Goal: Task Accomplishment & Management: Manage account settings

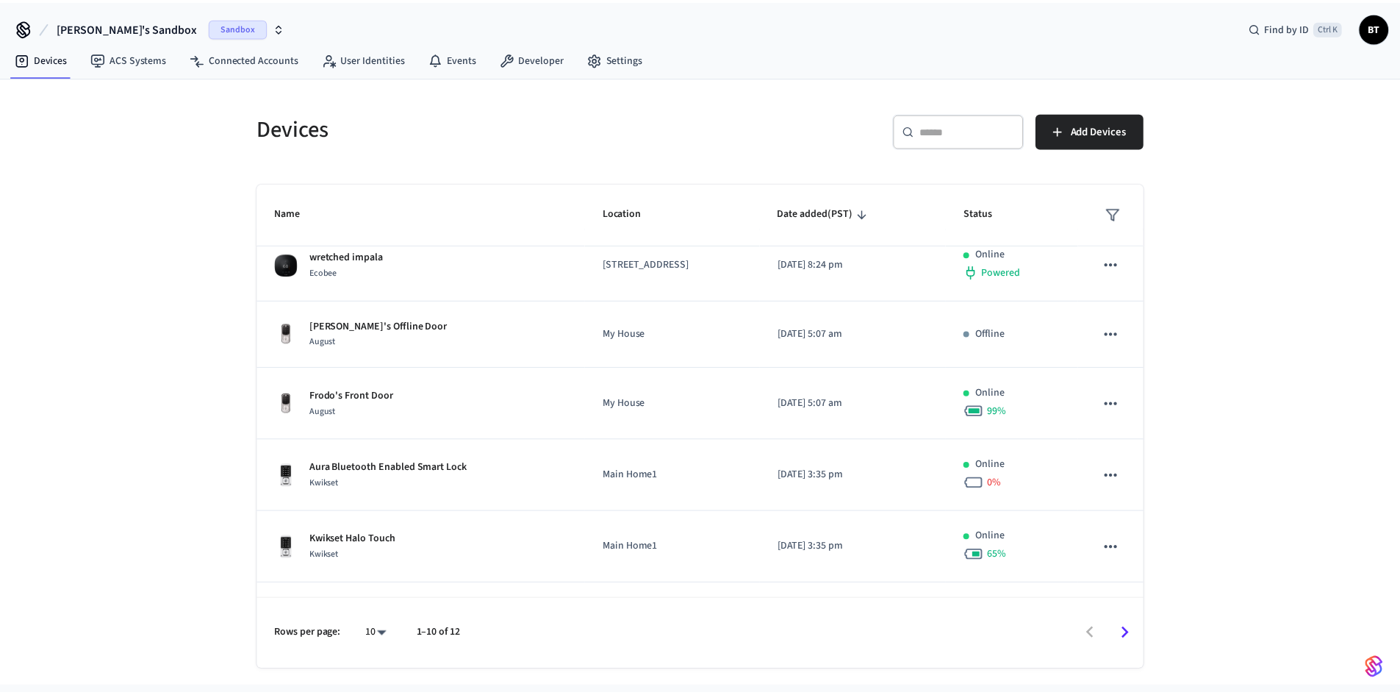
scroll to position [362, 0]
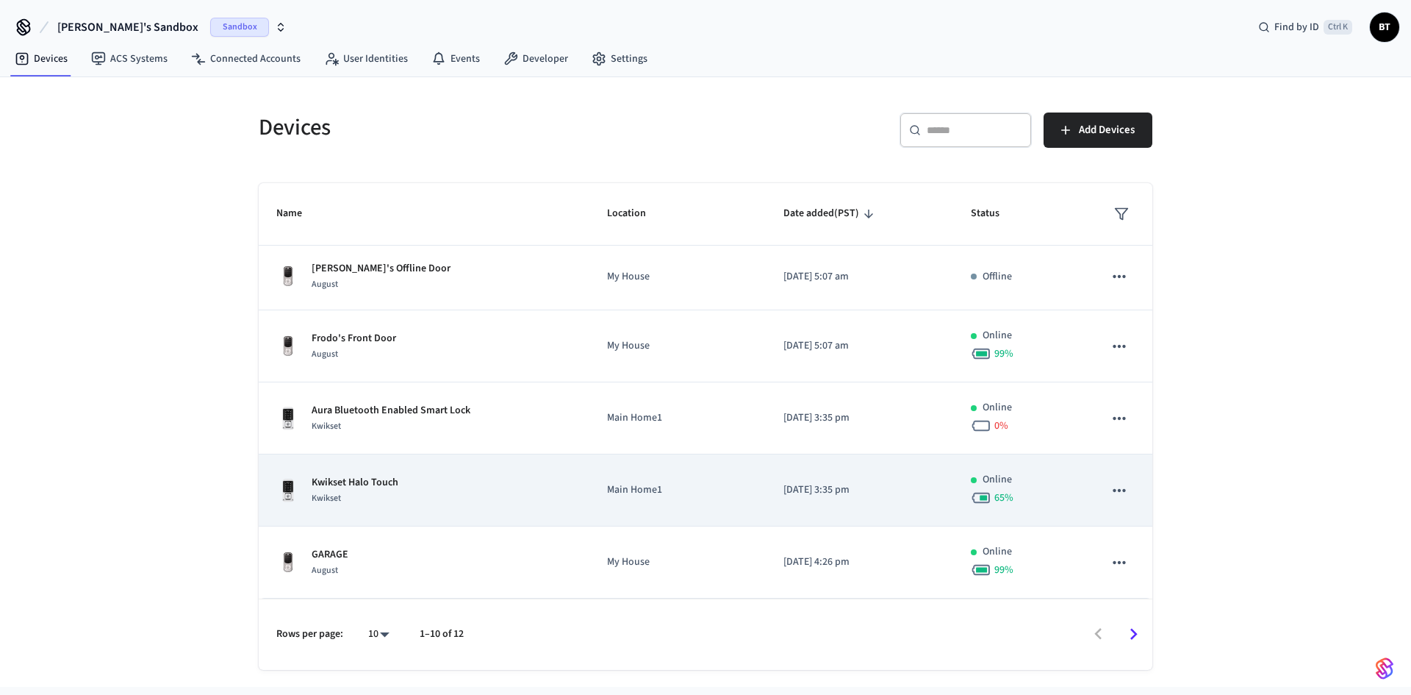
click at [431, 485] on div "Kwikset Halo Touch Kwikset" at bounding box center [423, 490] width 295 height 31
click at [366, 482] on p "Kwikset Halo Touch" at bounding box center [355, 482] width 87 height 15
click at [364, 492] on div "Kwikset" at bounding box center [355, 497] width 87 height 15
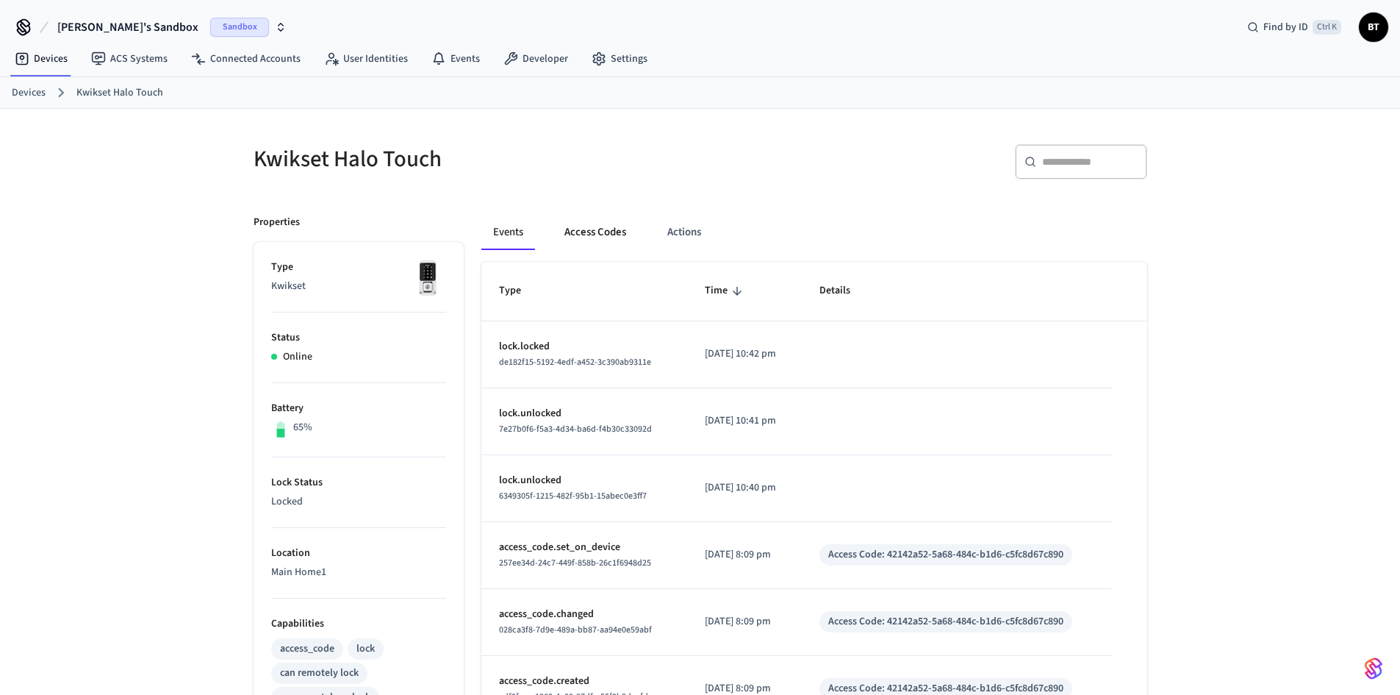
click at [585, 237] on button "Access Codes" at bounding box center [595, 232] width 85 height 35
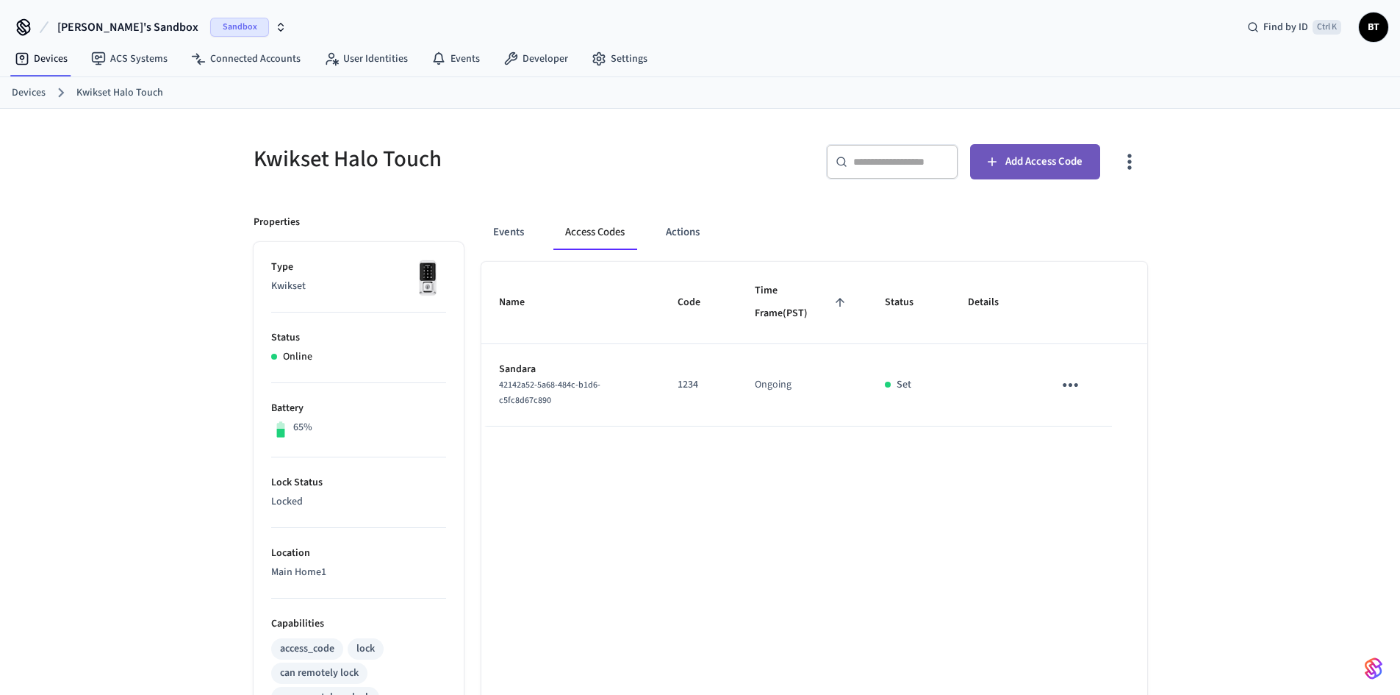
click at [1036, 163] on span "Add Access Code" at bounding box center [1043, 161] width 77 height 19
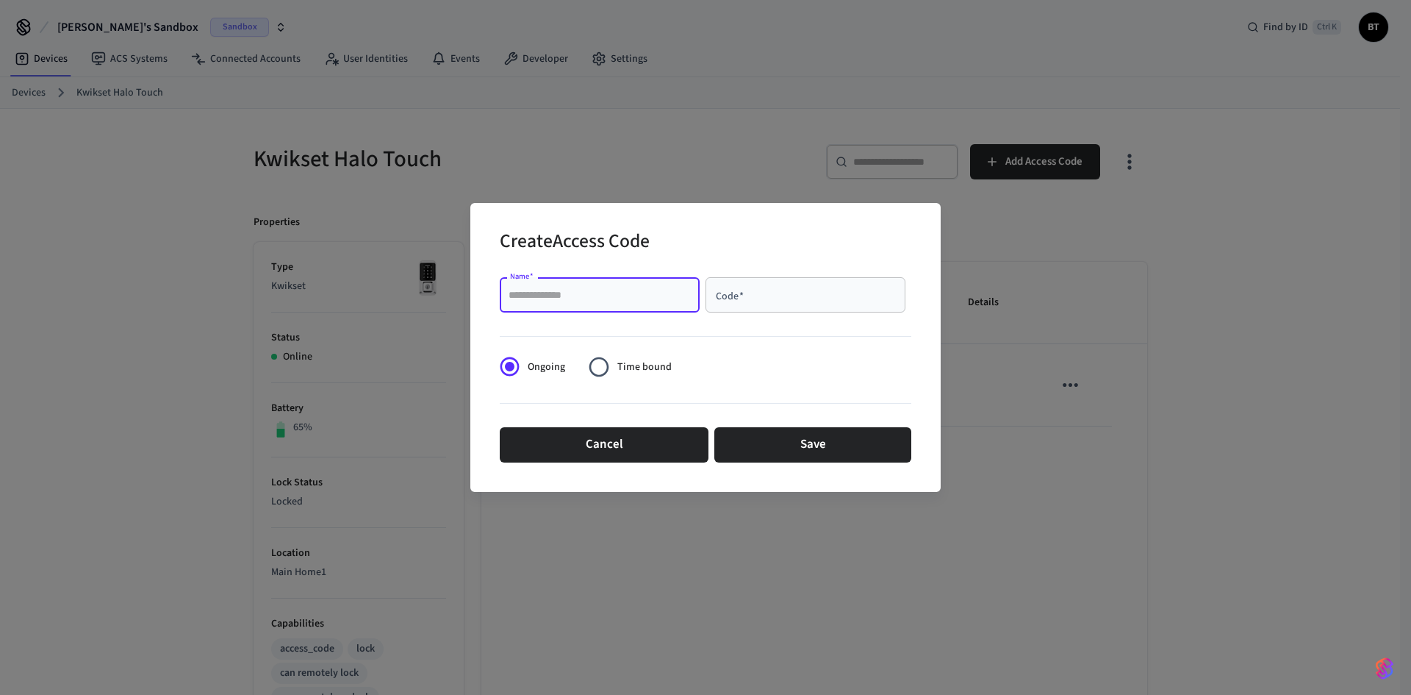
click at [545, 298] on input "Name   *" at bounding box center [600, 294] width 182 height 15
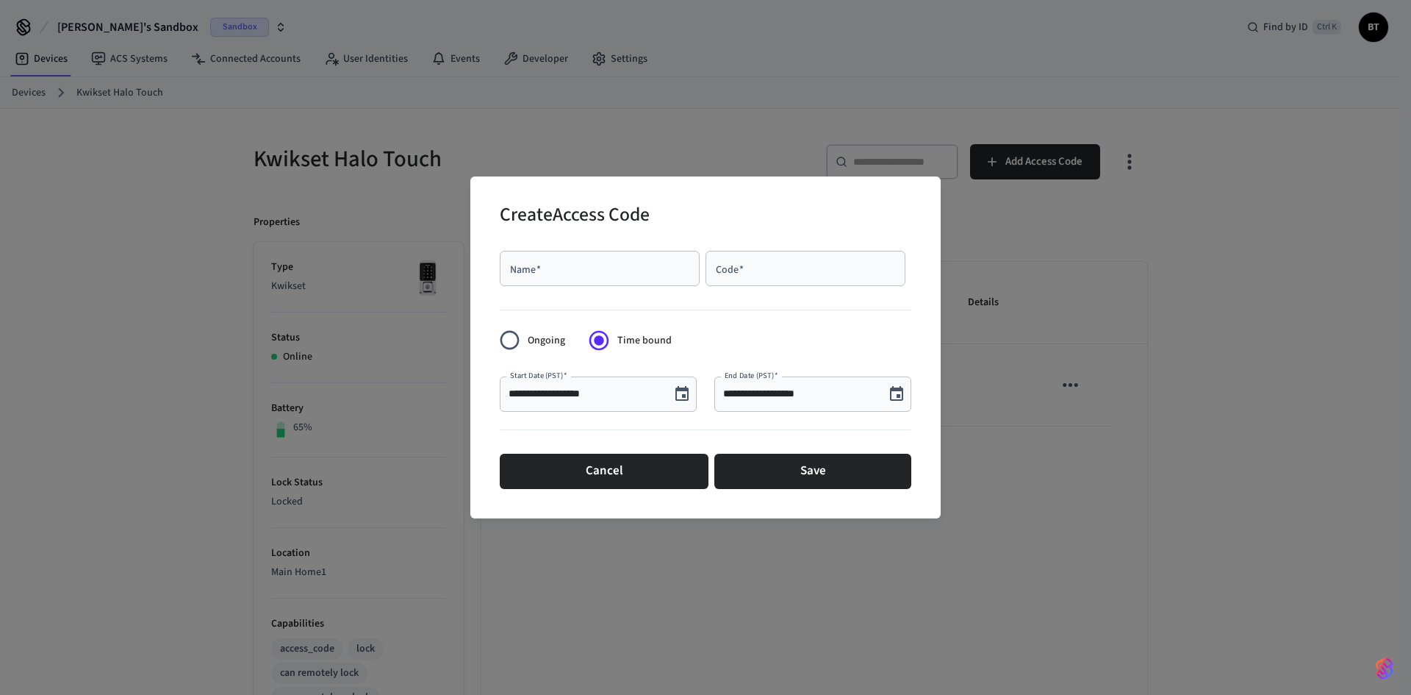
click at [556, 262] on input "Name   *" at bounding box center [600, 268] width 182 height 15
click at [648, 468] on button "Cancel" at bounding box center [604, 470] width 209 height 35
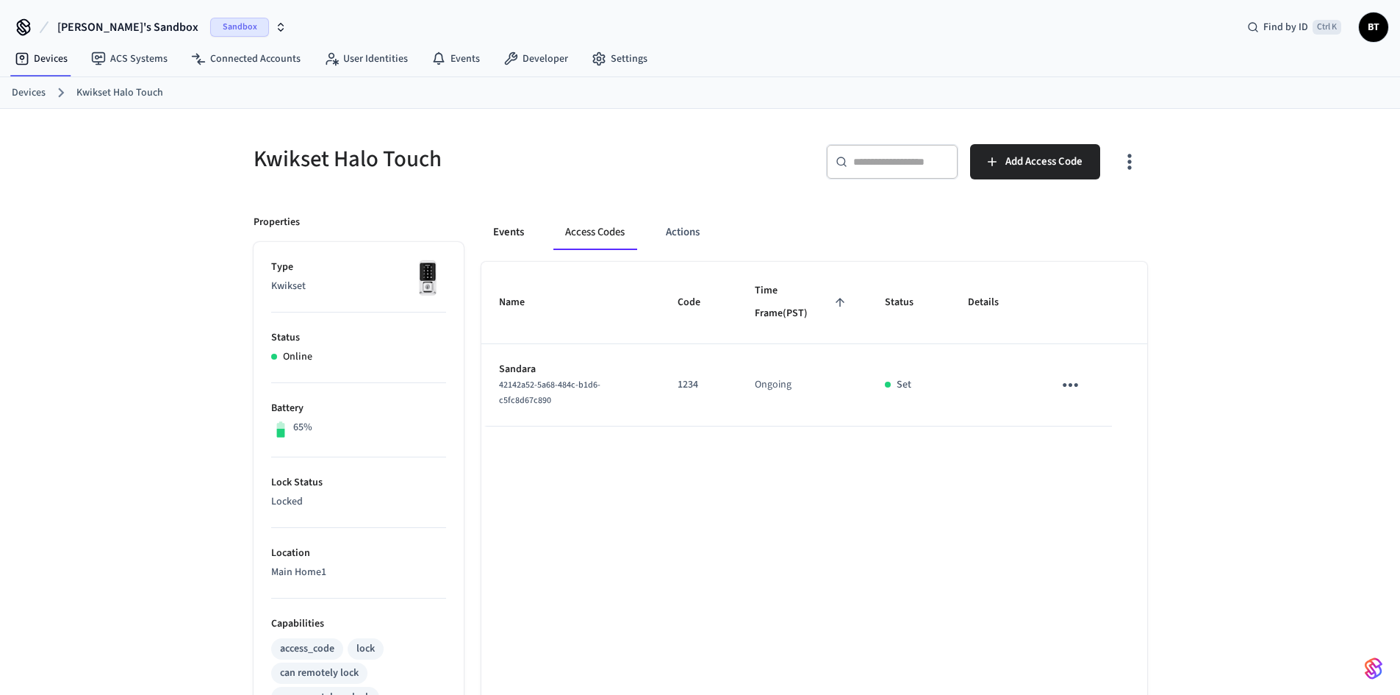
click at [528, 235] on button "Events" at bounding box center [508, 232] width 54 height 35
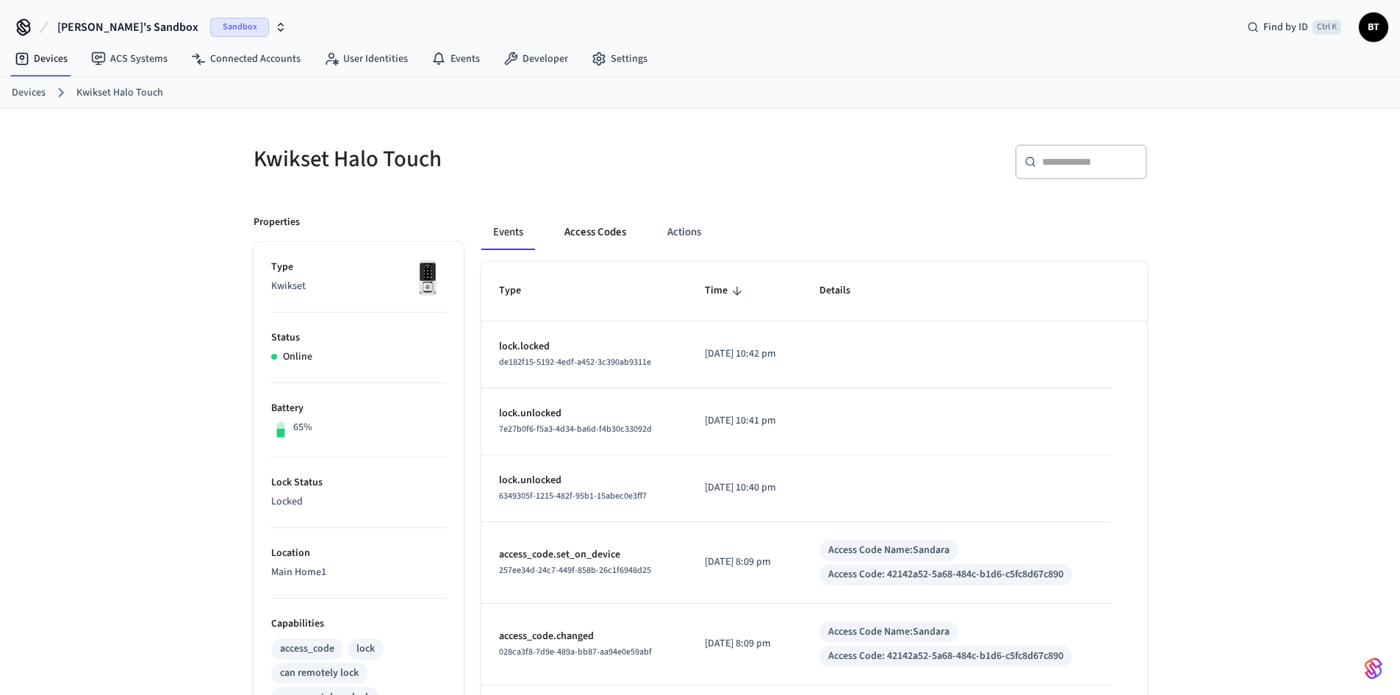
click at [573, 229] on button "Access Codes" at bounding box center [595, 232] width 85 height 35
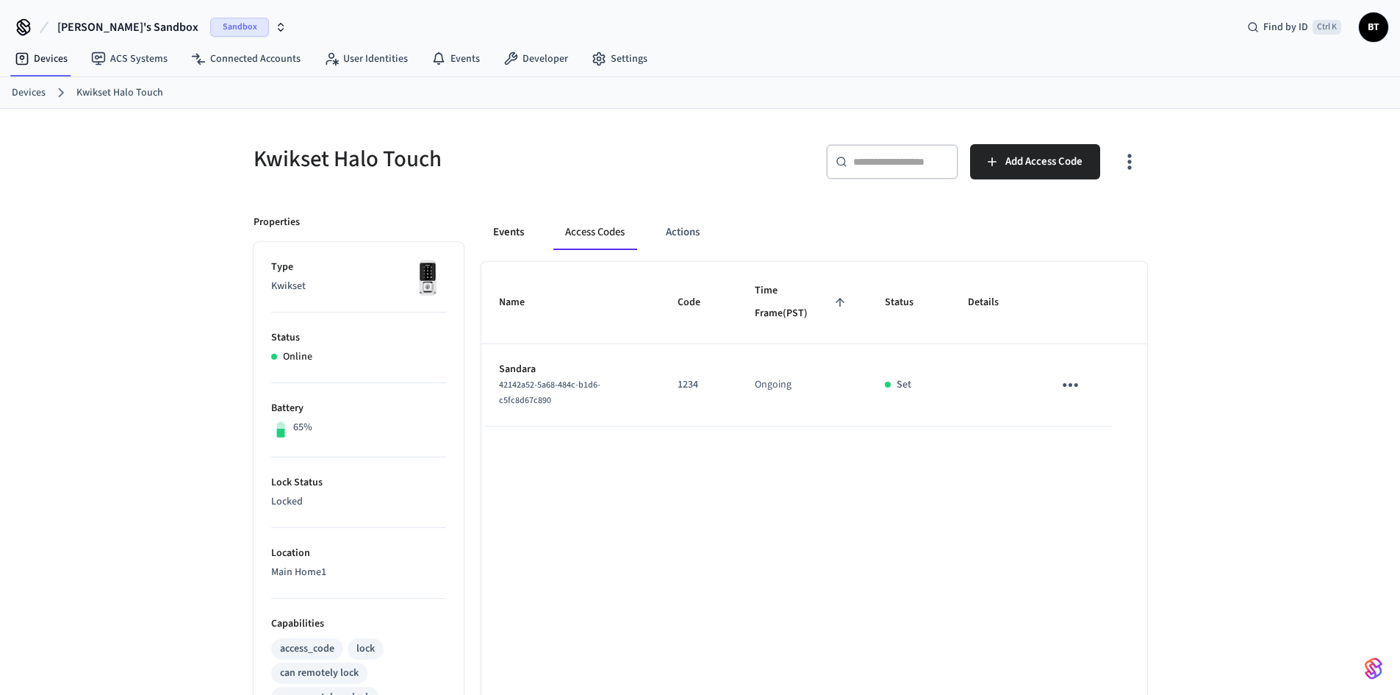
click at [528, 232] on button "Events" at bounding box center [508, 232] width 54 height 35
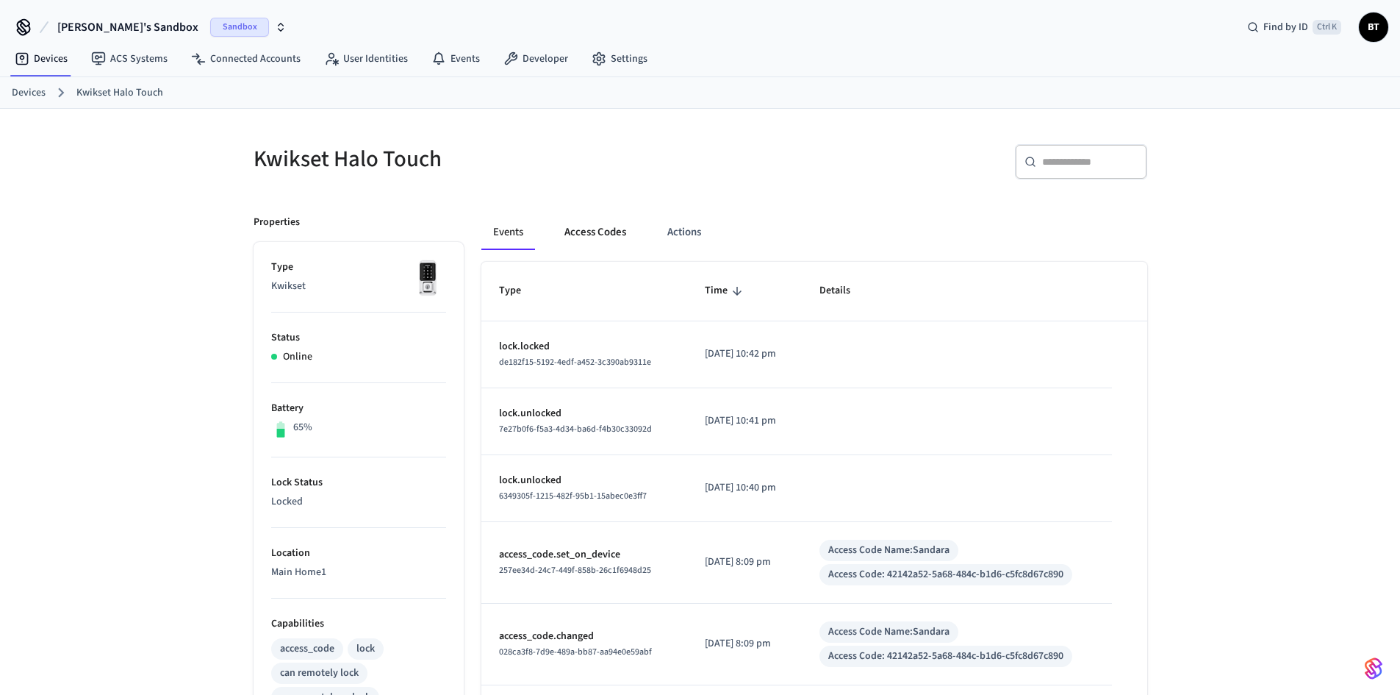
click at [599, 230] on button "Access Codes" at bounding box center [595, 232] width 85 height 35
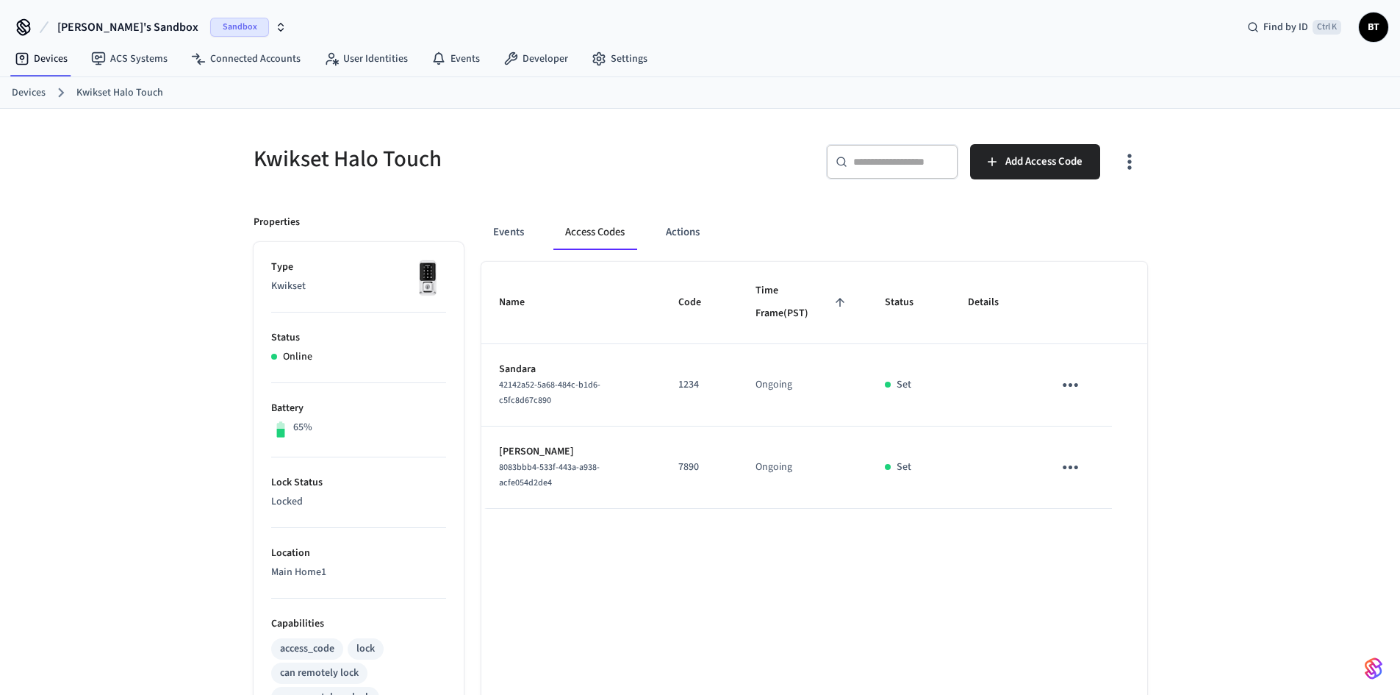
click at [1093, 470] on td "sticky table" at bounding box center [1074, 467] width 76 height 82
click at [1081, 468] on icon "sticky table" at bounding box center [1070, 467] width 23 height 23
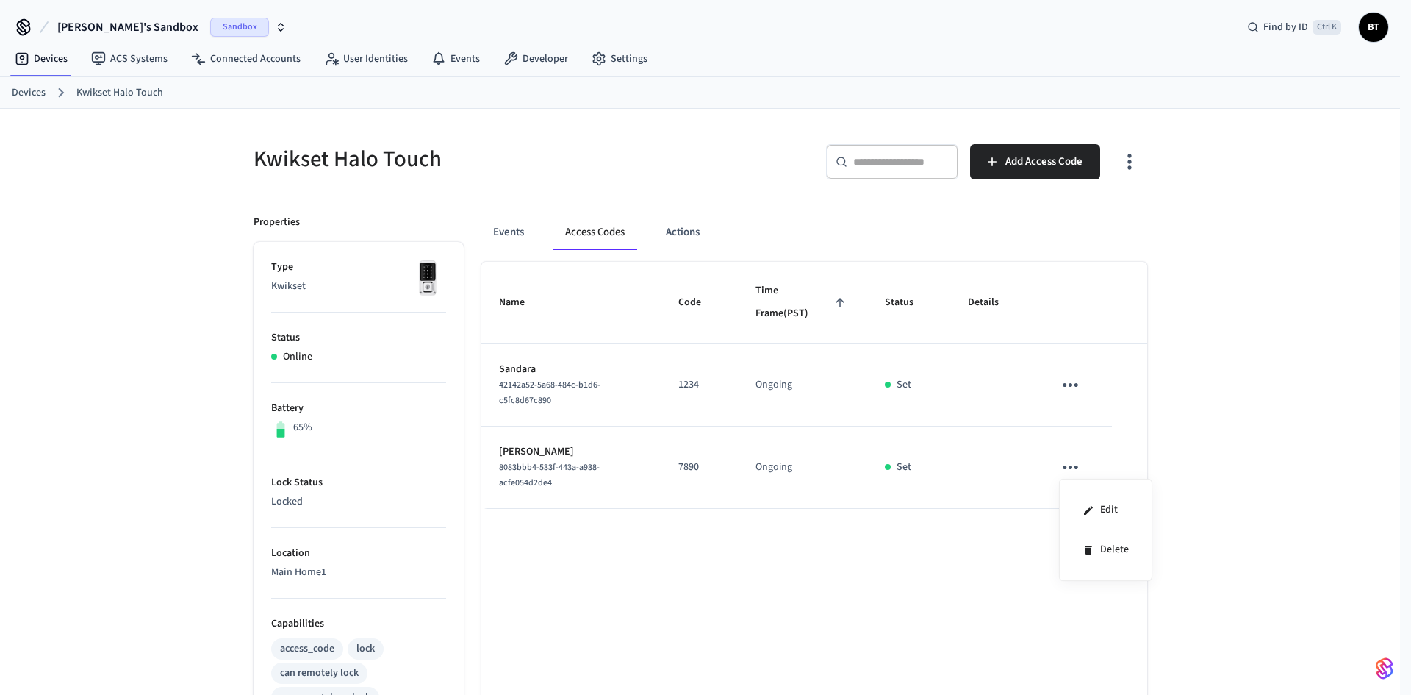
click at [696, 227] on div at bounding box center [705, 347] width 1411 height 695
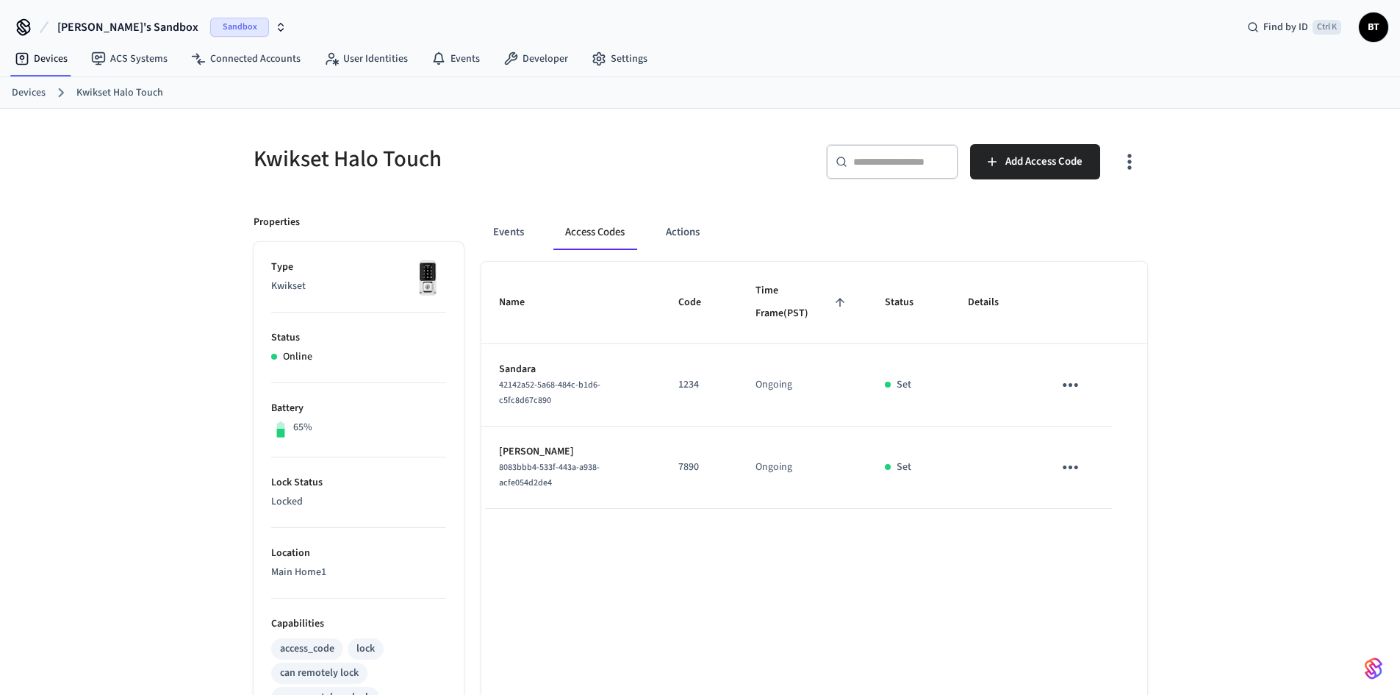
click at [689, 238] on body "Beth's Sandbox Sandbox Find by ID Ctrl K BT Devices ACS Systems Connected Accou…" at bounding box center [700, 537] width 1400 height 1075
click at [675, 232] on button "Actions" at bounding box center [682, 232] width 57 height 35
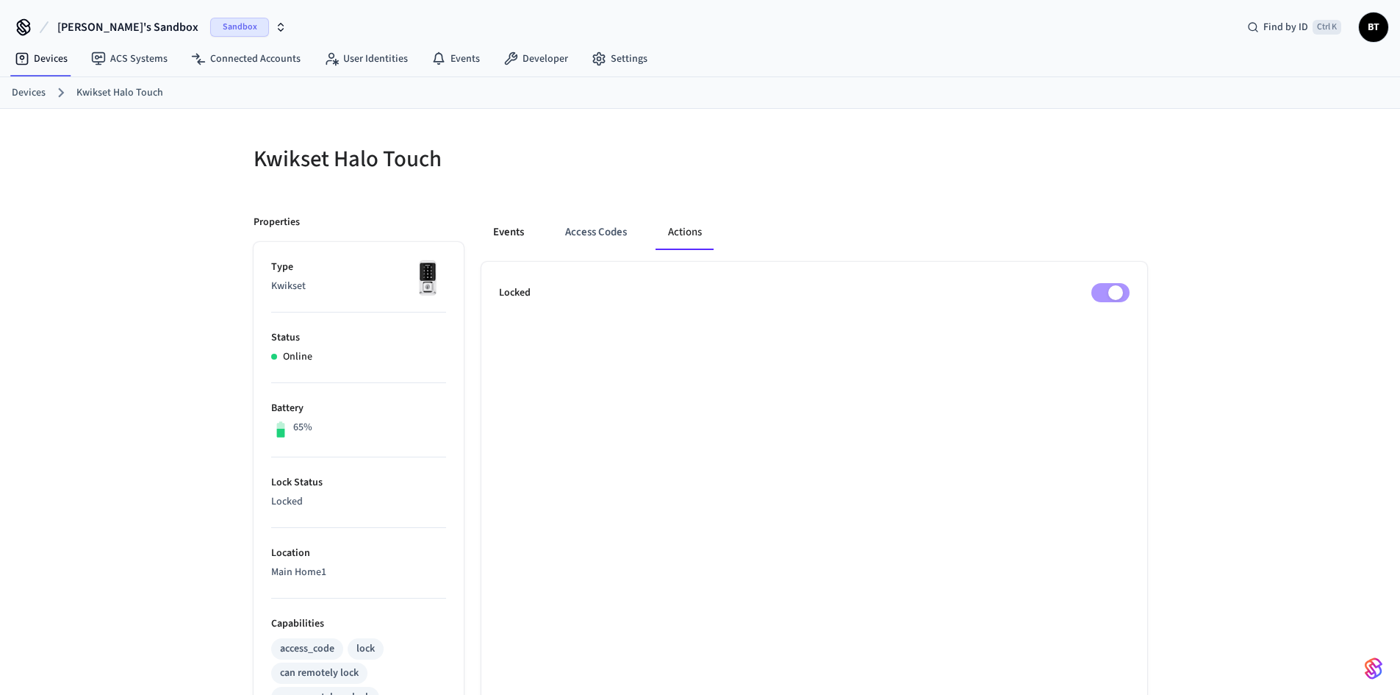
click at [520, 229] on button "Events" at bounding box center [508, 232] width 54 height 35
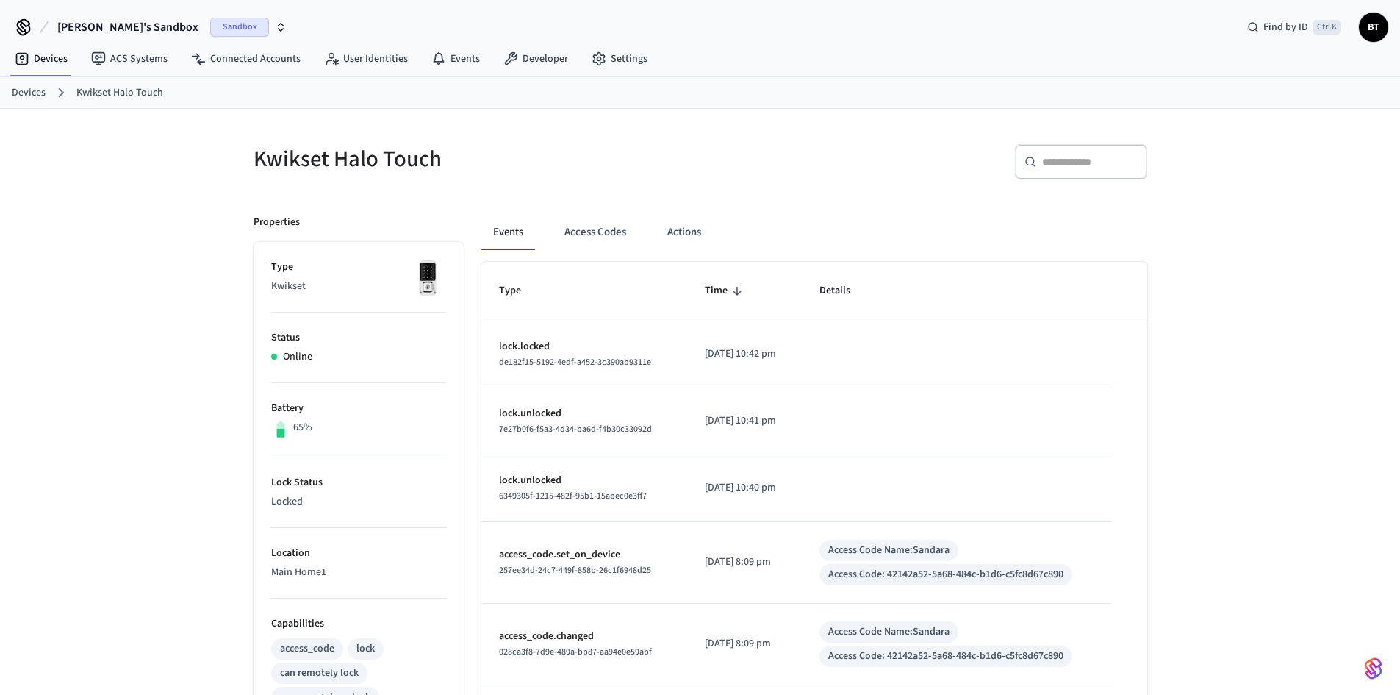
click at [638, 244] on div "Events Access Codes Actions" at bounding box center [814, 232] width 666 height 35
click at [617, 247] on button "Access Codes" at bounding box center [595, 232] width 85 height 35
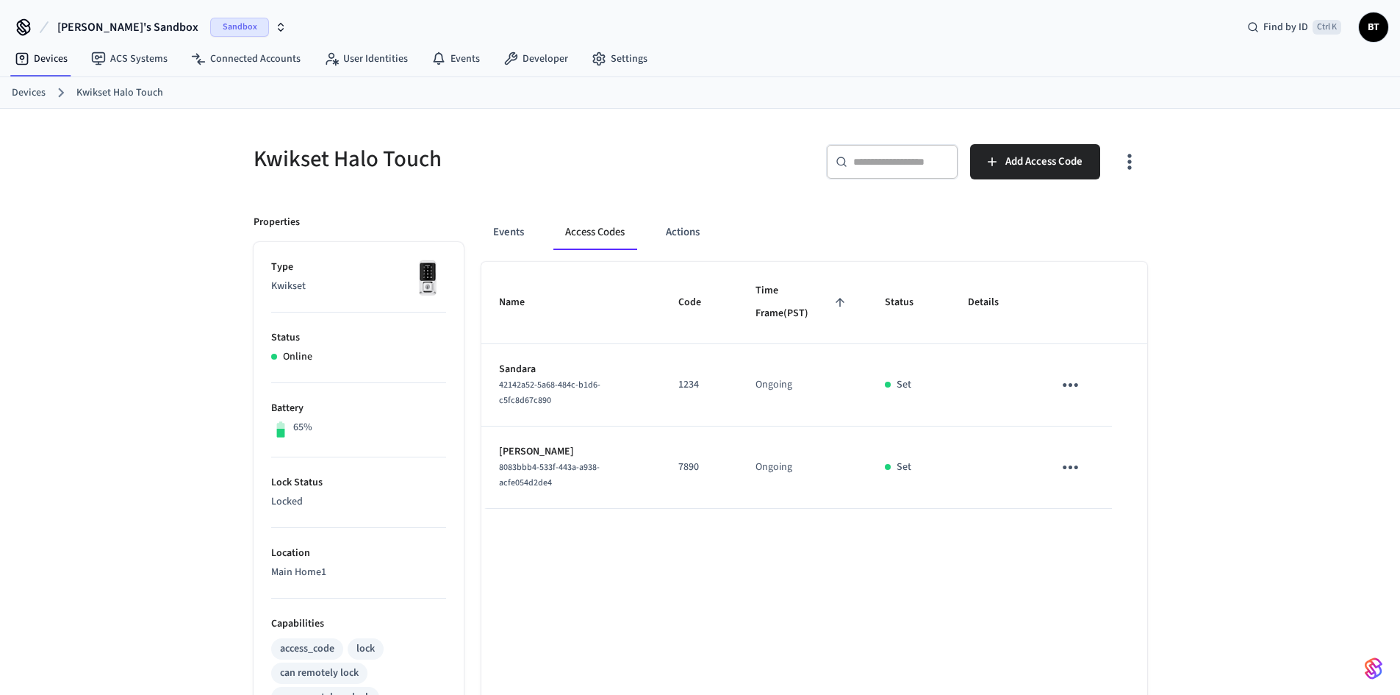
click at [1080, 466] on icon "sticky table" at bounding box center [1070, 467] width 23 height 23
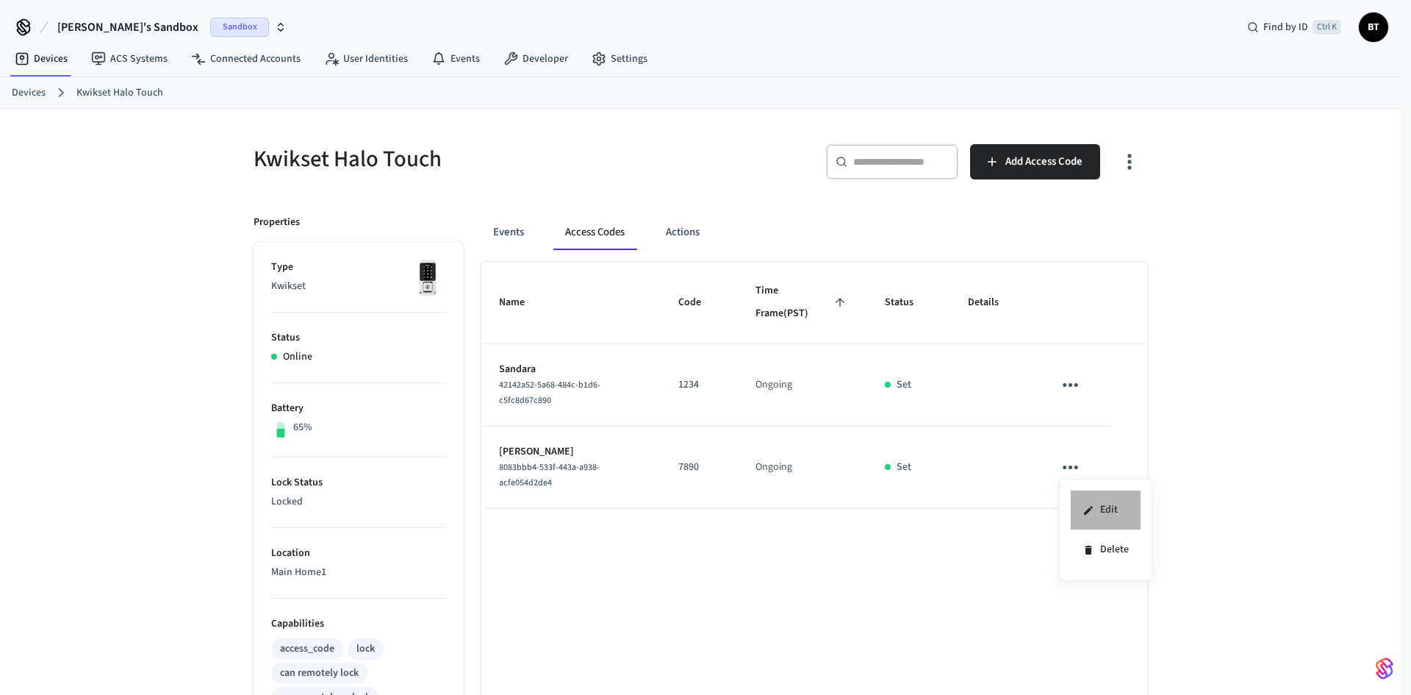
click at [1092, 501] on li "Edit" at bounding box center [1106, 510] width 70 height 40
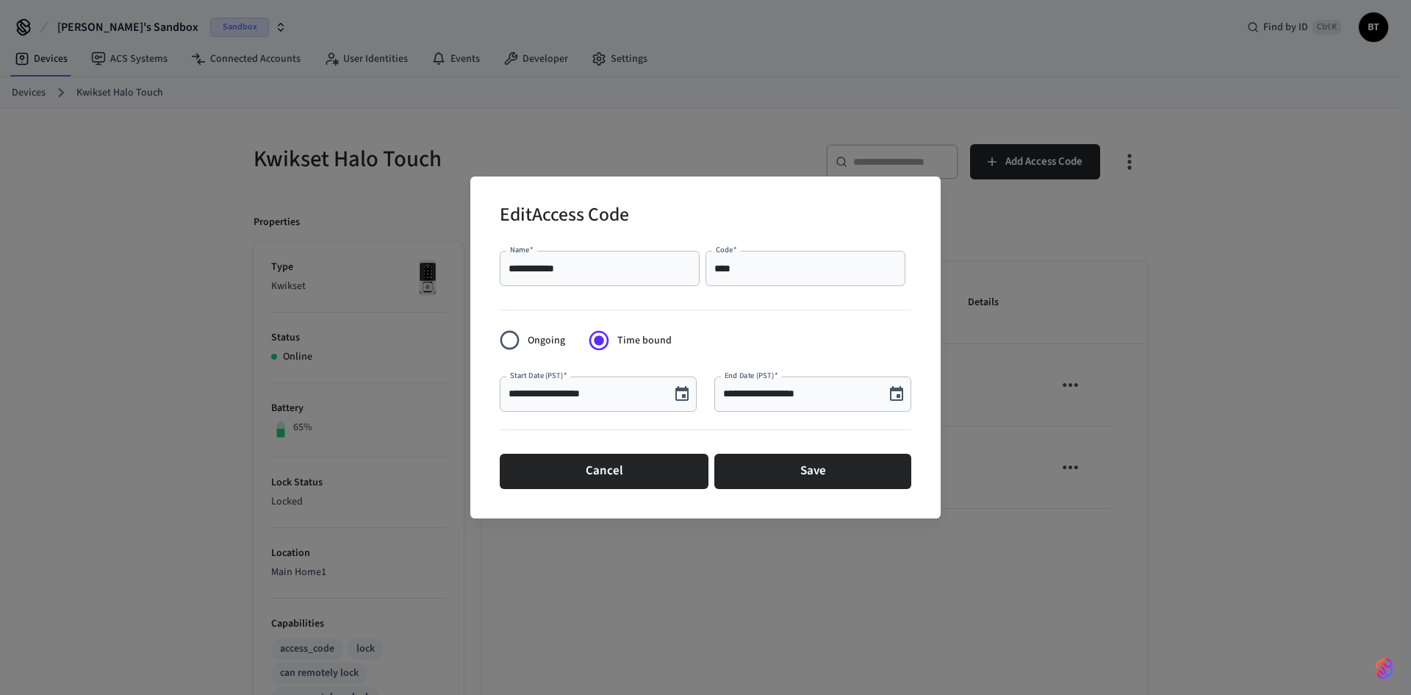
click at [623, 405] on div "**********" at bounding box center [598, 393] width 197 height 35
click at [792, 390] on input "**********" at bounding box center [799, 394] width 153 height 15
click at [692, 398] on button "Choose date, selected date is Sep 7, 2025" at bounding box center [681, 393] width 29 height 29
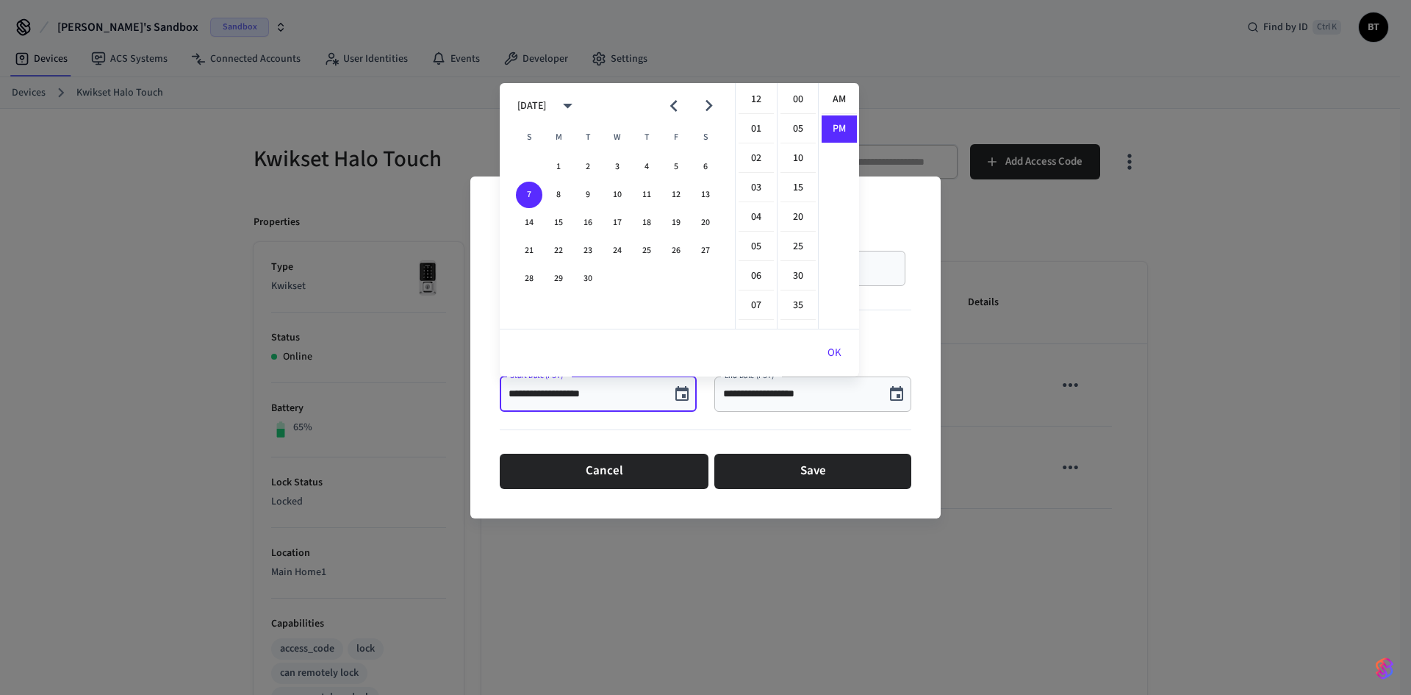
scroll to position [27, 0]
click at [589, 195] on button "9" at bounding box center [588, 195] width 26 height 26
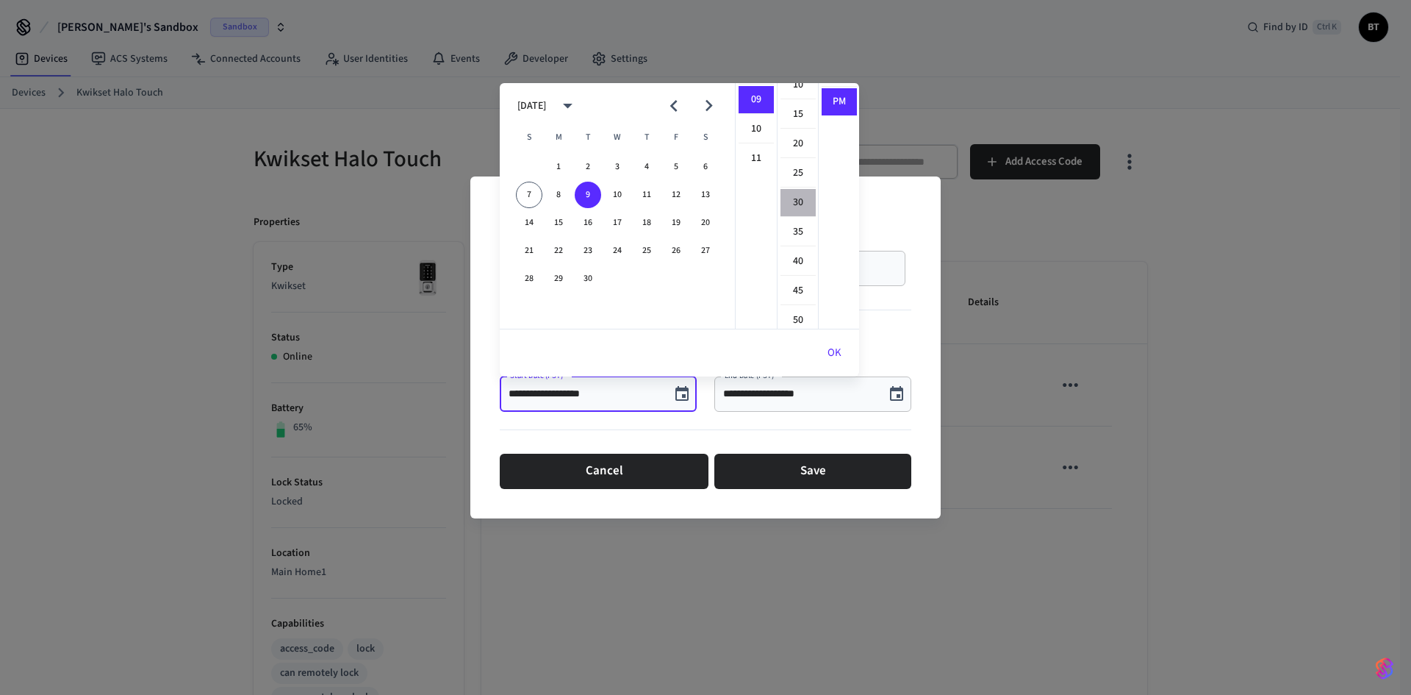
click at [799, 197] on li "30" at bounding box center [798, 203] width 35 height 28
click at [831, 355] on button "OK" at bounding box center [834, 352] width 49 height 35
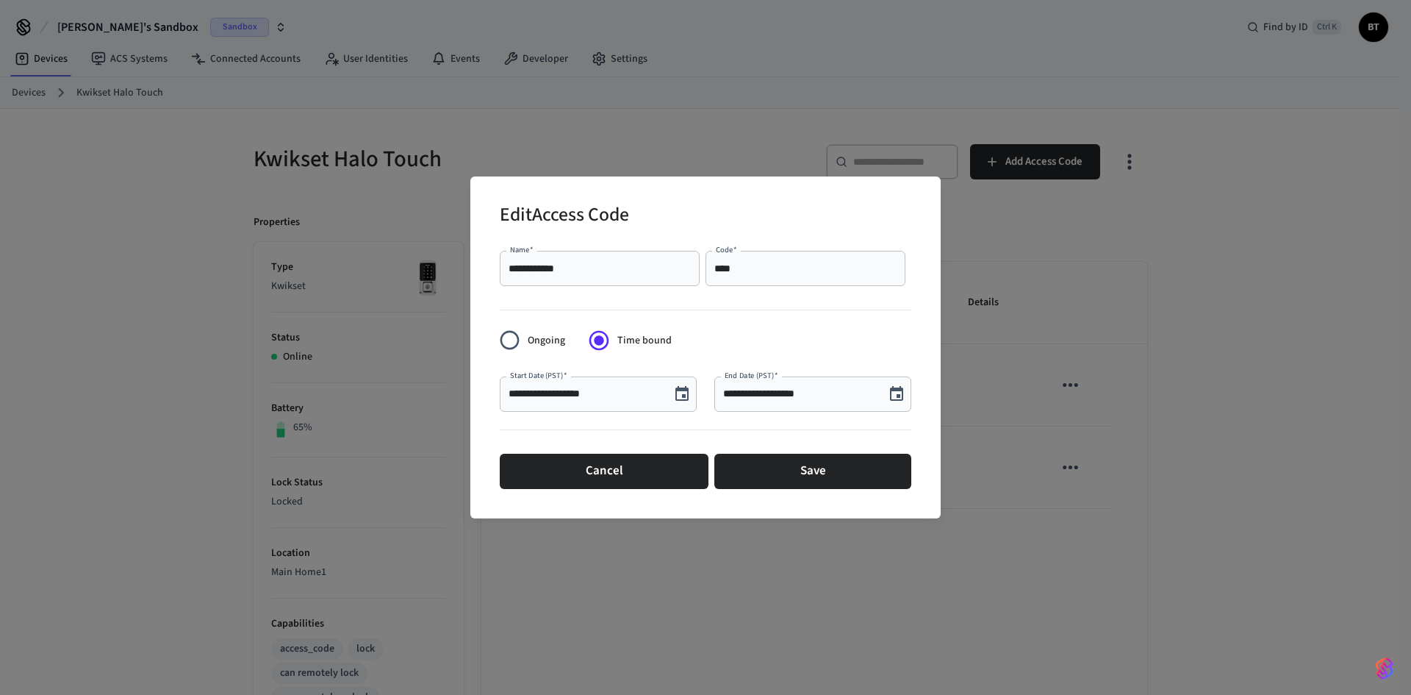
click at [886, 390] on button "Choose date, selected date is Sep 7, 2025" at bounding box center [896, 393] width 29 height 29
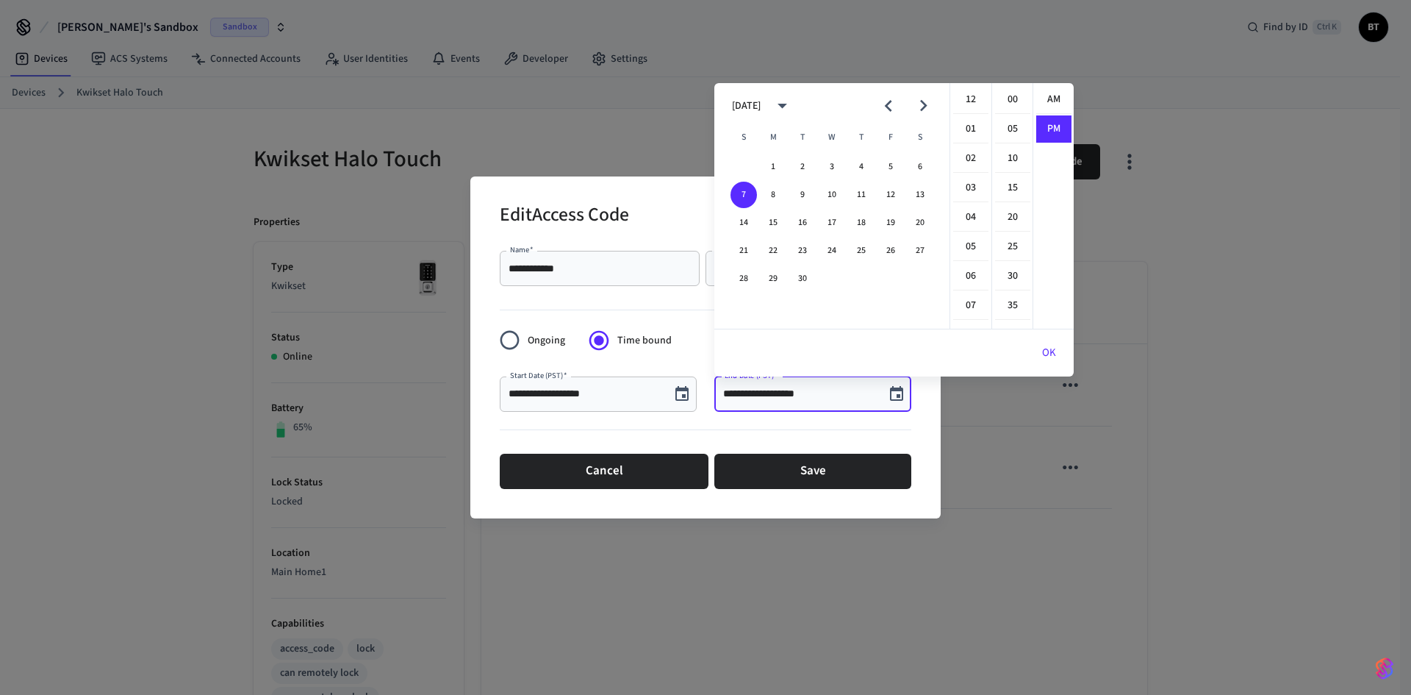
scroll to position [27, 0]
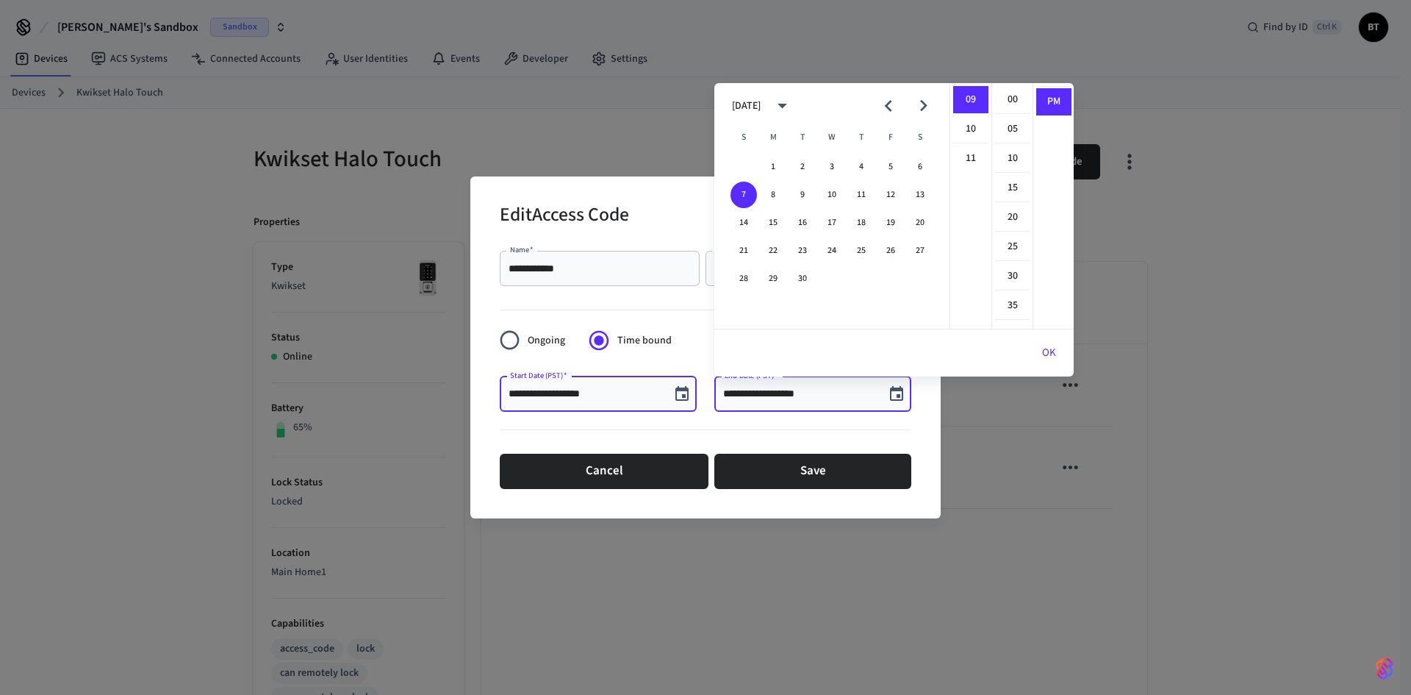
click at [545, 388] on input "**********" at bounding box center [585, 394] width 153 height 15
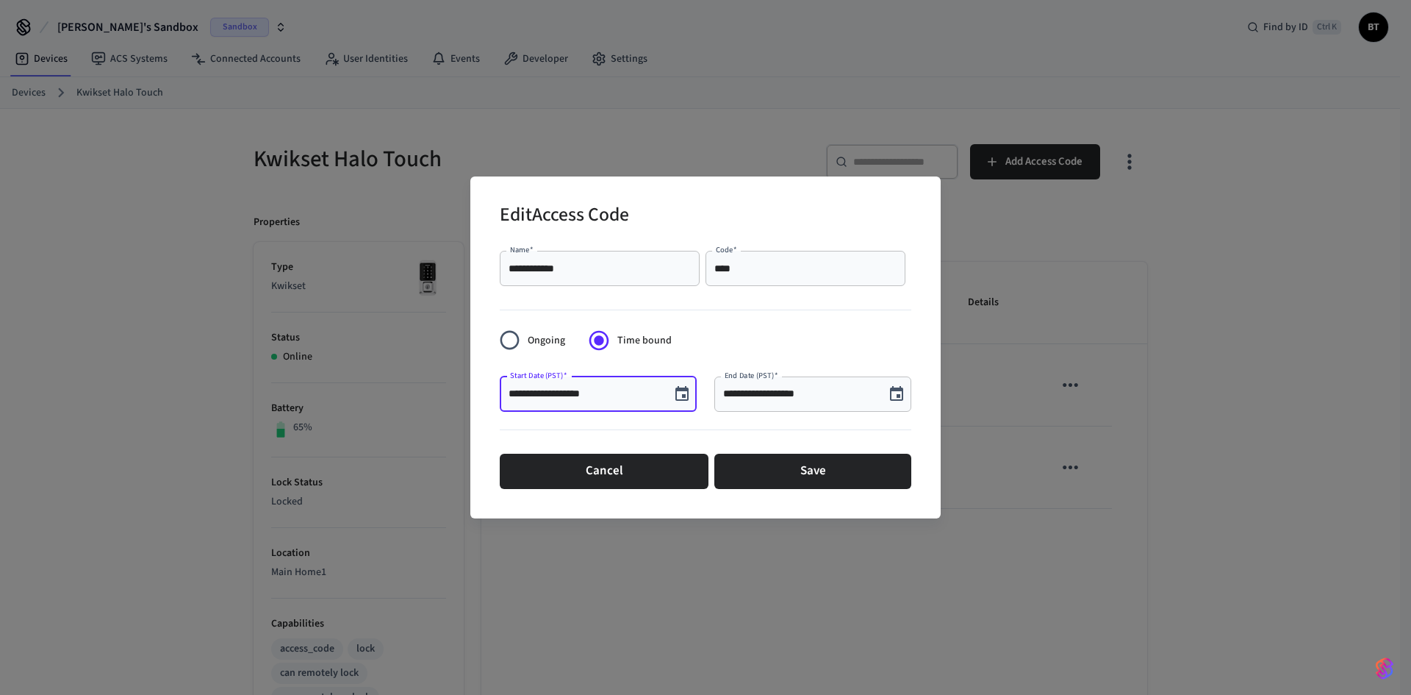
click at [553, 387] on input "**********" at bounding box center [585, 394] width 153 height 15
click at [675, 395] on icon "Choose date, selected date is Sep 9, 2025" at bounding box center [682, 394] width 18 height 18
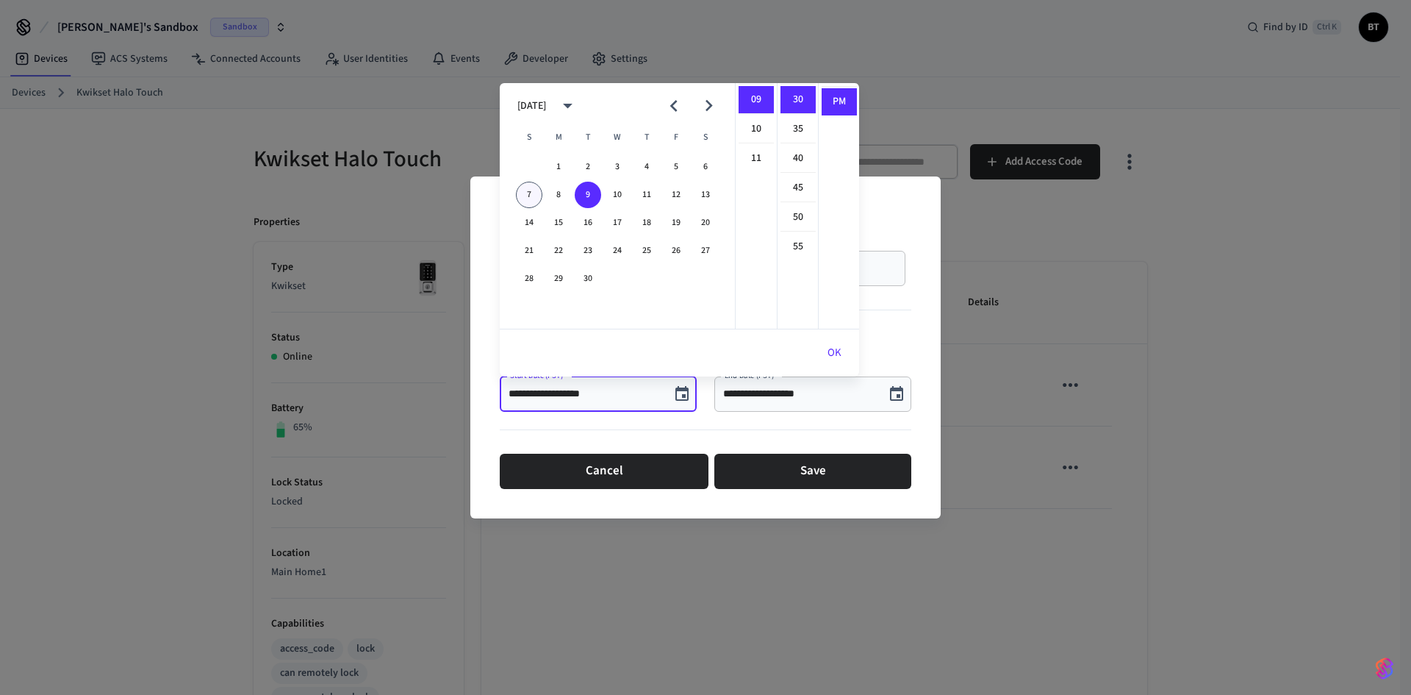
click at [530, 190] on button "7" at bounding box center [529, 195] width 26 height 26
type input "**********"
click at [832, 350] on button "OK" at bounding box center [834, 352] width 49 height 35
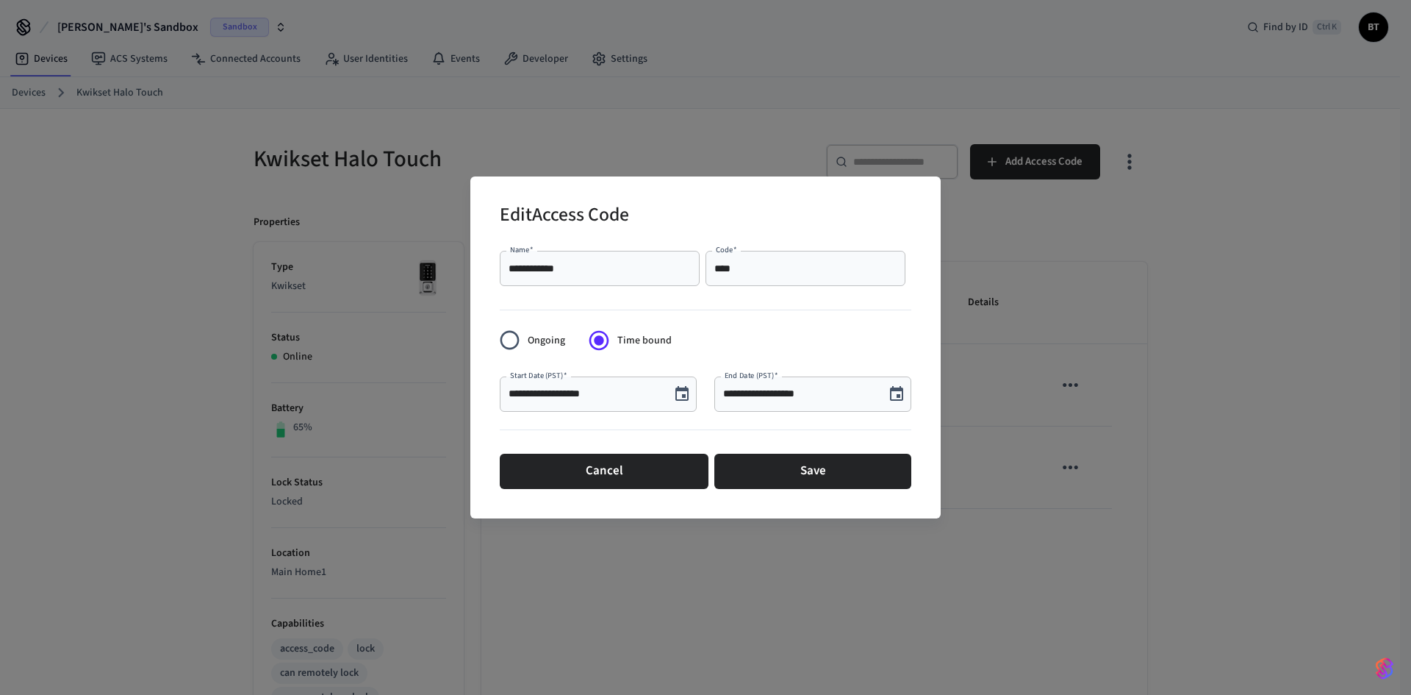
click at [891, 389] on icon "Choose date, selected date is Sep 7, 2025" at bounding box center [896, 393] width 13 height 15
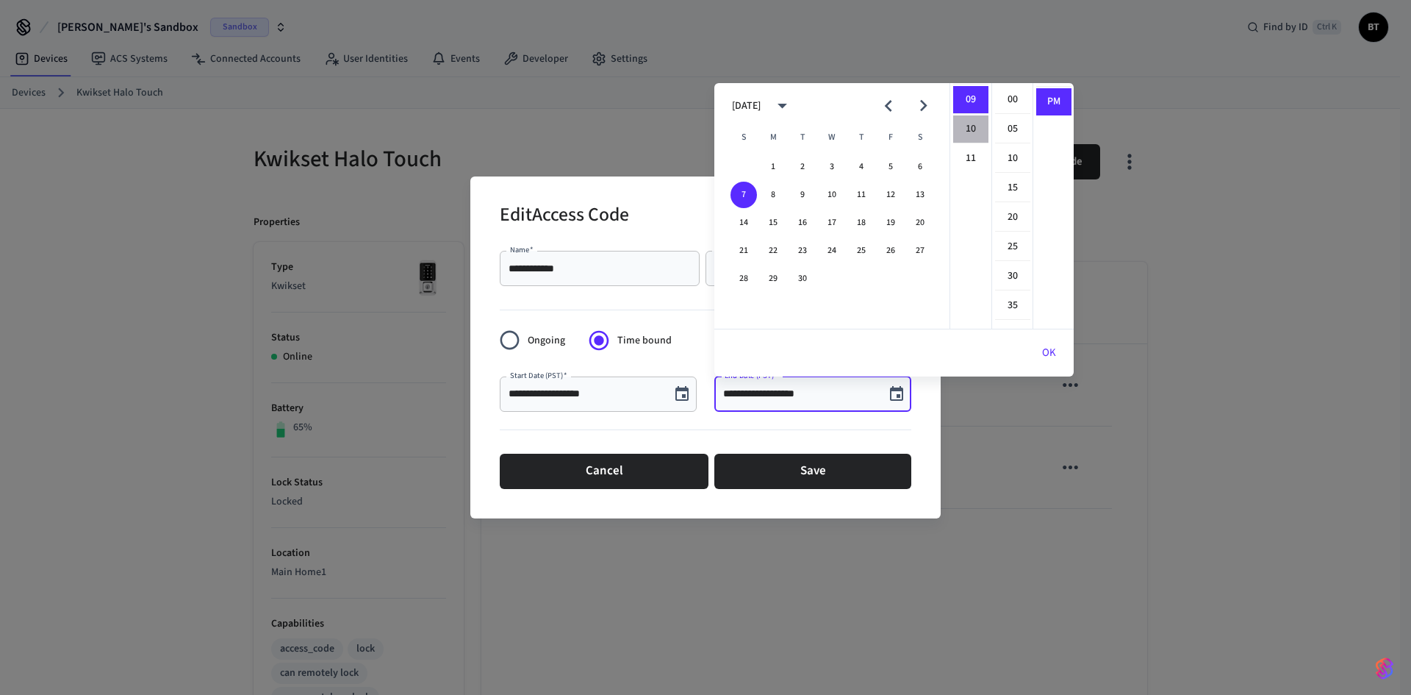
click at [964, 126] on li "10" at bounding box center [970, 129] width 35 height 28
click at [1050, 356] on button "OK" at bounding box center [1049, 352] width 49 height 35
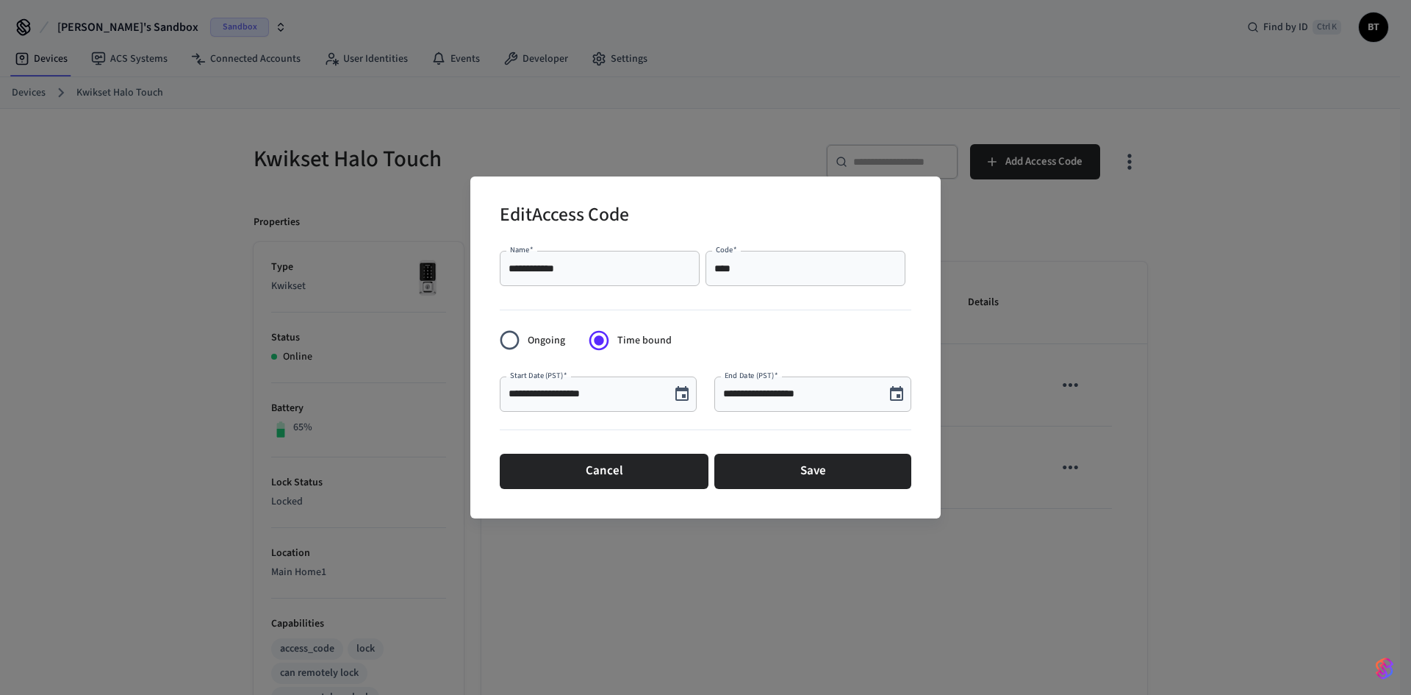
click at [896, 395] on icon "Choose date, selected date is Sep 7, 2025" at bounding box center [897, 394] width 18 height 18
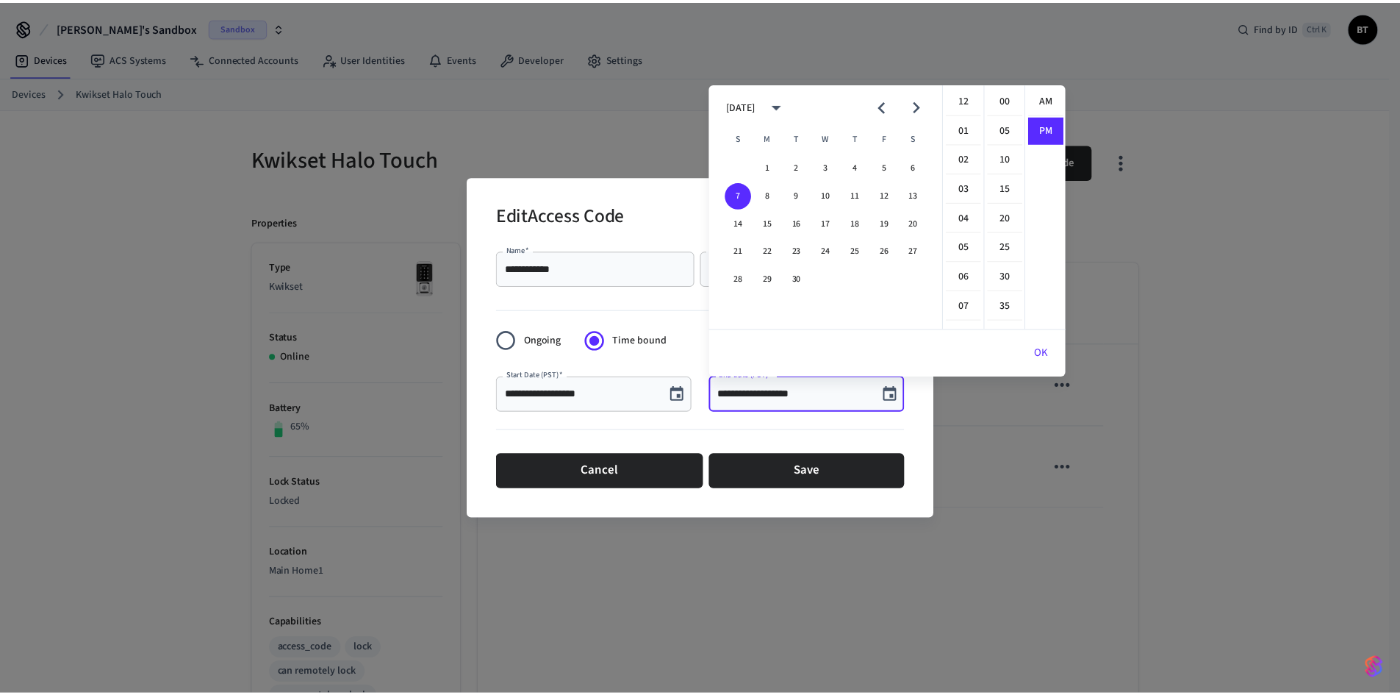
scroll to position [27, 0]
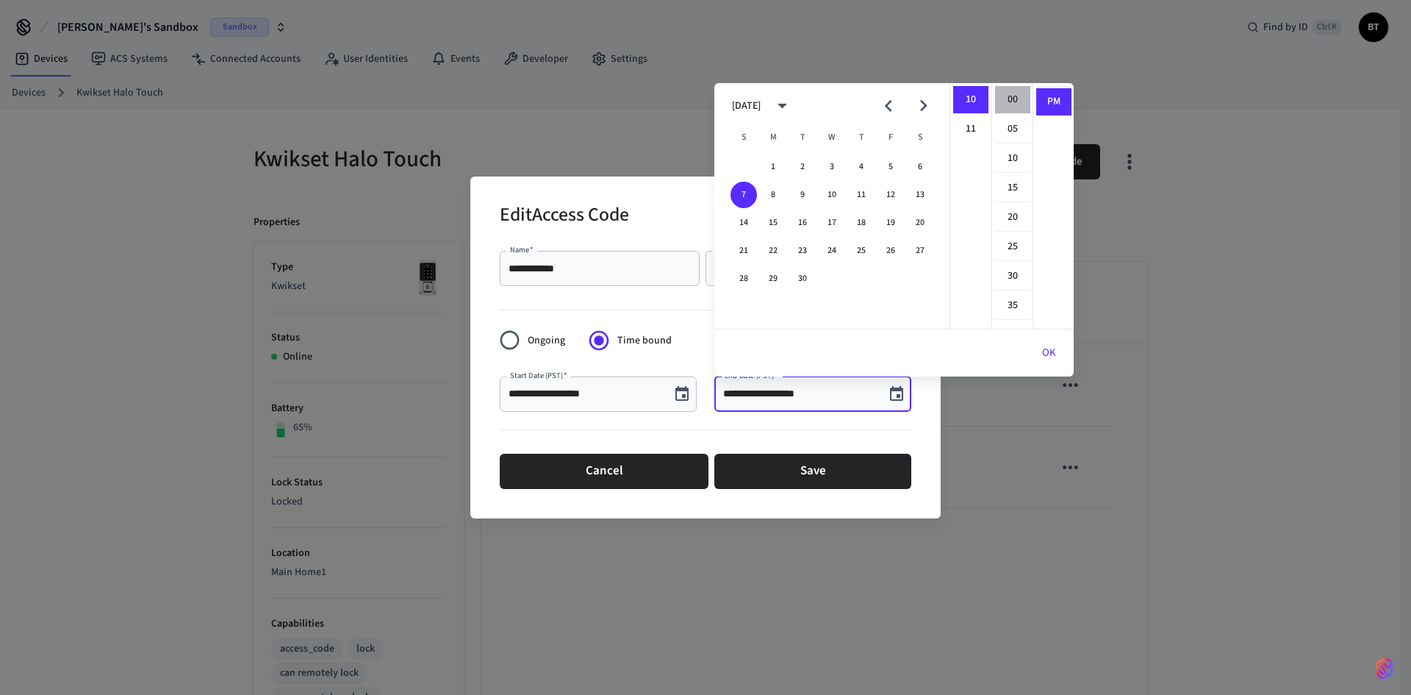
click at [1004, 96] on li "00" at bounding box center [1012, 100] width 35 height 28
type input "**********"
click at [892, 449] on div "Cancel Save" at bounding box center [706, 471] width 412 height 47
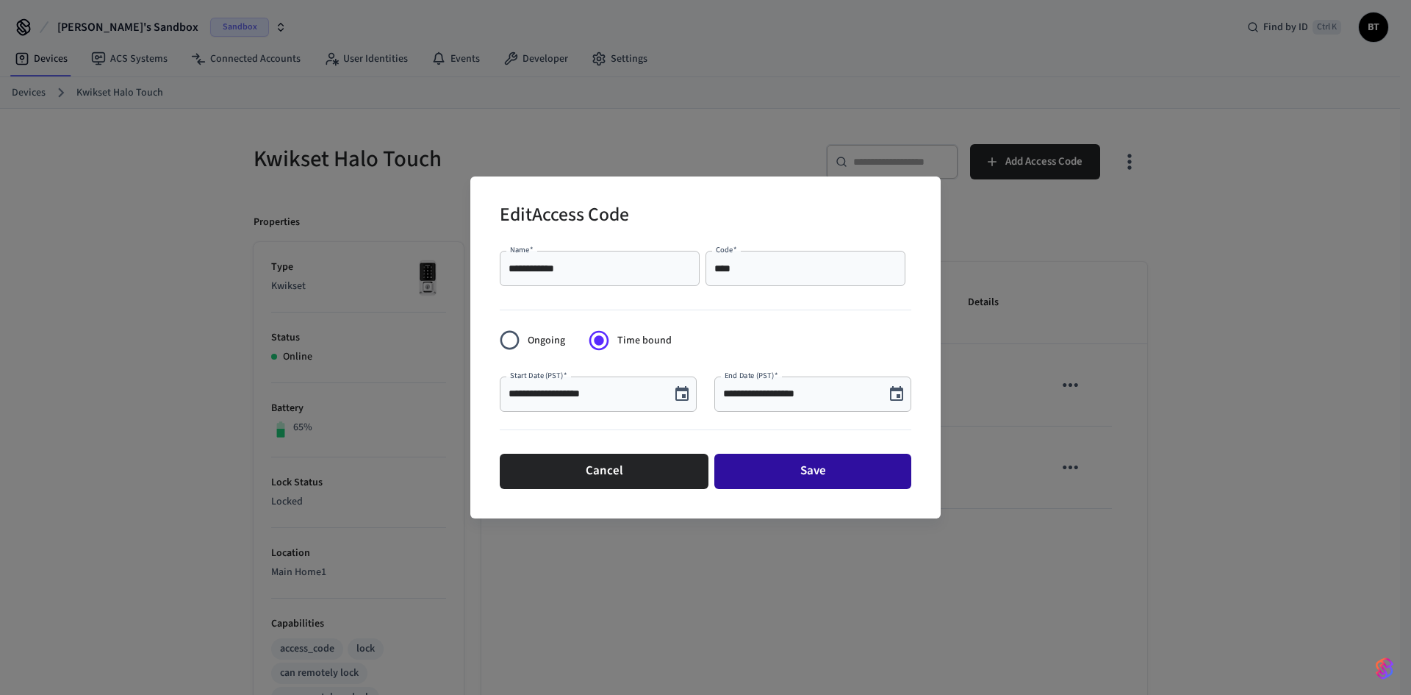
click at [863, 473] on button "Save" at bounding box center [812, 470] width 197 height 35
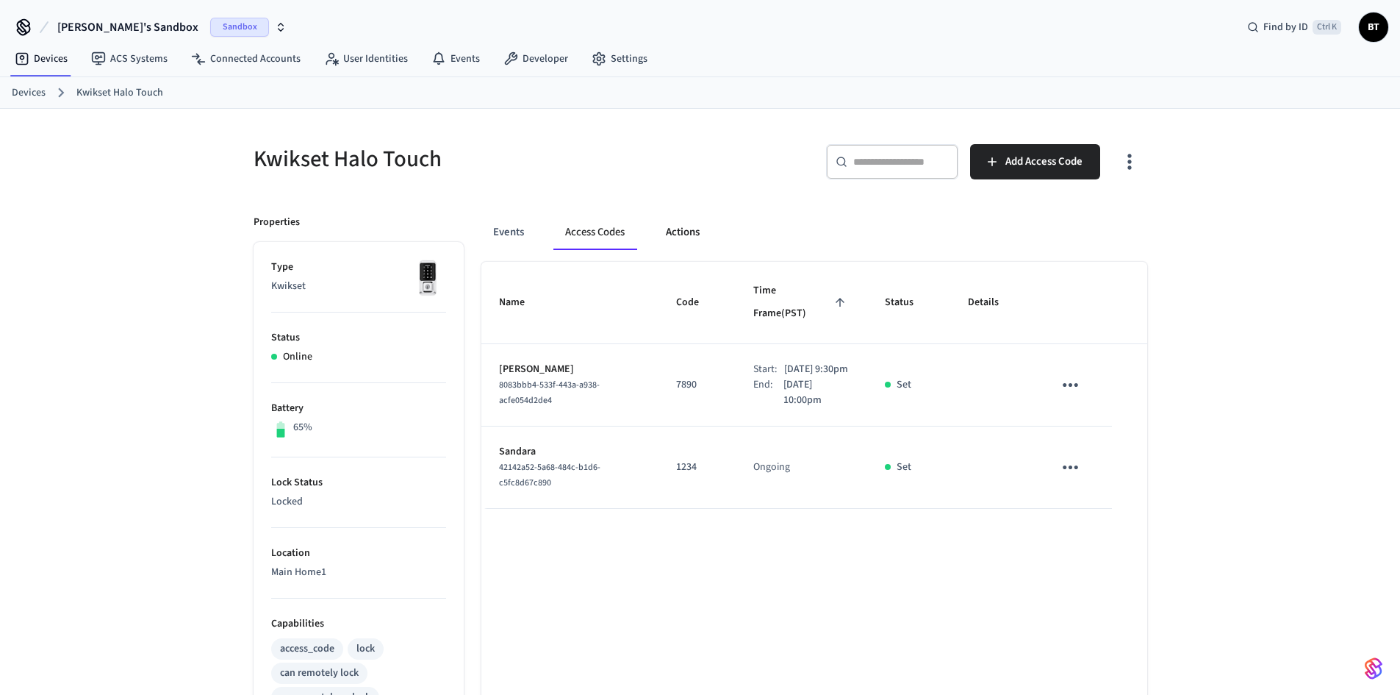
click at [689, 240] on button "Actions" at bounding box center [682, 232] width 57 height 35
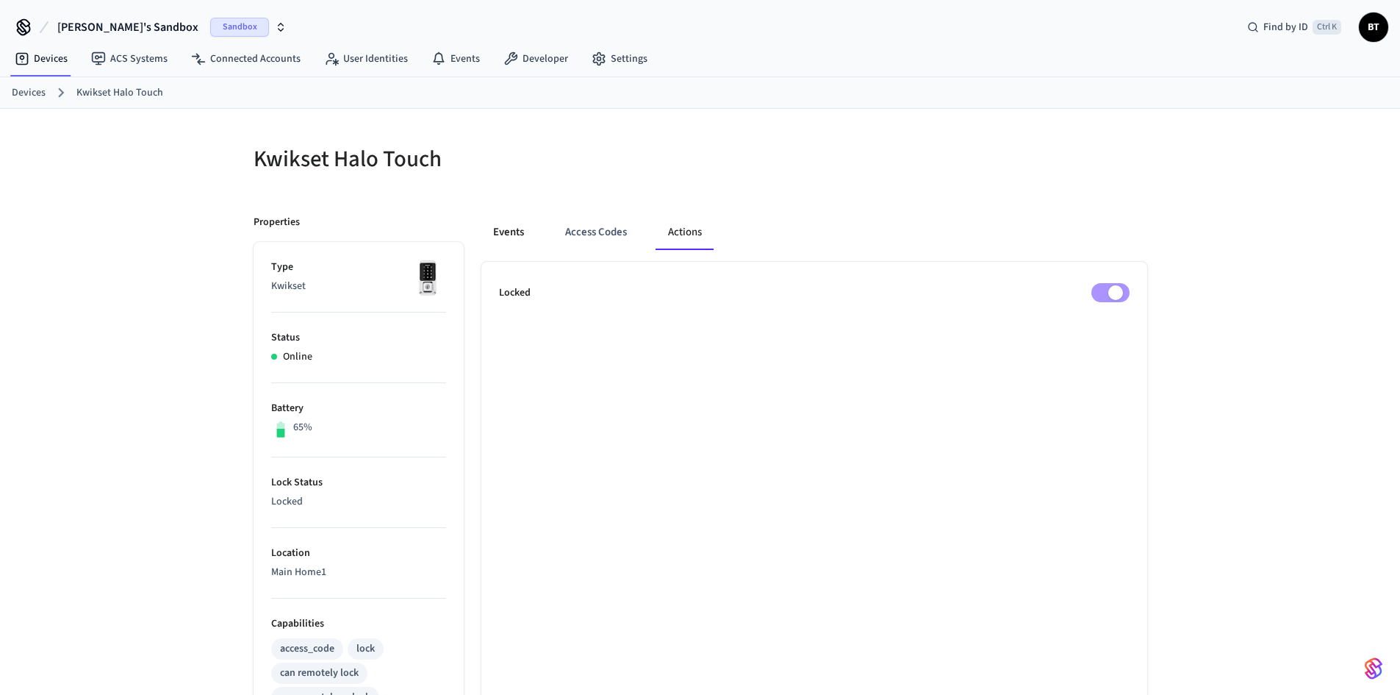
click at [521, 232] on button "Events" at bounding box center [508, 232] width 54 height 35
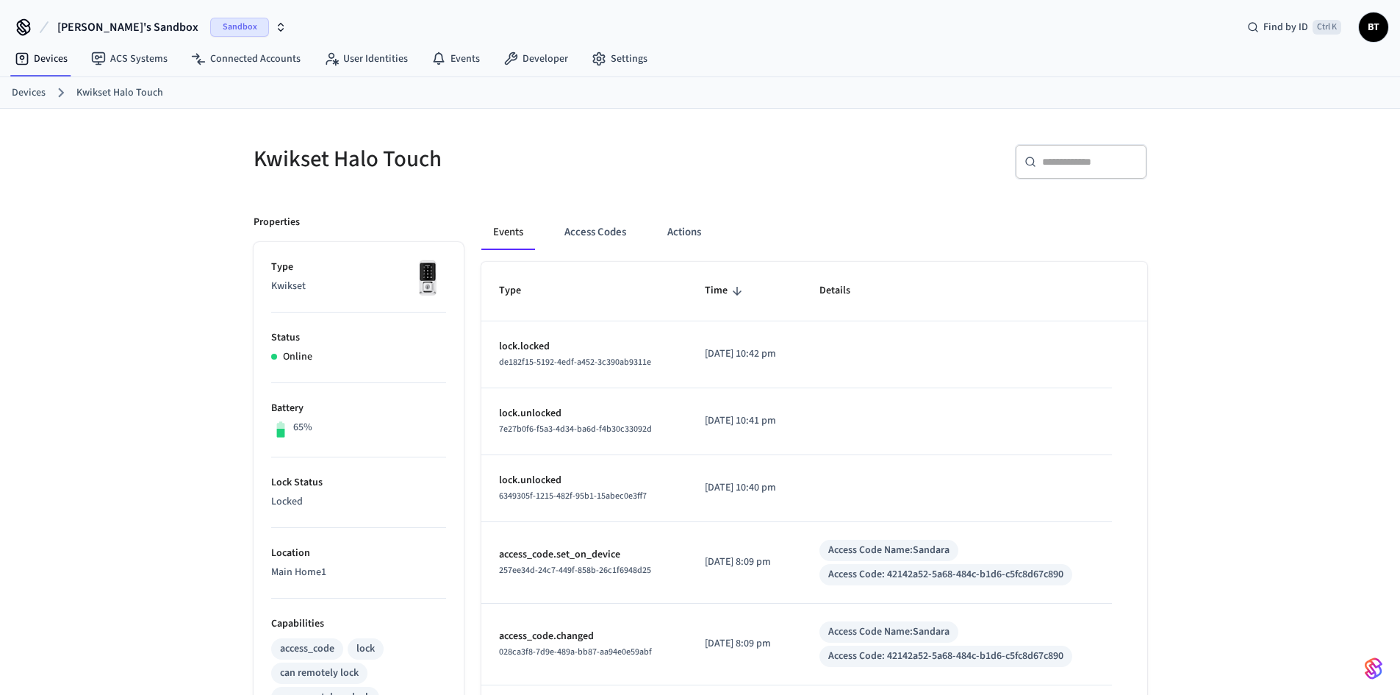
click at [733, 289] on icon "sticky table" at bounding box center [737, 291] width 9 height 9
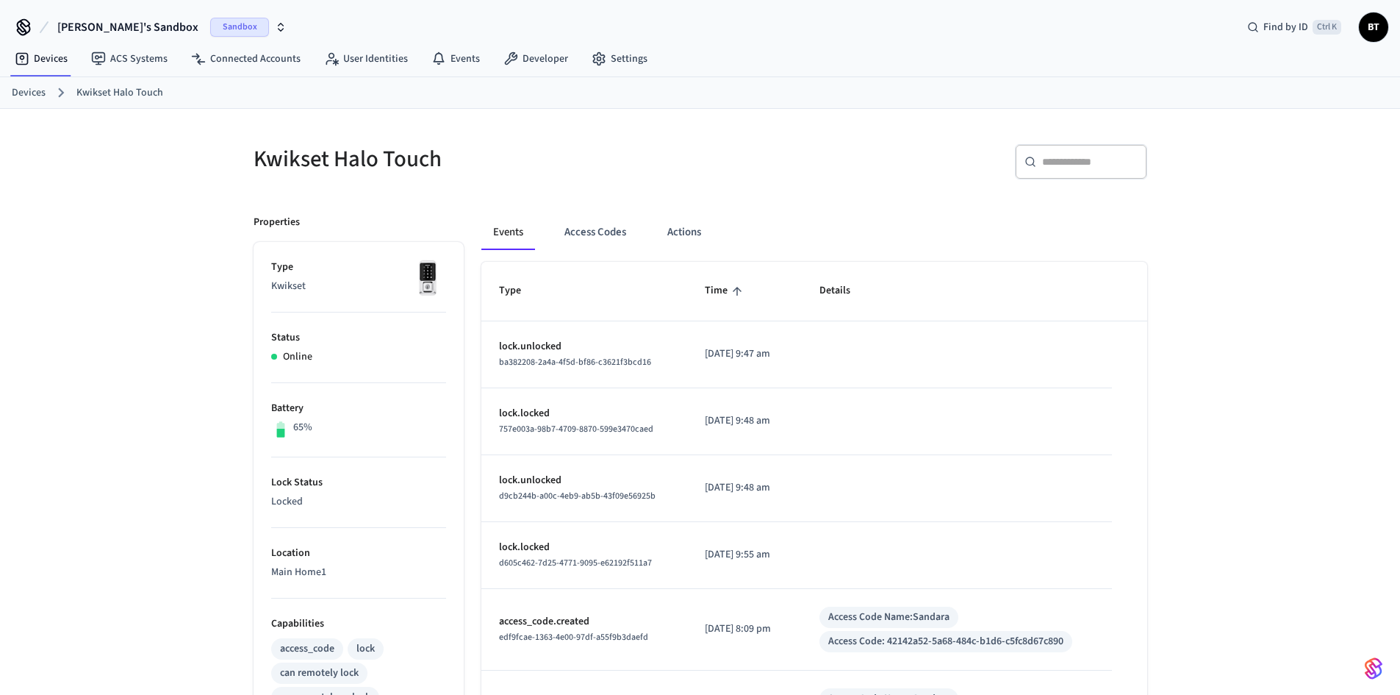
click at [733, 289] on icon "sticky table" at bounding box center [737, 291] width 9 height 9
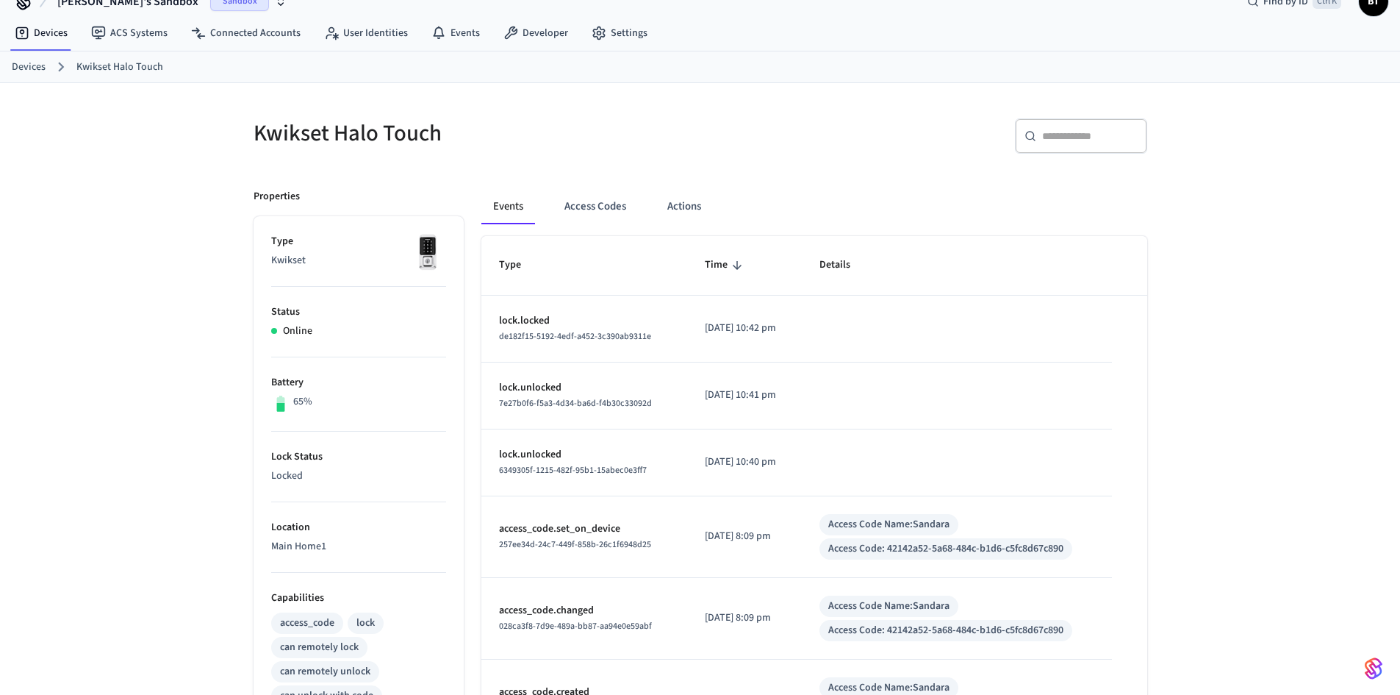
scroll to position [0, 0]
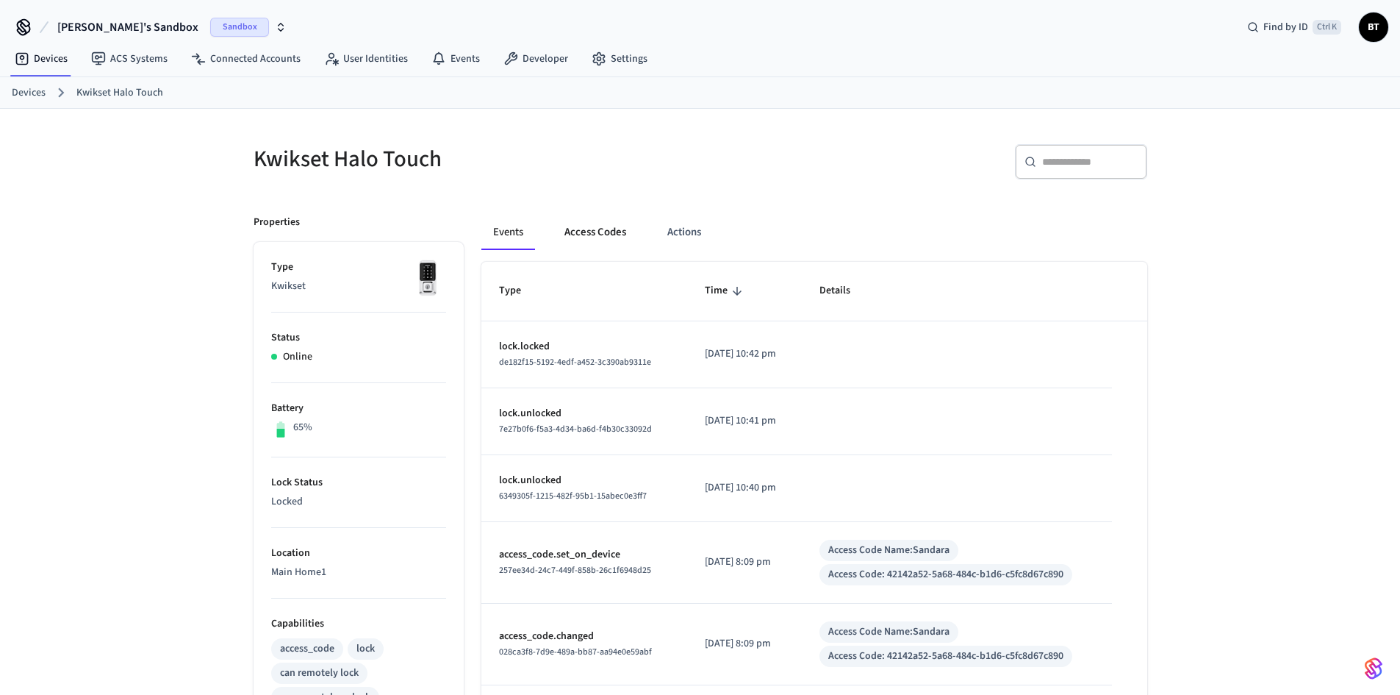
click at [596, 236] on button "Access Codes" at bounding box center [595, 232] width 85 height 35
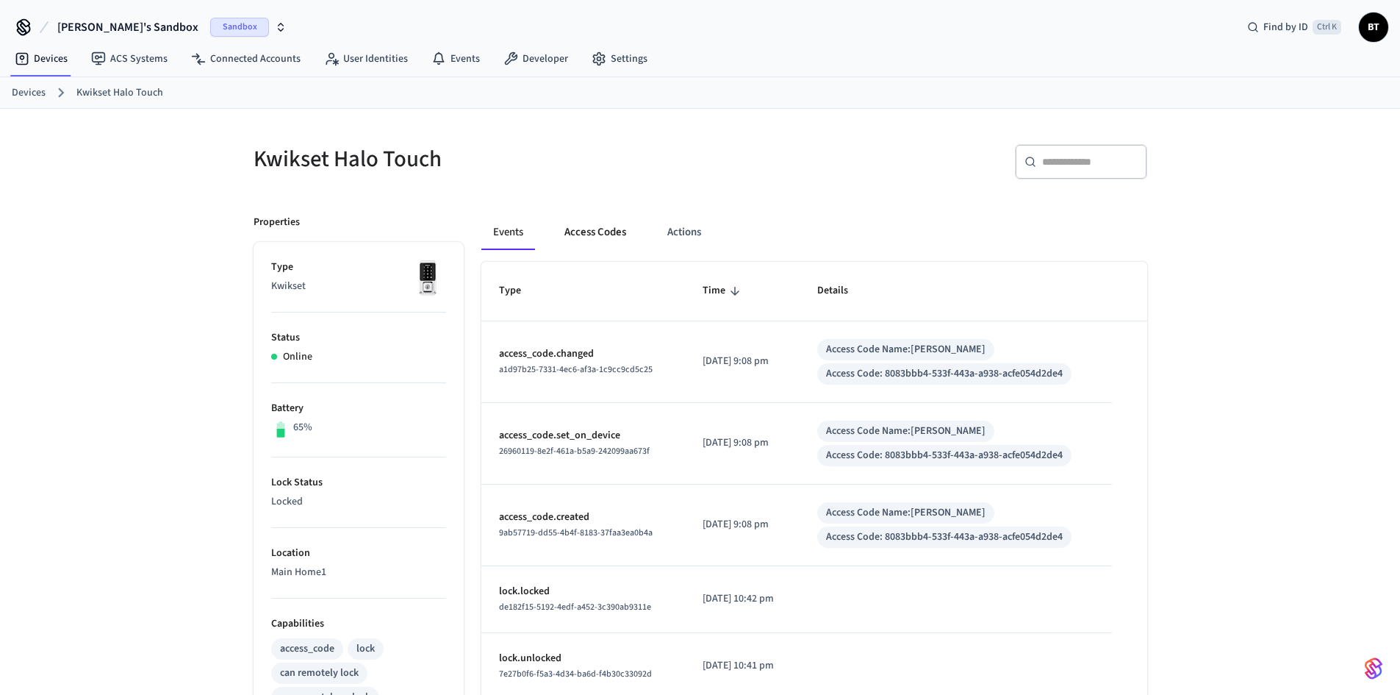
click at [620, 248] on button "Access Codes" at bounding box center [595, 232] width 85 height 35
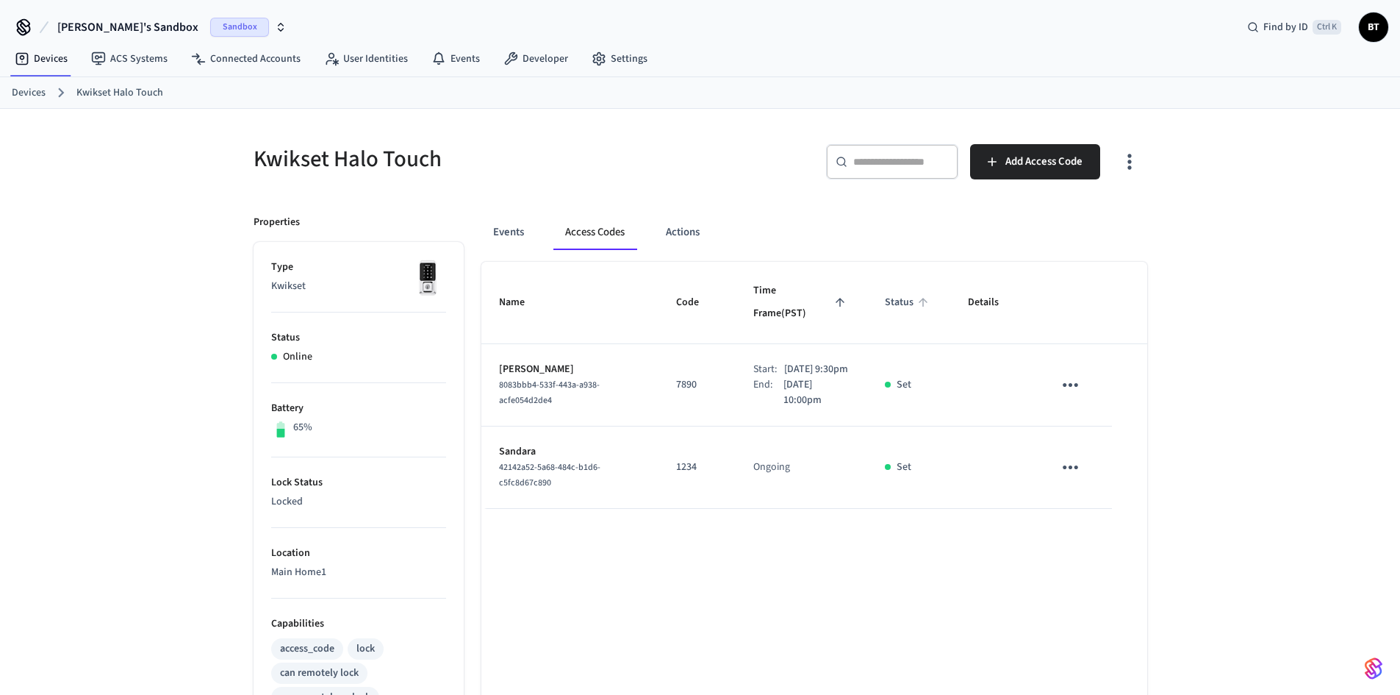
click at [895, 295] on span "Status" at bounding box center [909, 302] width 48 height 23
click at [913, 295] on span "Status" at bounding box center [909, 302] width 48 height 23
click at [760, 293] on span "Time Frame (PST)" at bounding box center [801, 302] width 96 height 46
click at [678, 230] on button "Actions" at bounding box center [682, 232] width 57 height 35
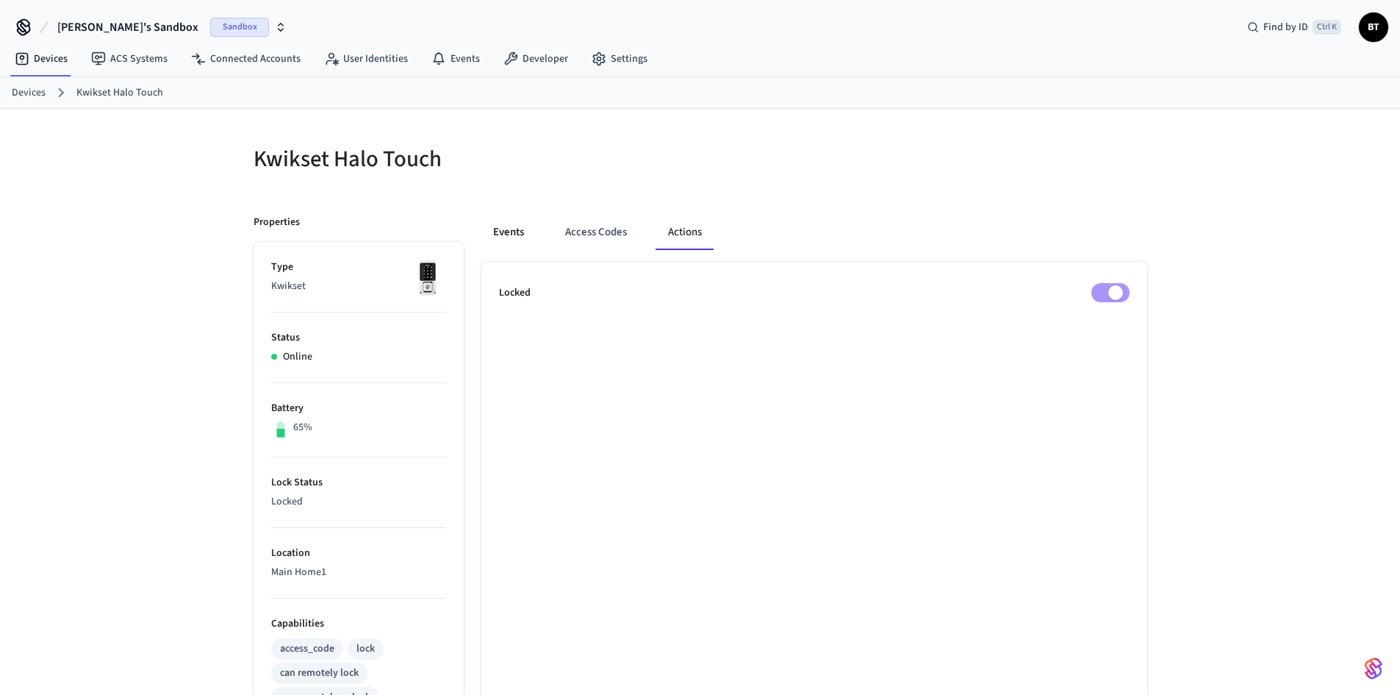
click at [515, 237] on button "Events" at bounding box center [508, 232] width 54 height 35
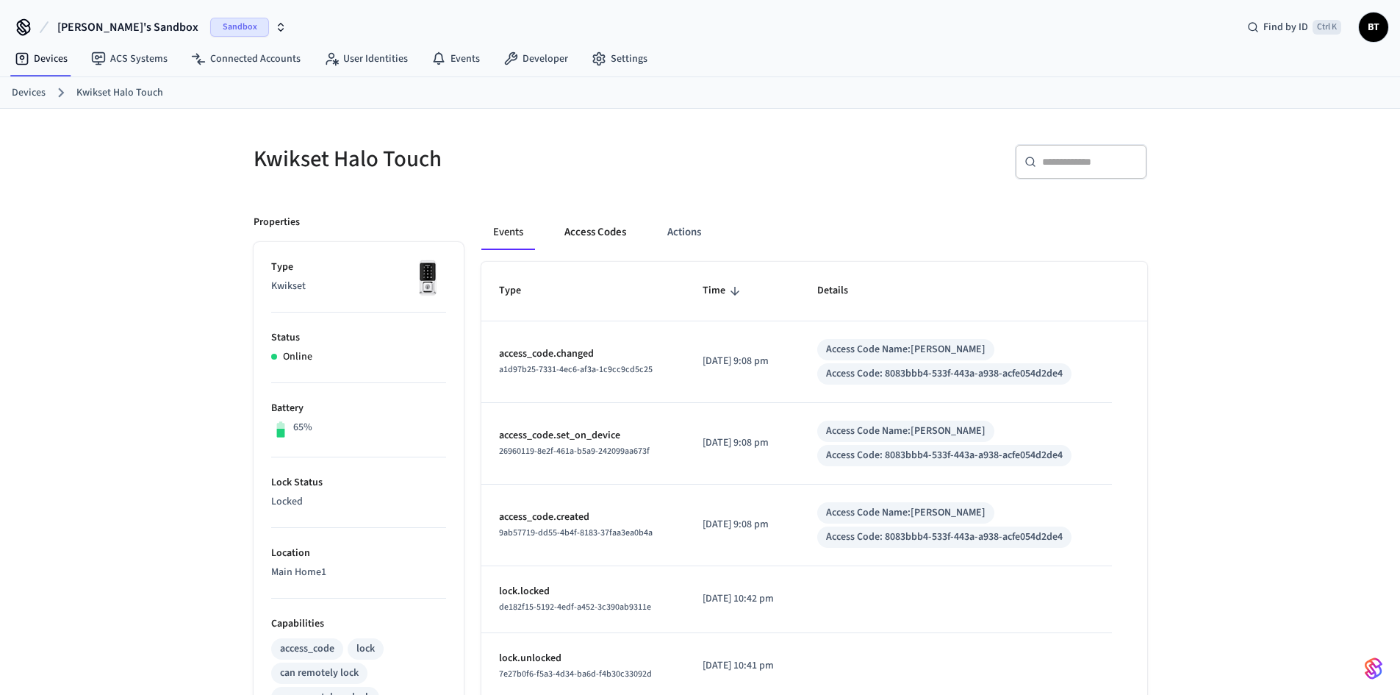
click at [580, 236] on button "Access Codes" at bounding box center [595, 232] width 85 height 35
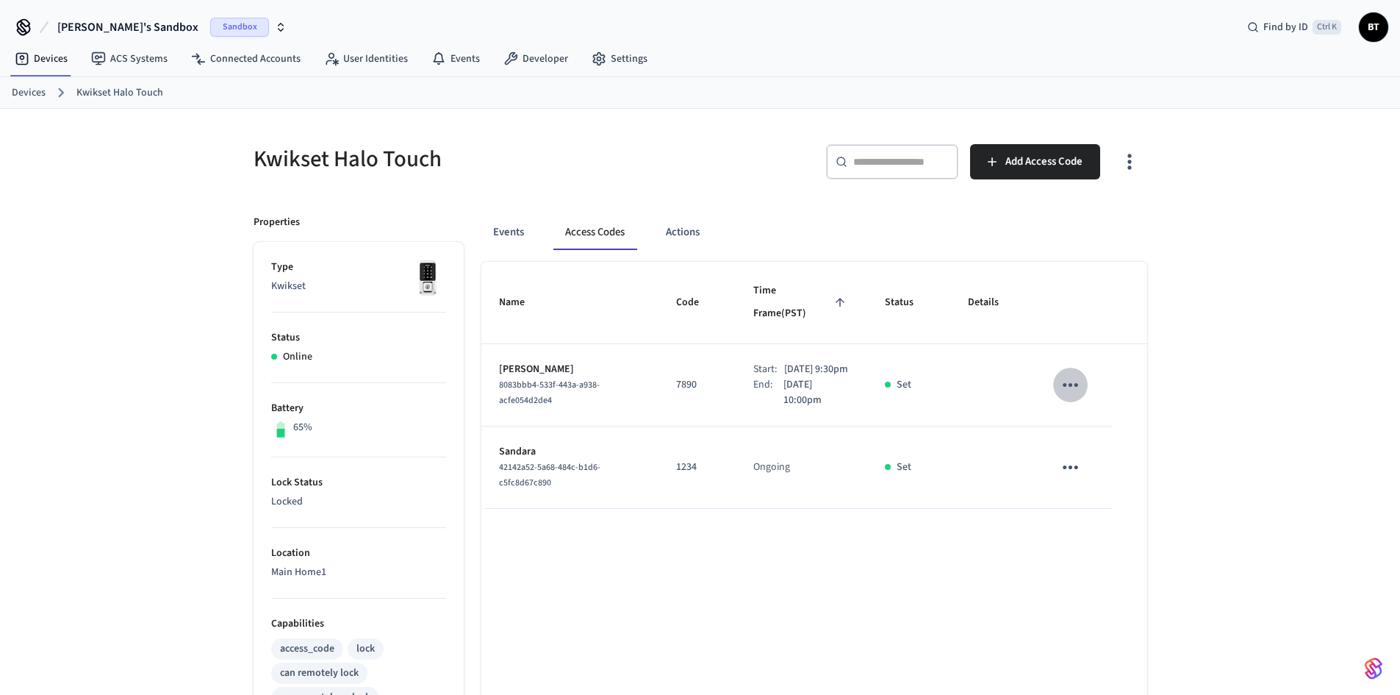
click at [1067, 379] on icon "sticky table" at bounding box center [1070, 384] width 23 height 23
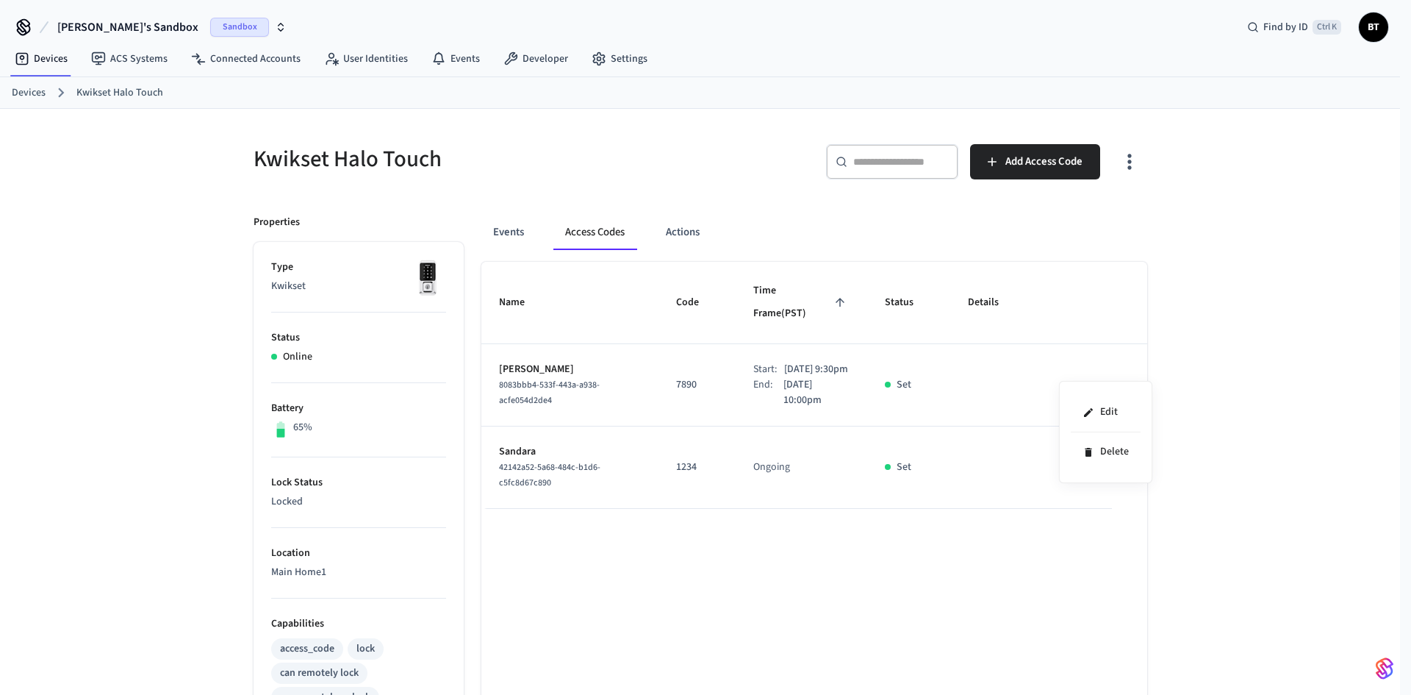
click at [1067, 380] on div at bounding box center [705, 347] width 1411 height 695
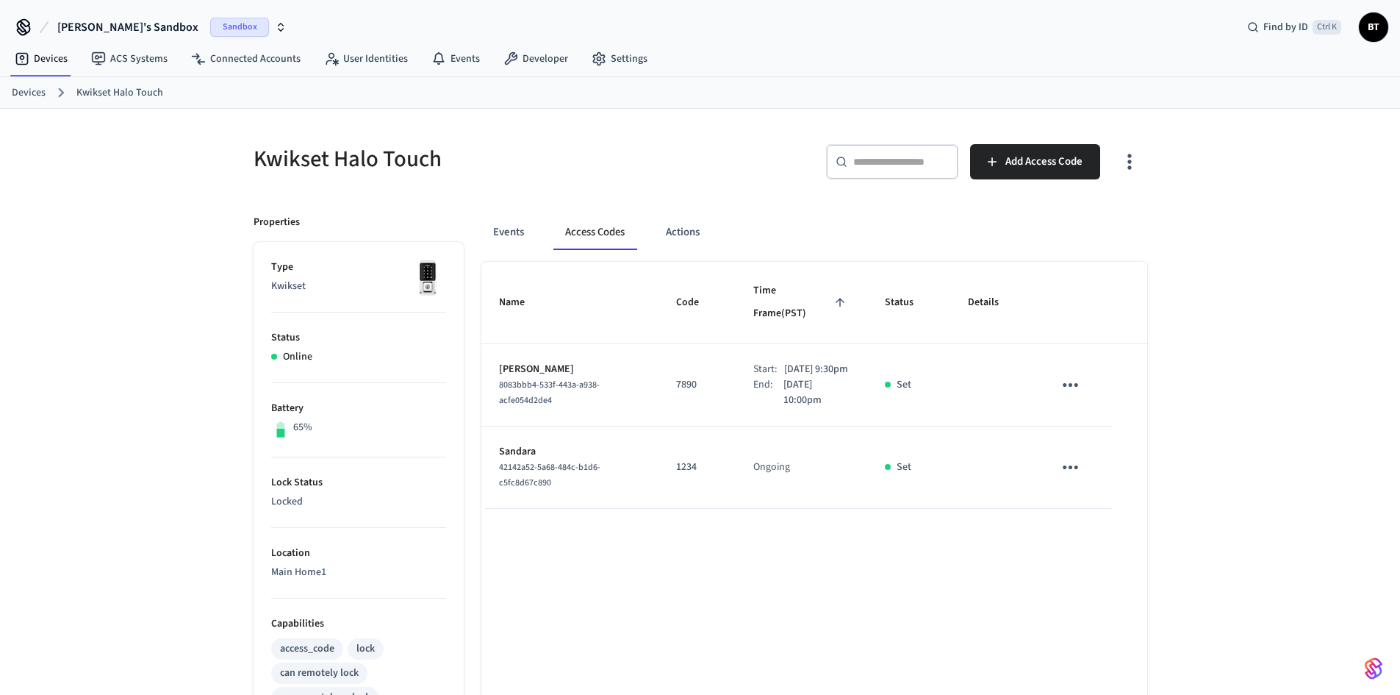
click at [1297, 234] on div "Kwikset Halo Touch ​ ​ Add Access Code Properties Type Kwikset Status Online Ba…" at bounding box center [700, 592] width 1400 height 966
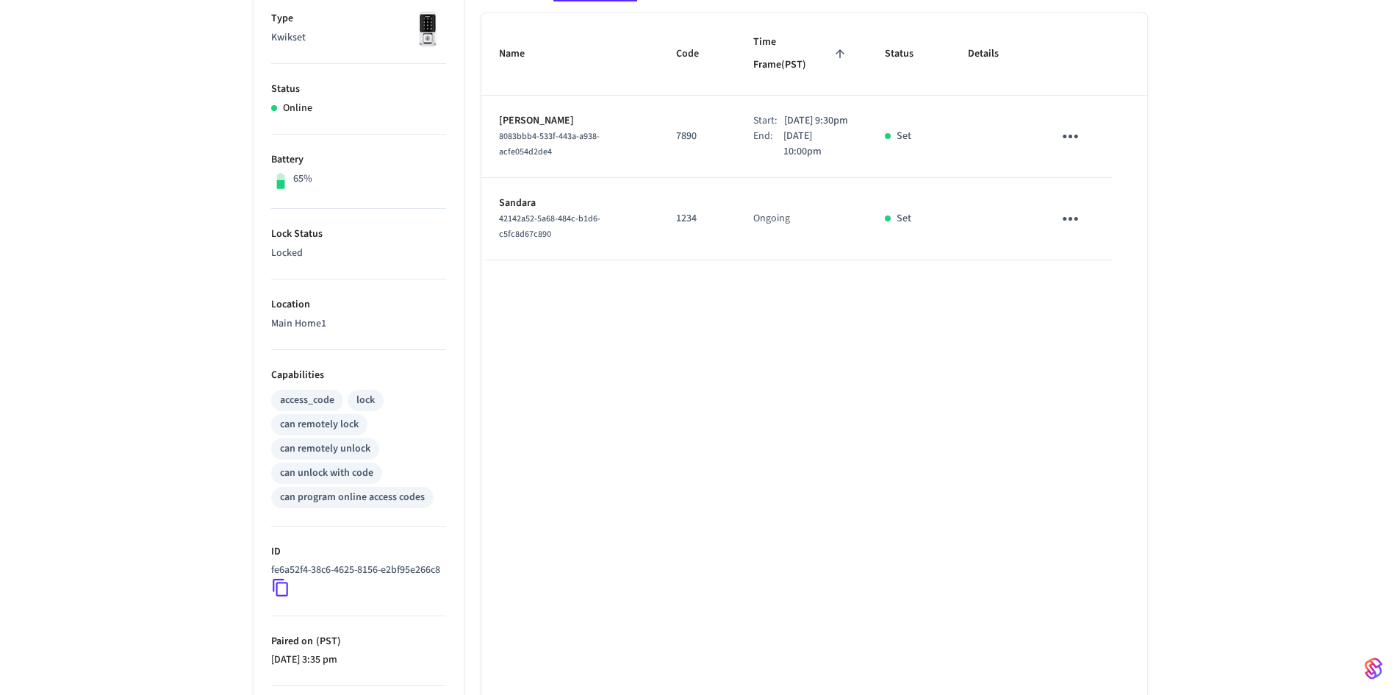
scroll to position [28, 0]
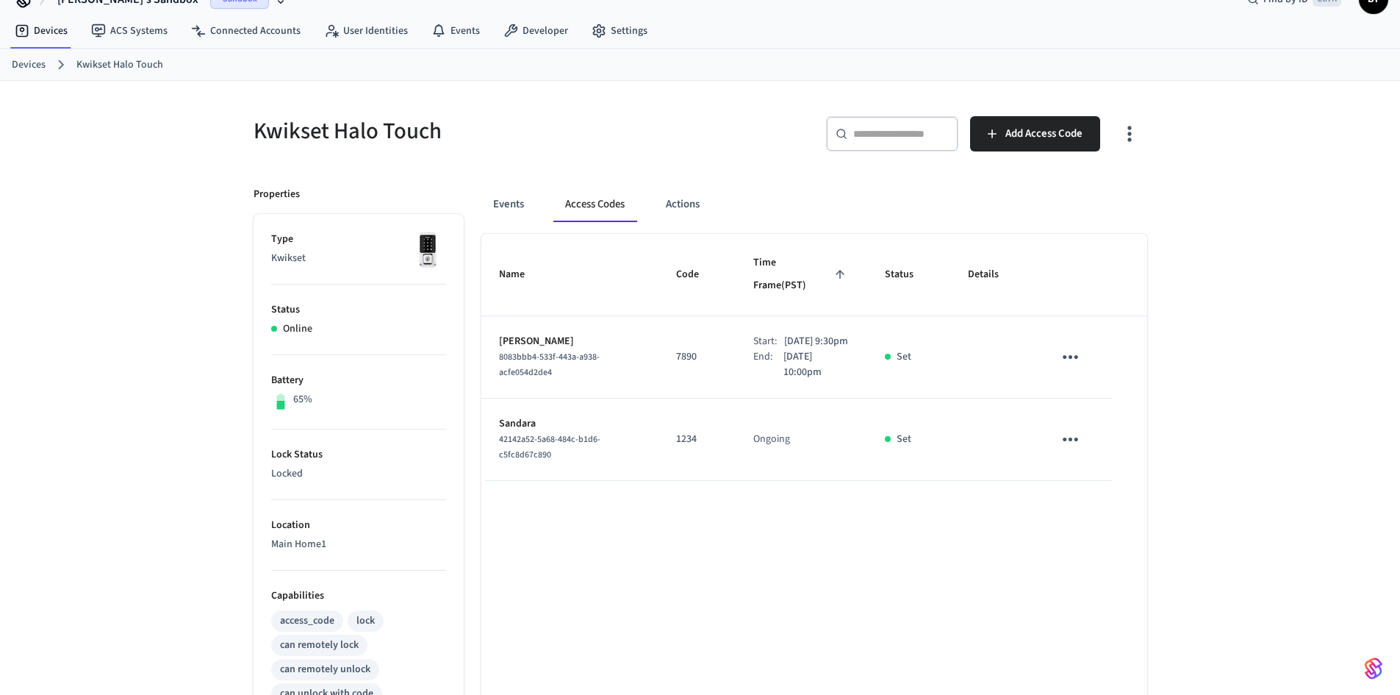
click at [906, 278] on th "Status" at bounding box center [908, 275] width 83 height 82
click at [904, 263] on span "Status" at bounding box center [909, 274] width 48 height 23
click at [911, 264] on span "Status" at bounding box center [909, 274] width 48 height 23
click at [761, 264] on span "Time Frame (PST)" at bounding box center [801, 274] width 96 height 46
click at [713, 264] on th "Code" at bounding box center [697, 275] width 77 height 82
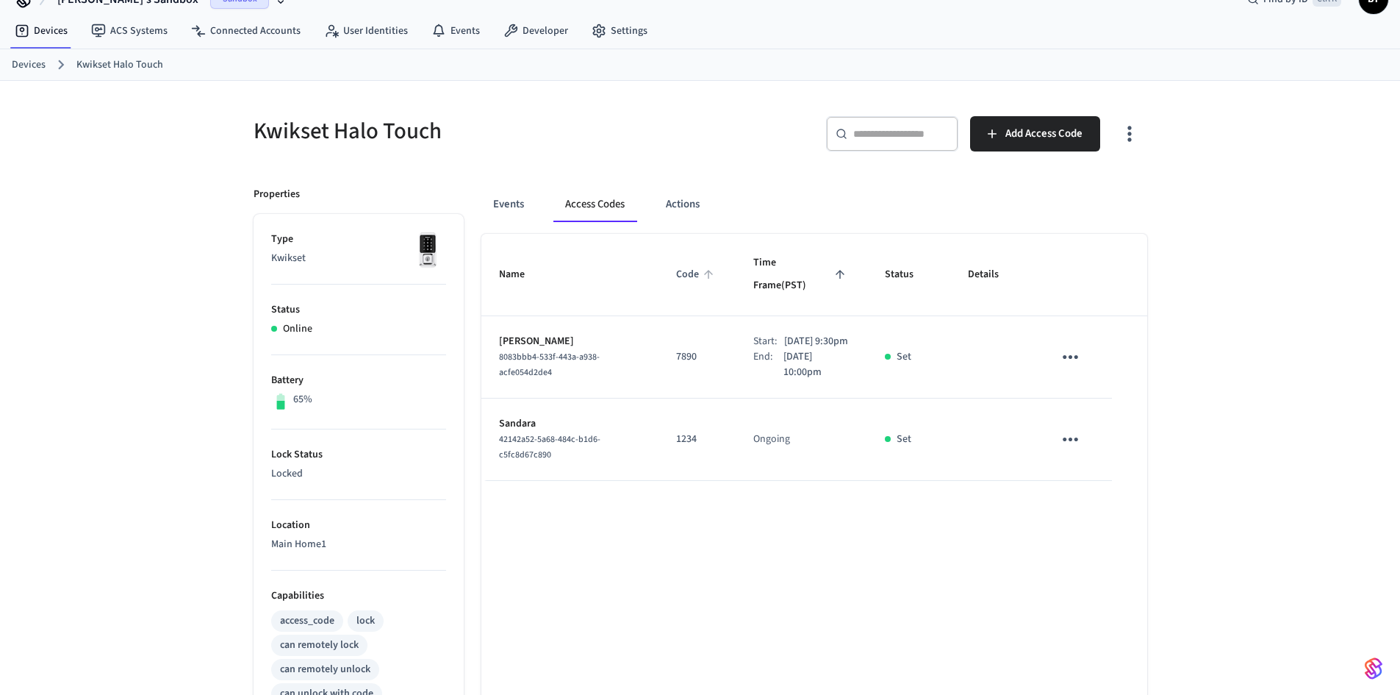
click at [702, 268] on icon "sticky table" at bounding box center [708, 274] width 13 height 13
drag, startPoint x: 807, startPoint y: 370, endPoint x: 755, endPoint y: 324, distance: 69.3
click at [755, 334] on div "Start: Sep 7th 2025 9:30pm End: Sep 7th 2025 10:00pm" at bounding box center [801, 357] width 96 height 46
click at [539, 204] on div "Events Access Codes Actions" at bounding box center [814, 204] width 666 height 35
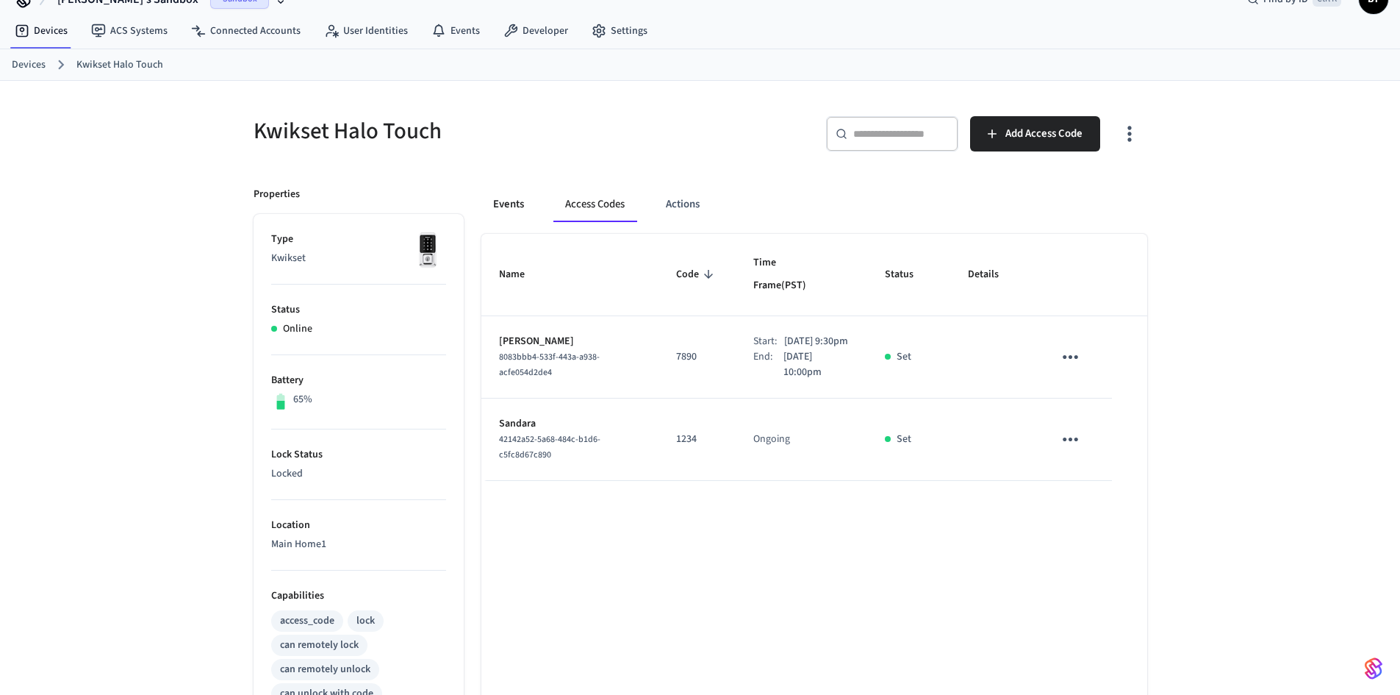
click at [519, 208] on button "Events" at bounding box center [508, 204] width 54 height 35
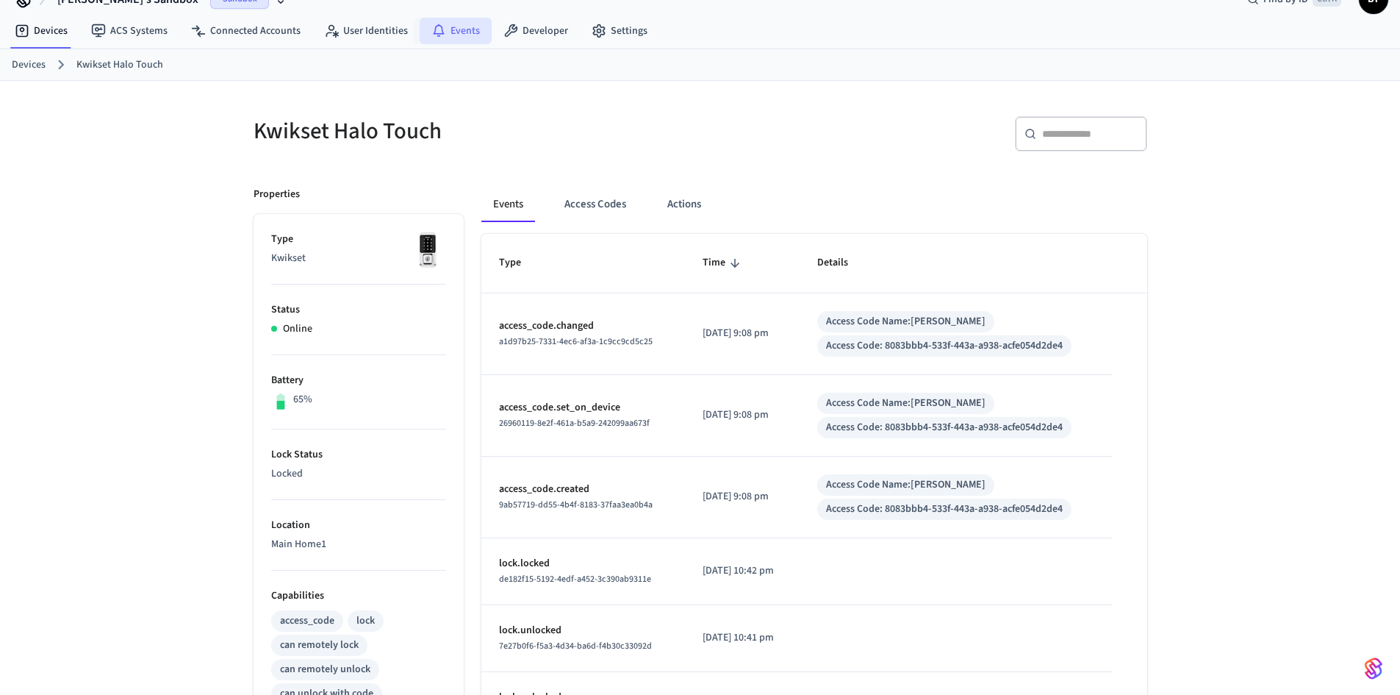
click at [478, 21] on link "Events" at bounding box center [456, 31] width 72 height 26
click at [462, 40] on link "Events" at bounding box center [456, 31] width 72 height 26
click at [119, 66] on link "Kwikset Halo Touch" at bounding box center [119, 64] width 87 height 15
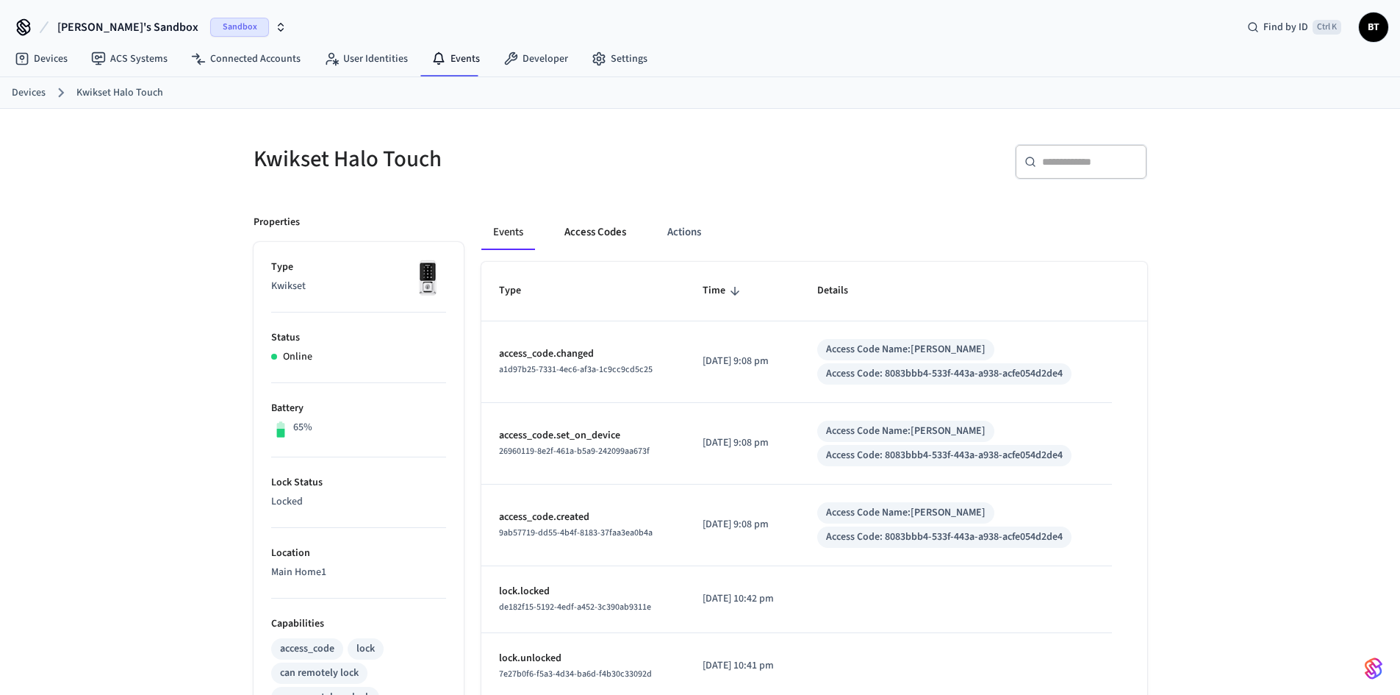
click at [586, 221] on button "Access Codes" at bounding box center [595, 232] width 85 height 35
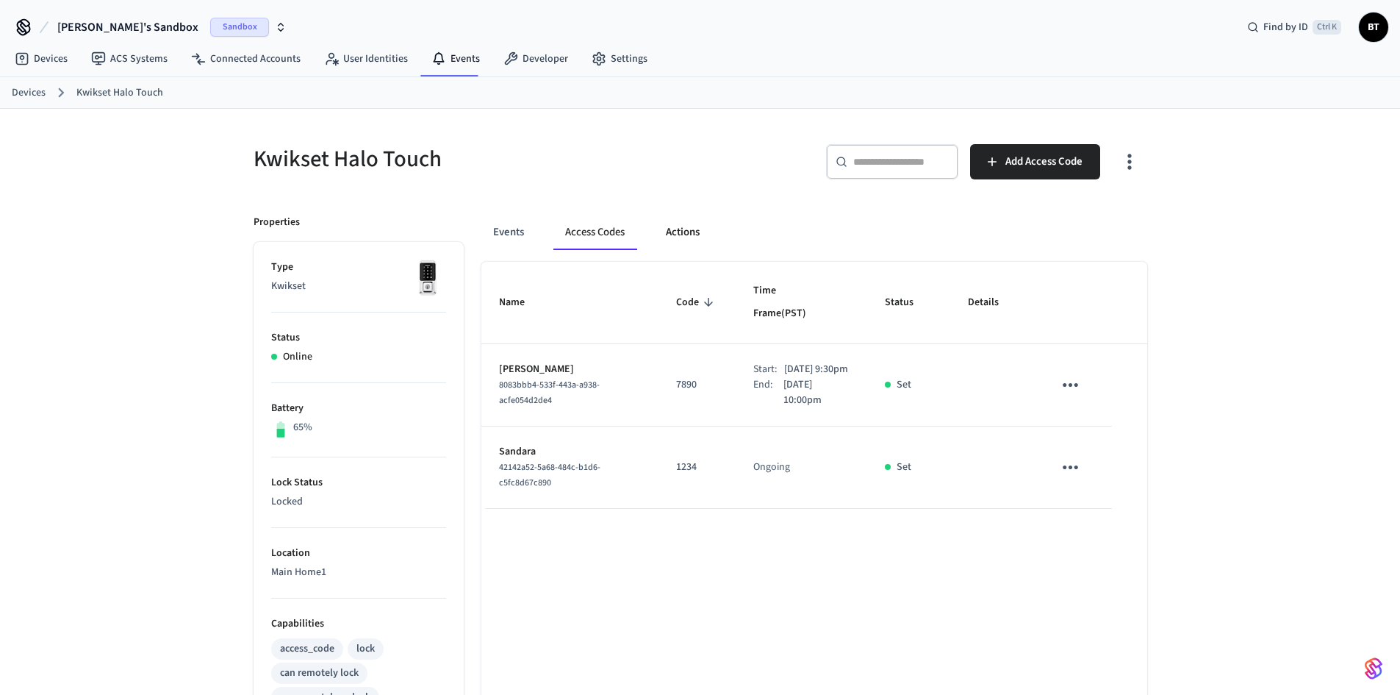
click at [670, 238] on button "Actions" at bounding box center [682, 232] width 57 height 35
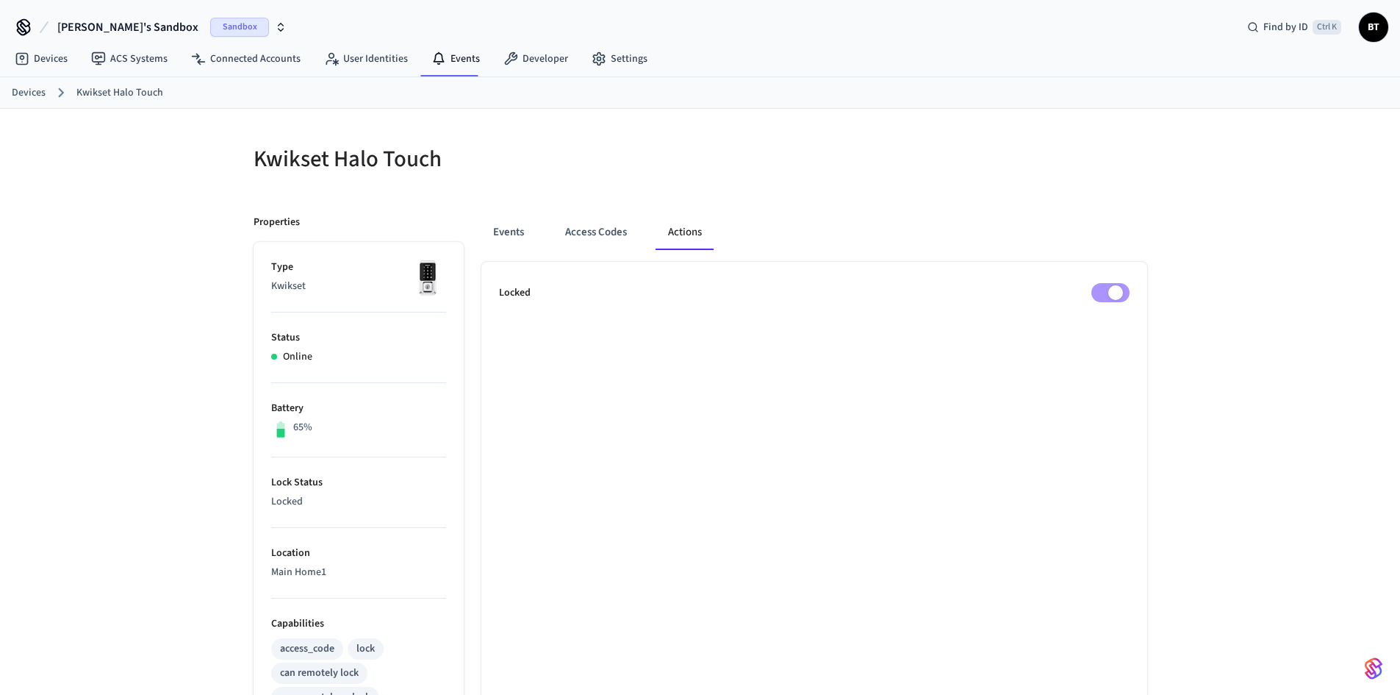
drag, startPoint x: 457, startPoint y: 229, endPoint x: 478, endPoint y: 228, distance: 20.6
click at [456, 229] on div "Properties" at bounding box center [359, 222] width 210 height 15
click at [503, 234] on button "Events" at bounding box center [508, 232] width 54 height 35
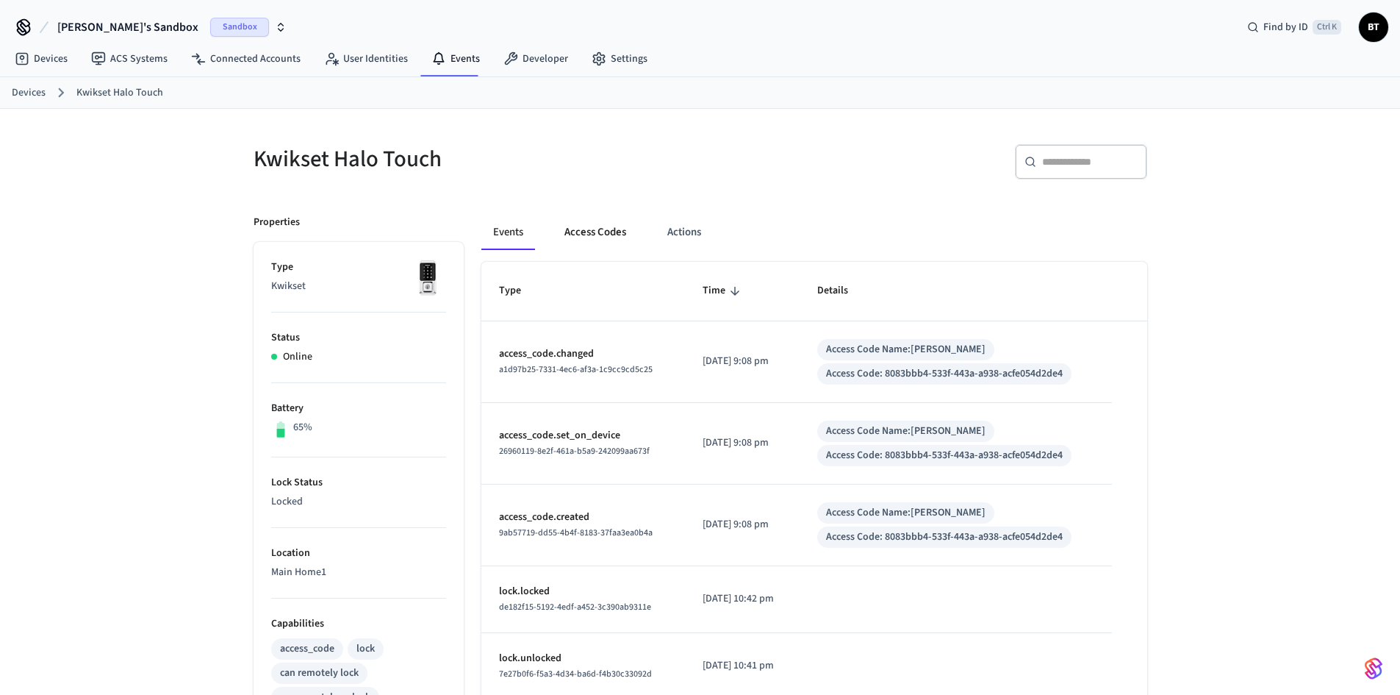
click at [580, 227] on button "Access Codes" at bounding box center [595, 232] width 85 height 35
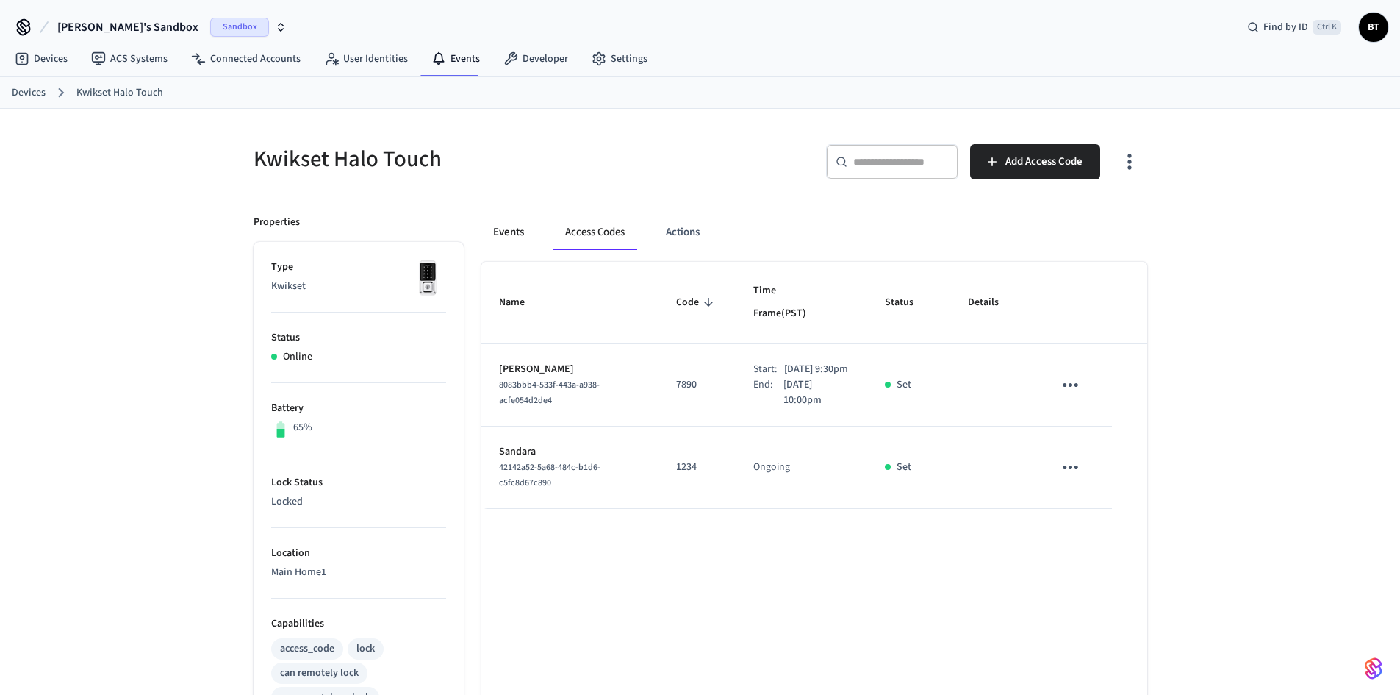
click at [520, 229] on button "Events" at bounding box center [508, 232] width 54 height 35
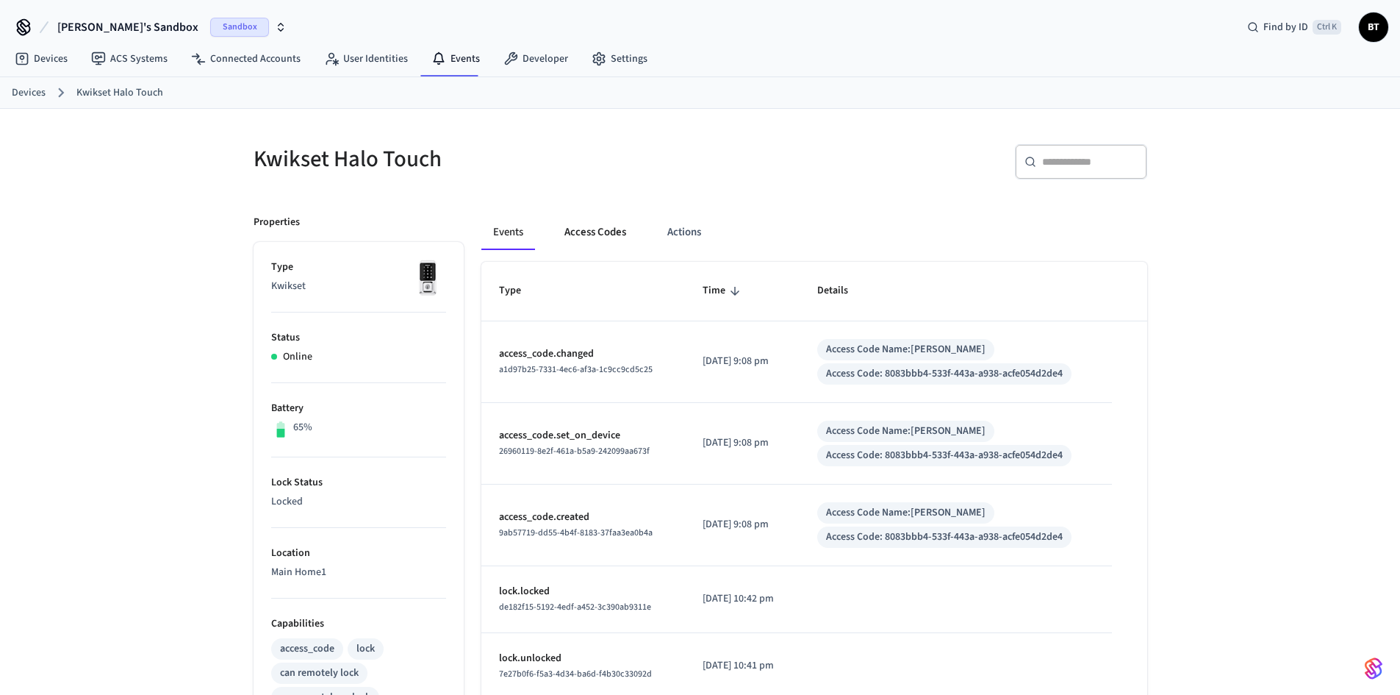
click at [575, 233] on button "Access Codes" at bounding box center [595, 232] width 85 height 35
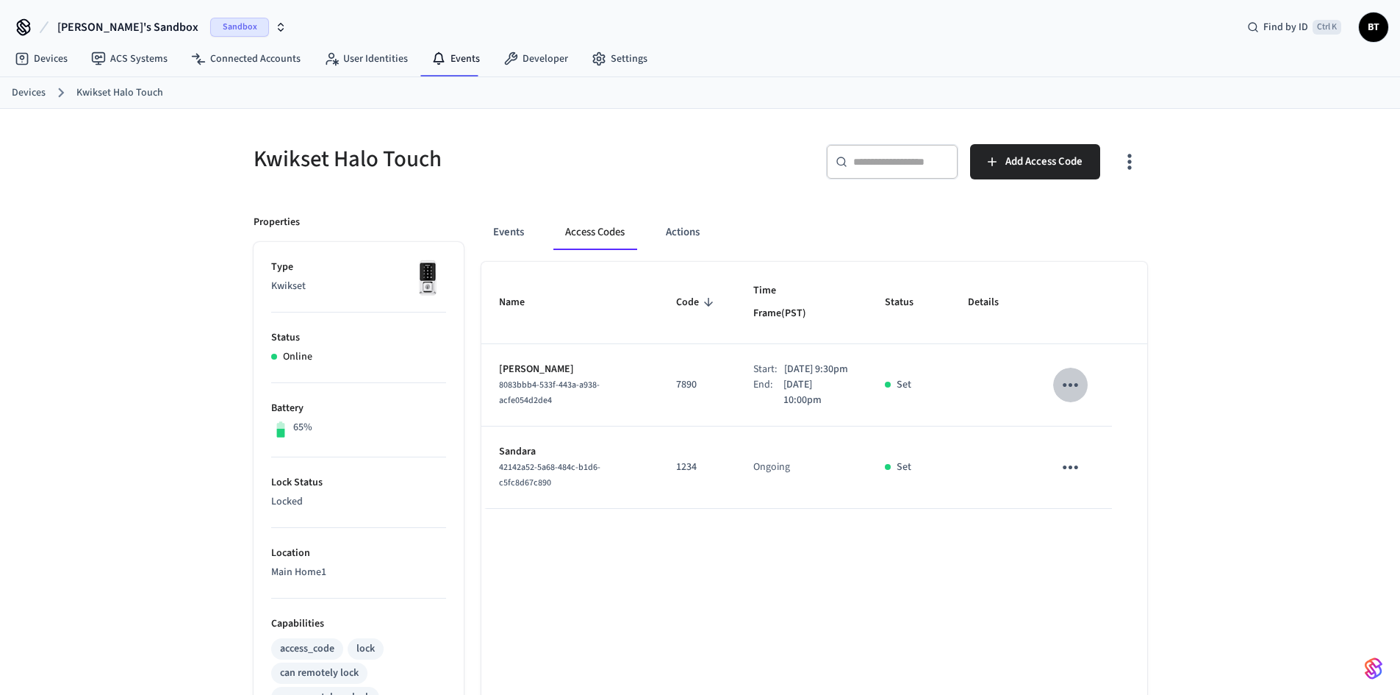
click at [1078, 373] on icon "sticky table" at bounding box center [1070, 384] width 23 height 23
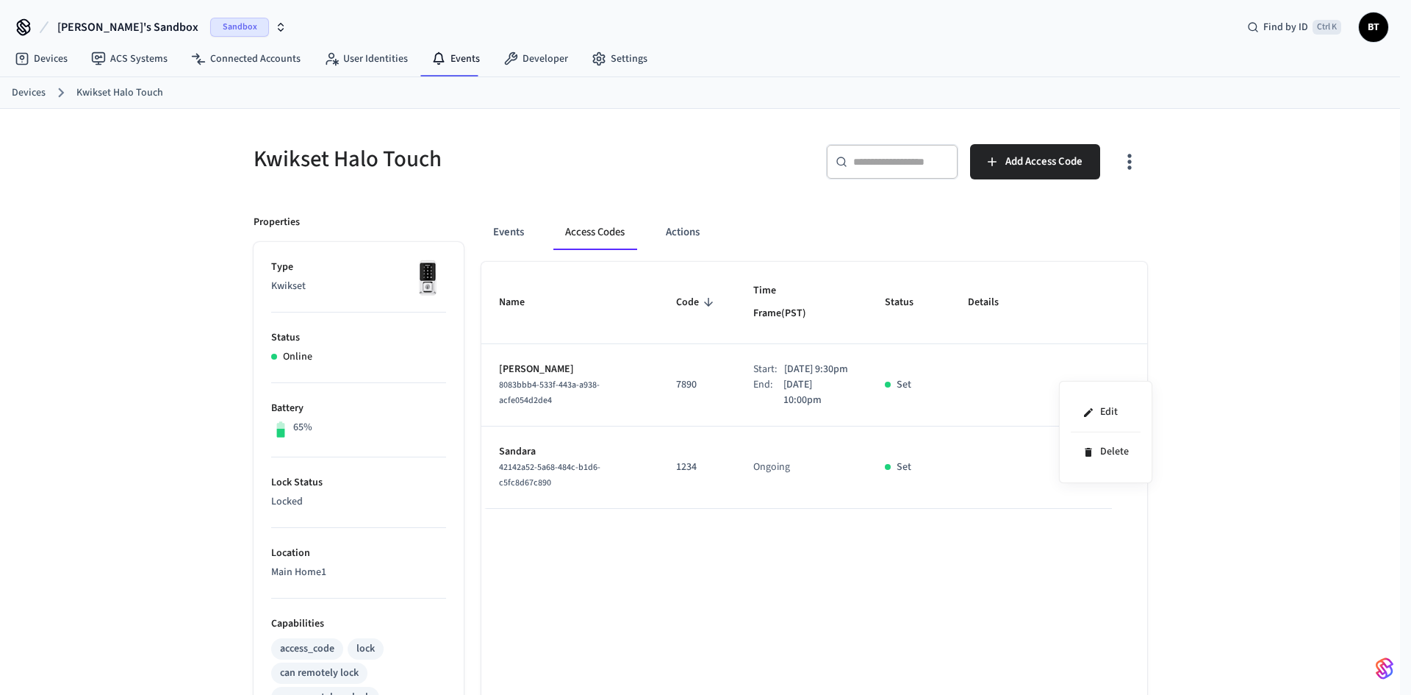
click at [1078, 367] on div at bounding box center [705, 347] width 1411 height 695
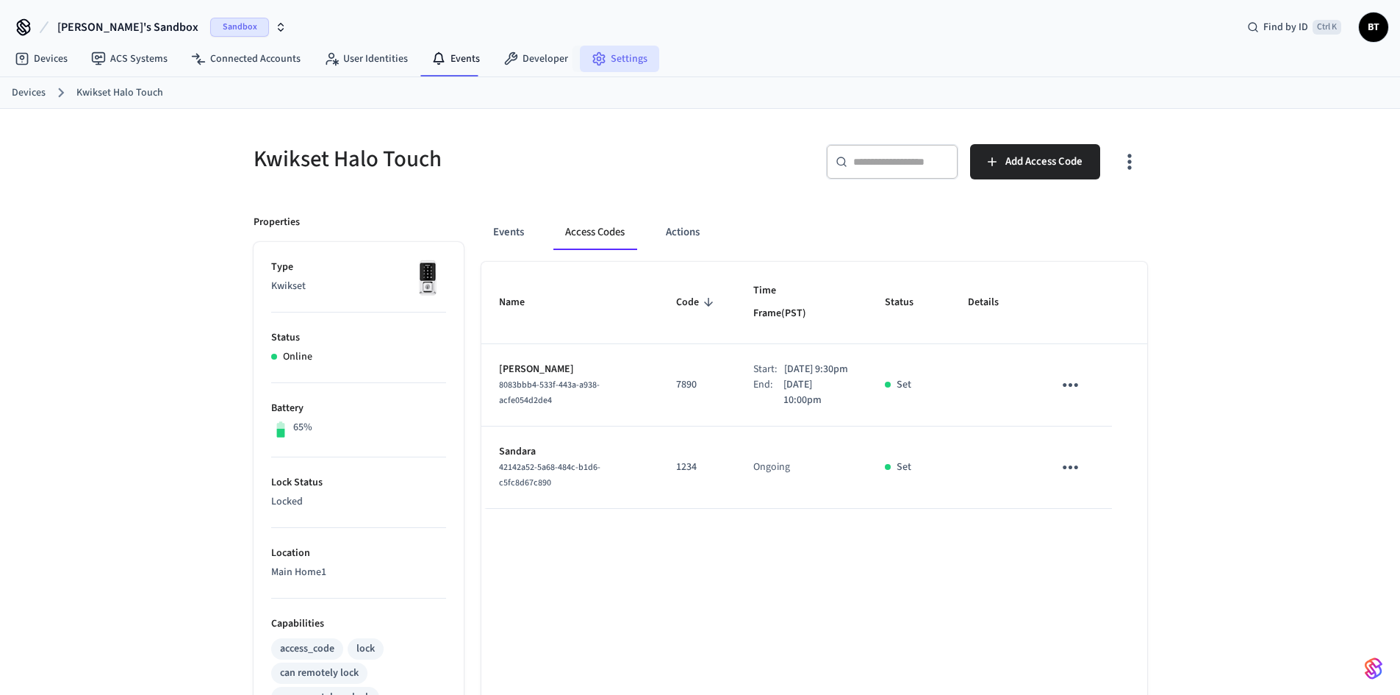
click at [597, 54] on icon at bounding box center [599, 58] width 15 height 15
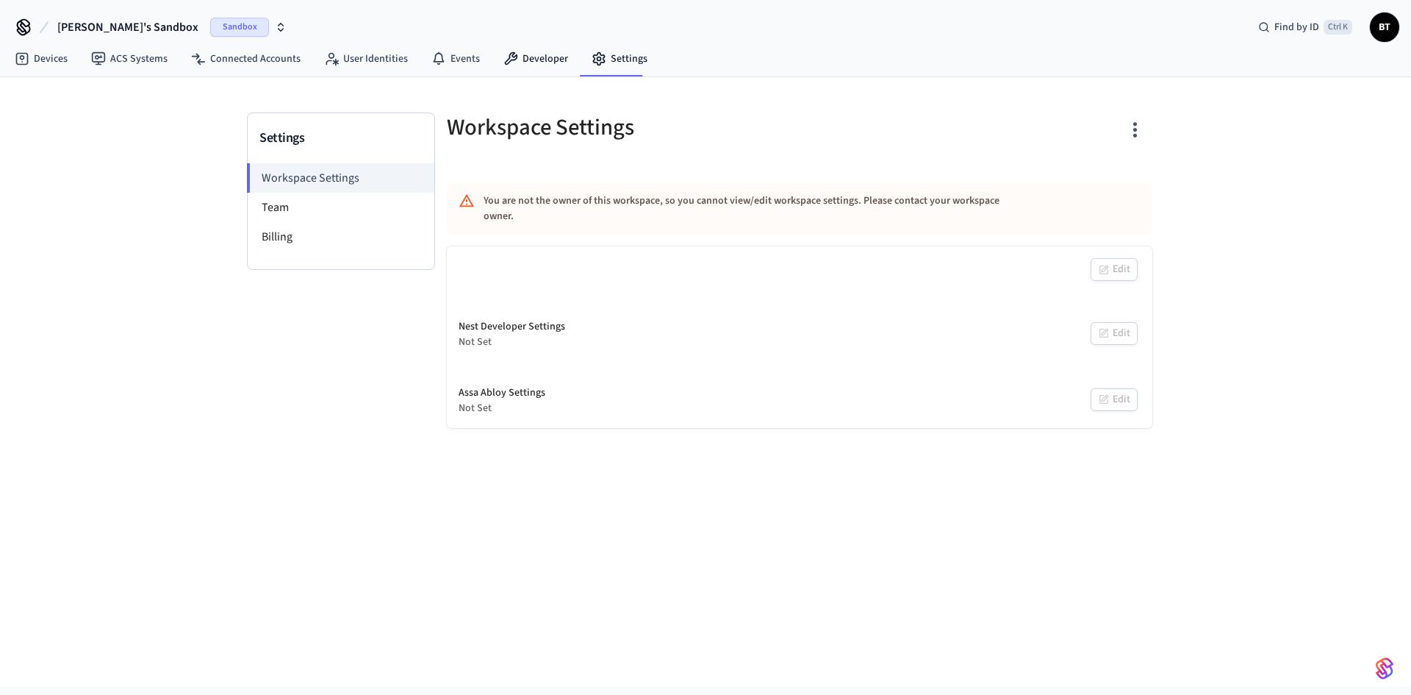
click at [542, 60] on link "Developer" at bounding box center [536, 59] width 88 height 26
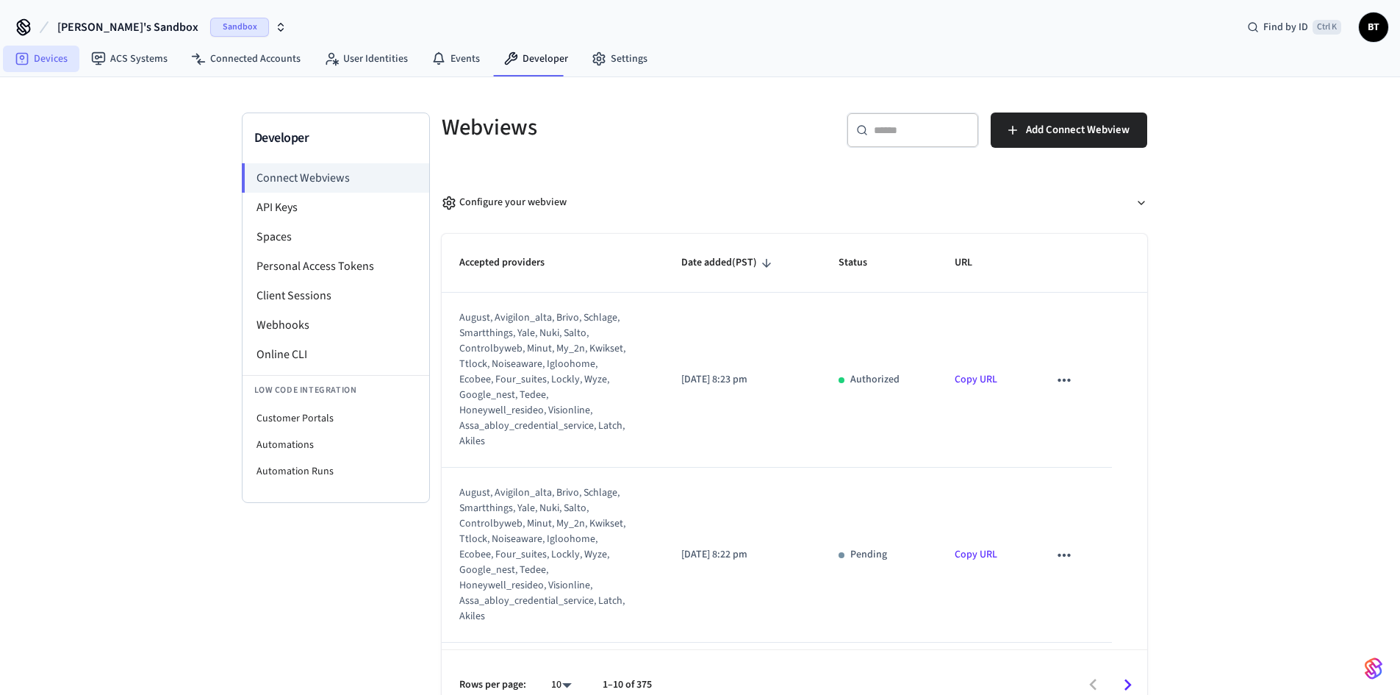
click at [50, 57] on link "Devices" at bounding box center [41, 59] width 76 height 26
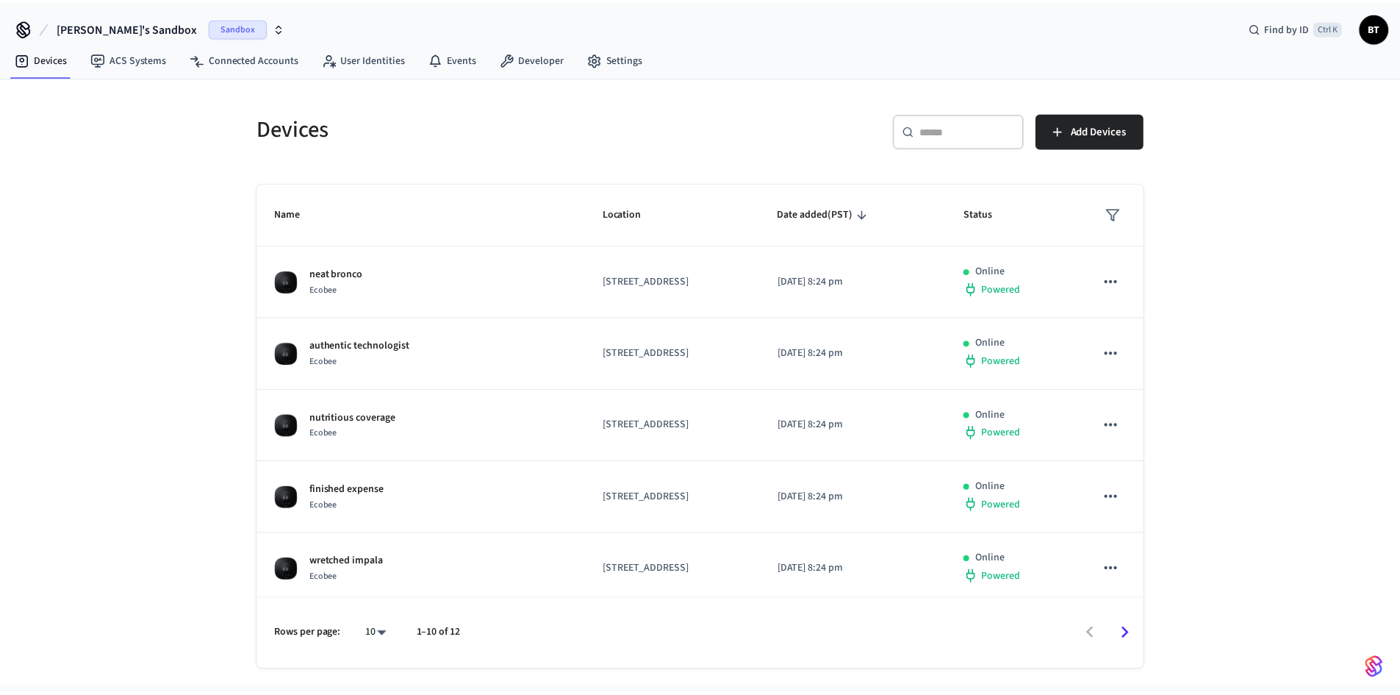
scroll to position [362, 0]
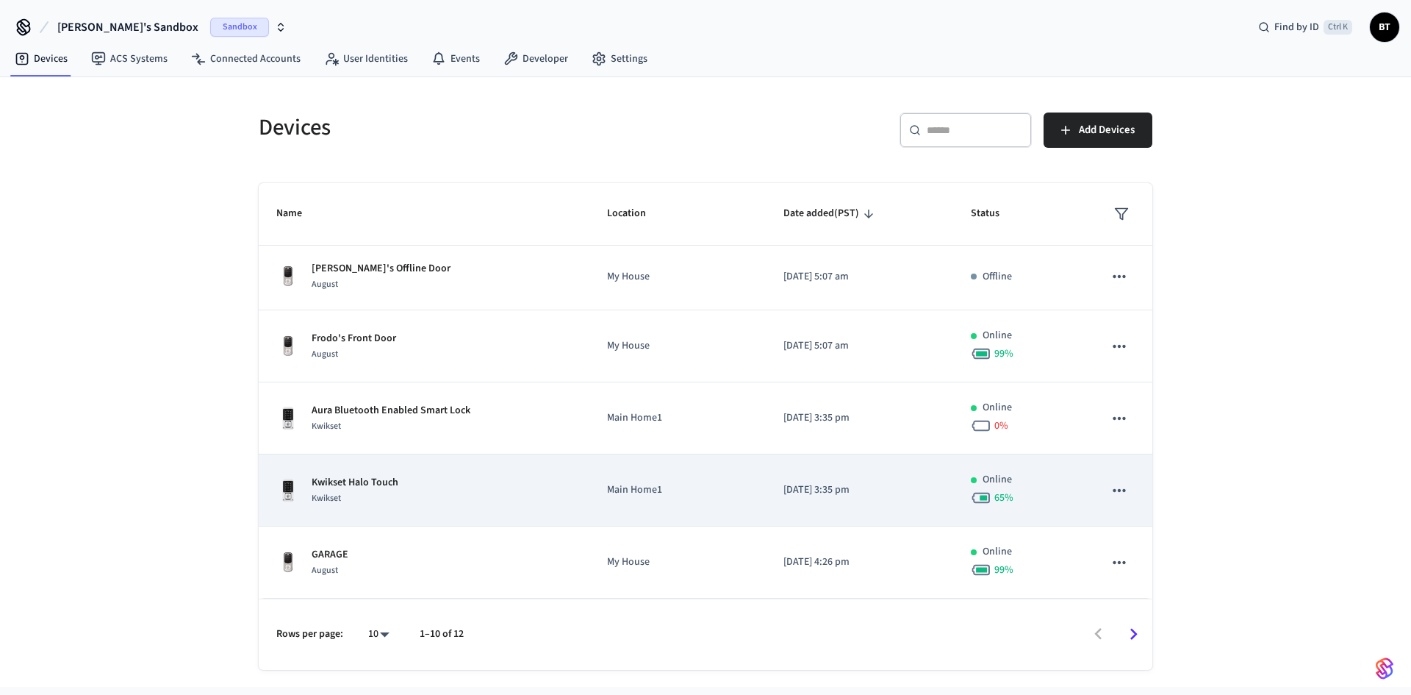
click at [366, 484] on p "Kwikset Halo Touch" at bounding box center [355, 482] width 87 height 15
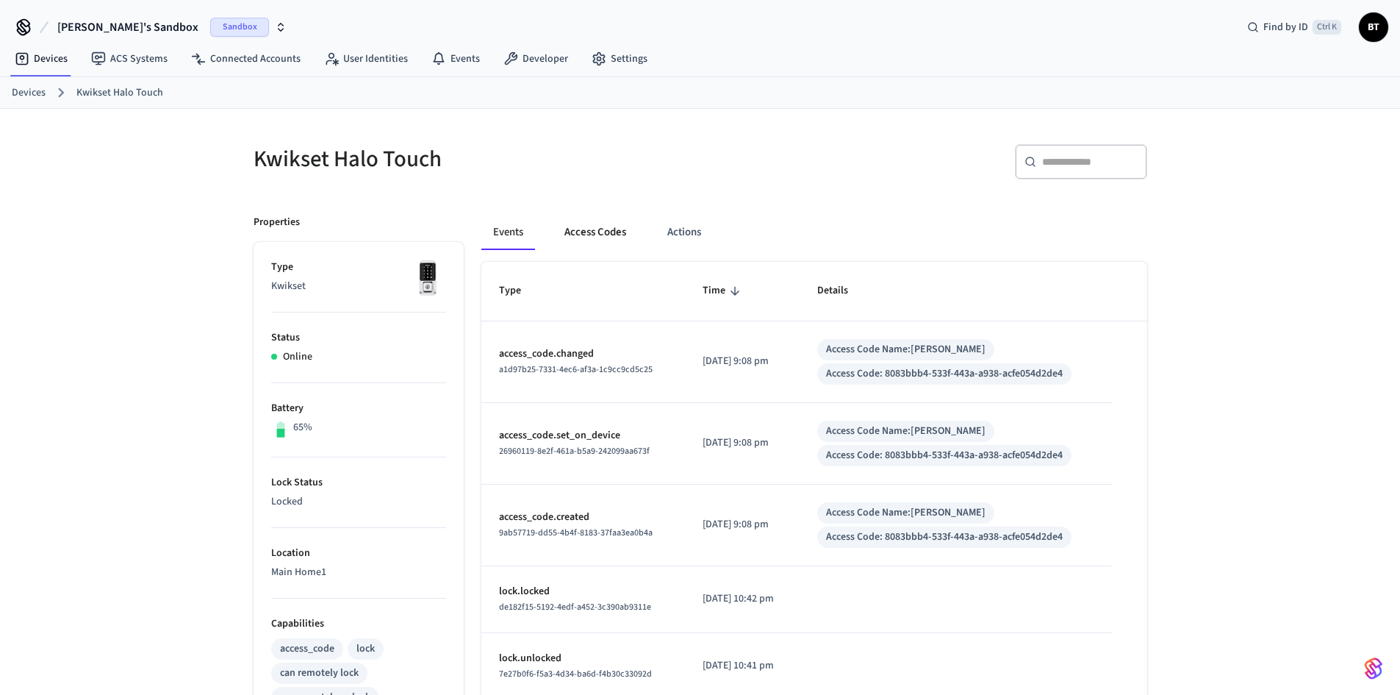
click at [599, 224] on button "Access Codes" at bounding box center [595, 232] width 85 height 35
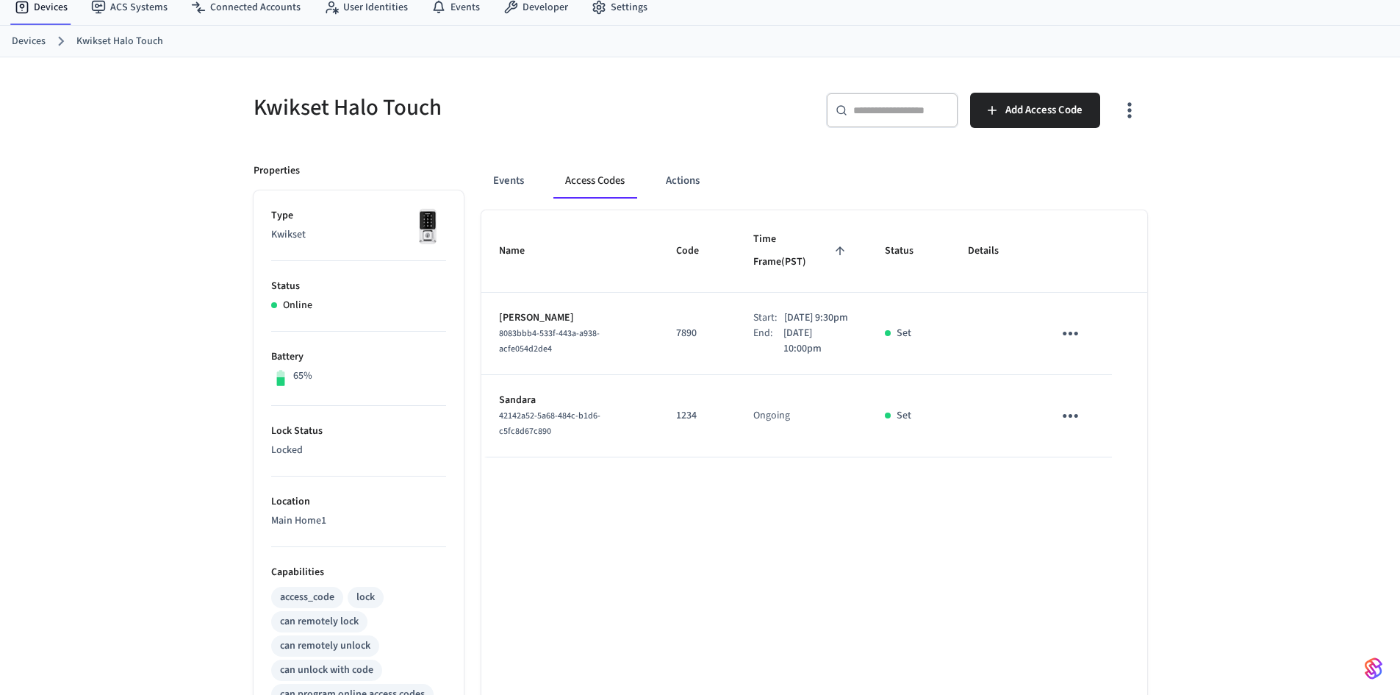
scroll to position [28, 0]
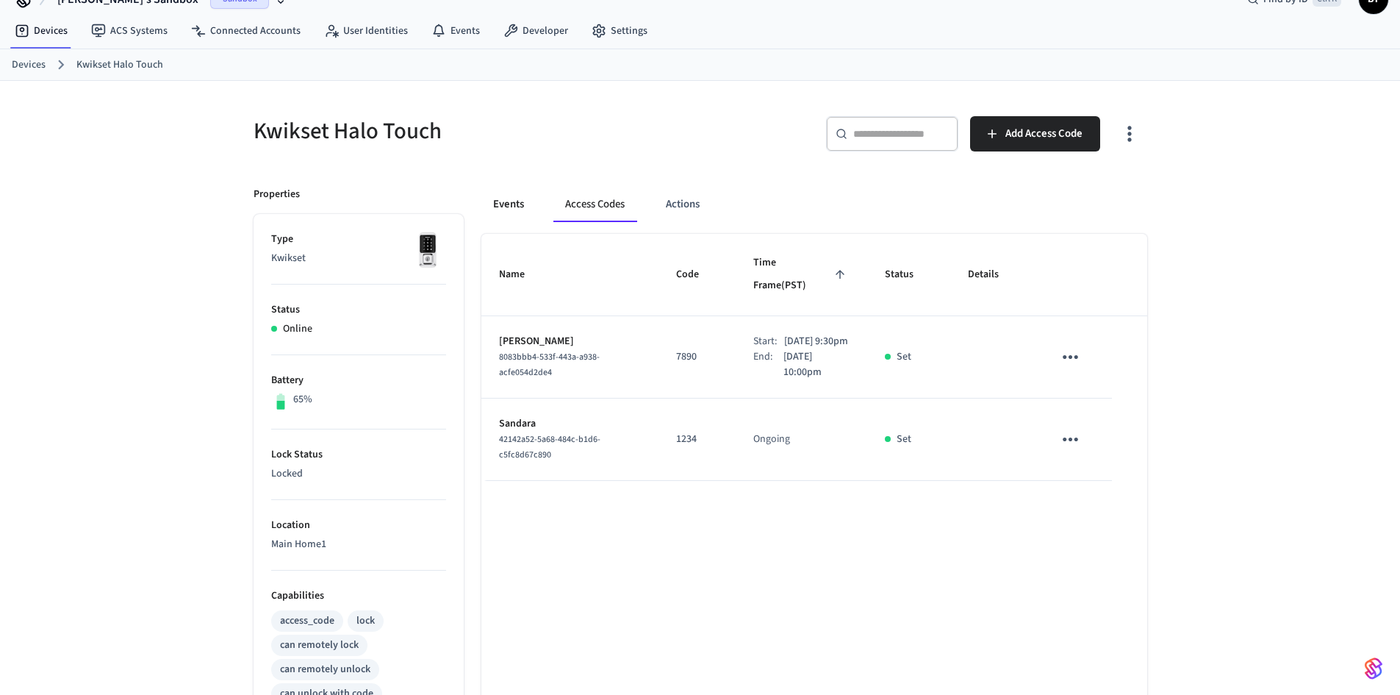
click at [514, 201] on button "Events" at bounding box center [508, 204] width 54 height 35
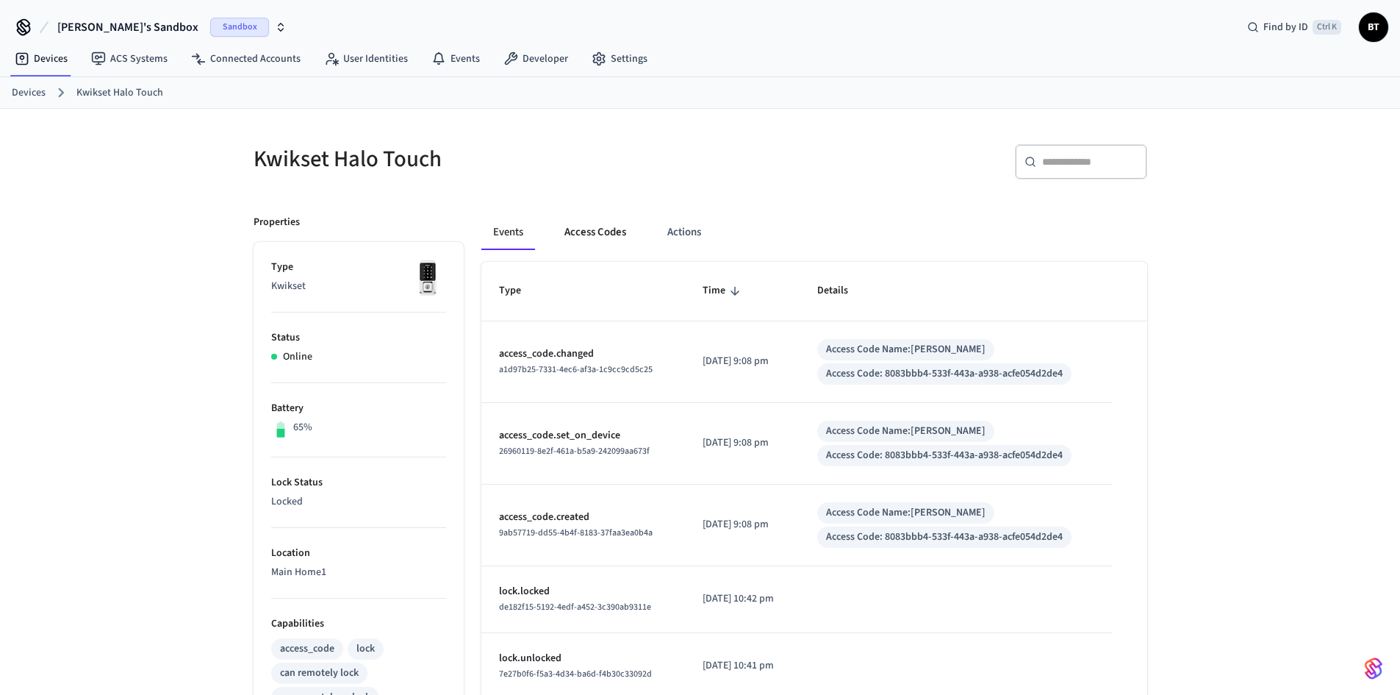
click at [612, 248] on button "Access Codes" at bounding box center [595, 232] width 85 height 35
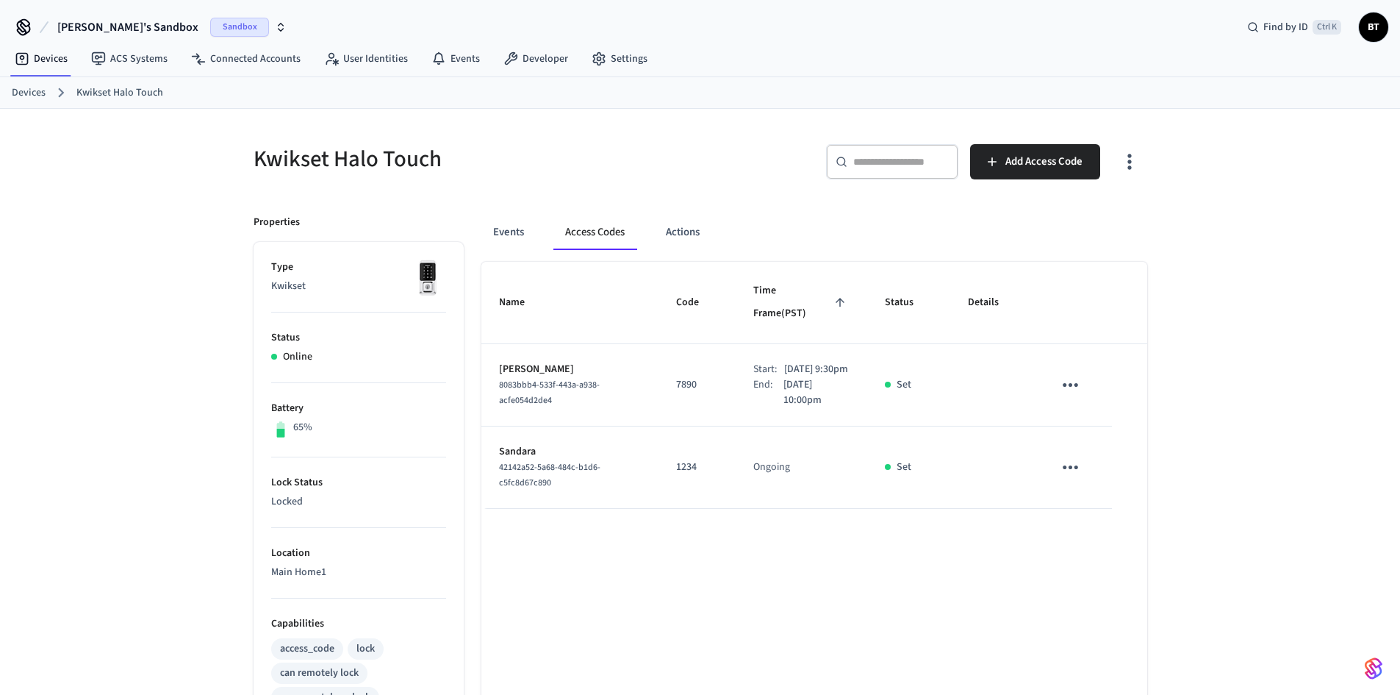
click at [827, 284] on span "Time Frame (PST)" at bounding box center [801, 302] width 96 height 46
click at [833, 295] on icon "sticky table" at bounding box center [839, 301] width 13 height 13
click at [39, 89] on link "Devices" at bounding box center [29, 92] width 34 height 15
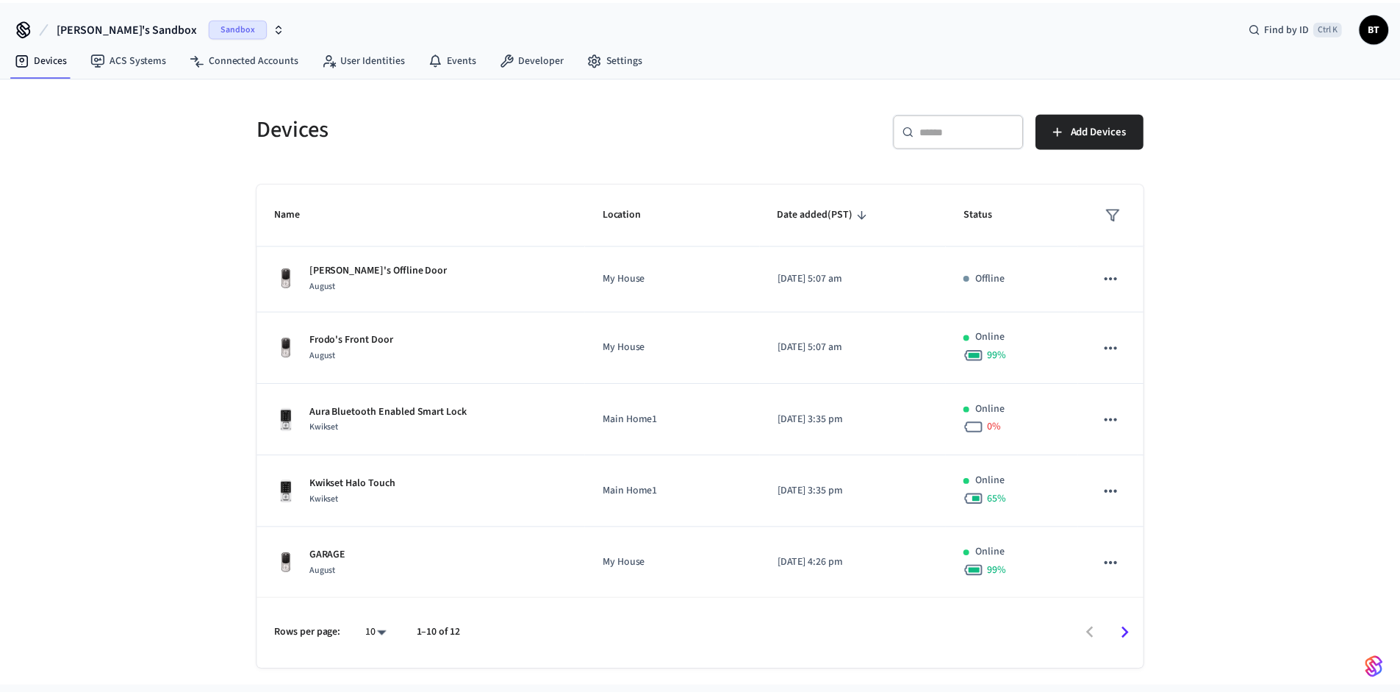
scroll to position [362, 0]
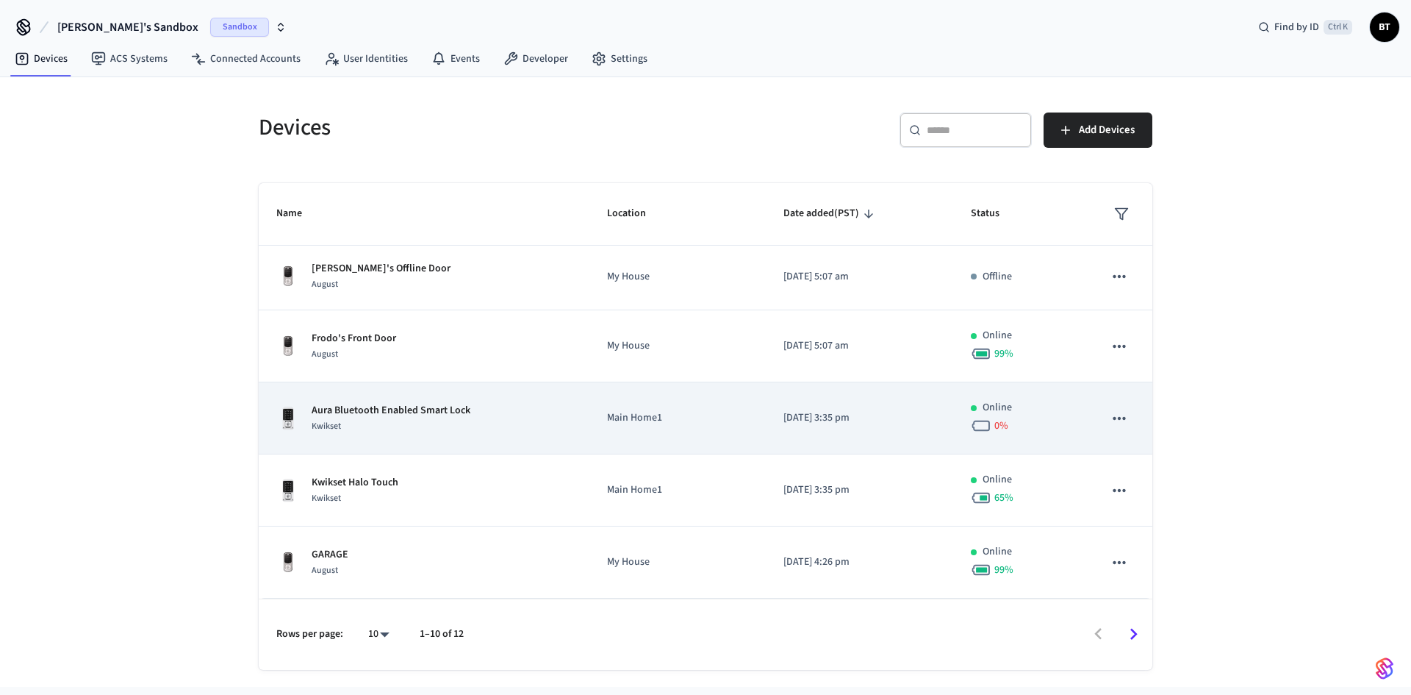
click at [463, 420] on div "Kwikset" at bounding box center [391, 425] width 159 height 15
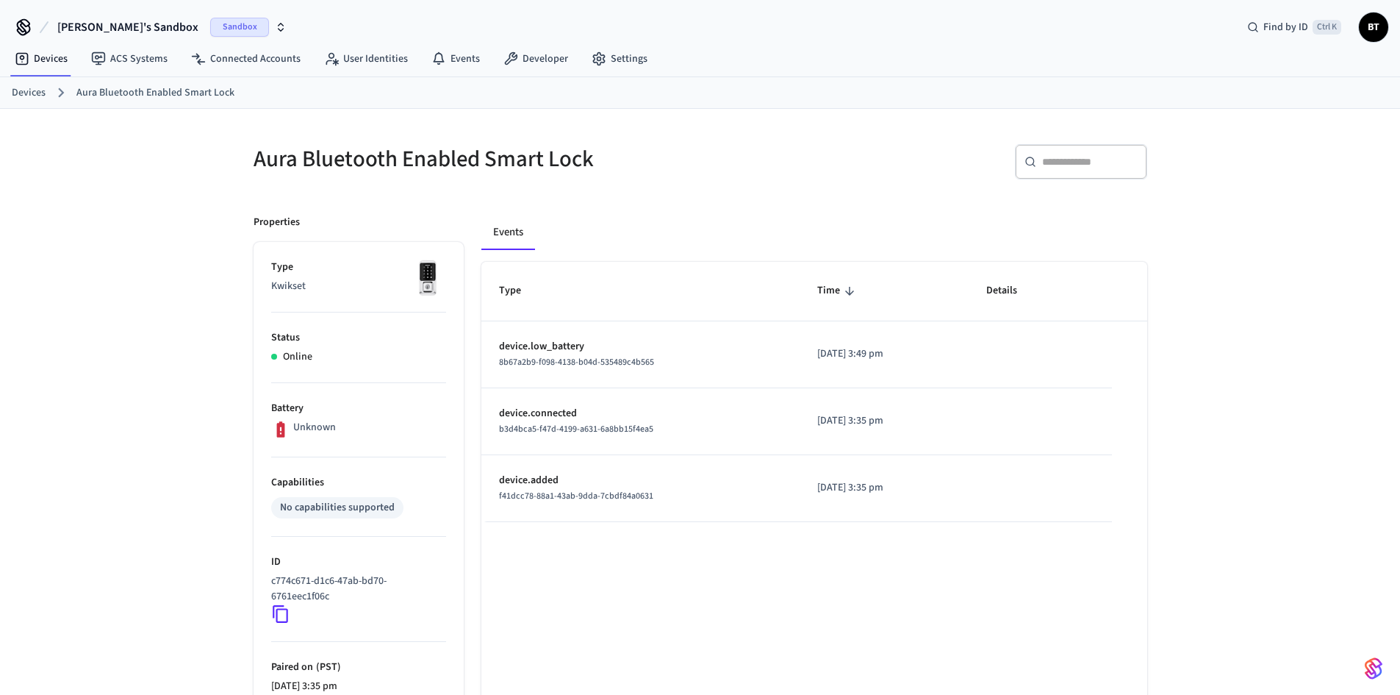
click at [15, 101] on ol "Devices Aura Bluetooth Enabled Smart Lock" at bounding box center [706, 92] width 1388 height 19
click at [18, 92] on link "Devices" at bounding box center [29, 92] width 34 height 15
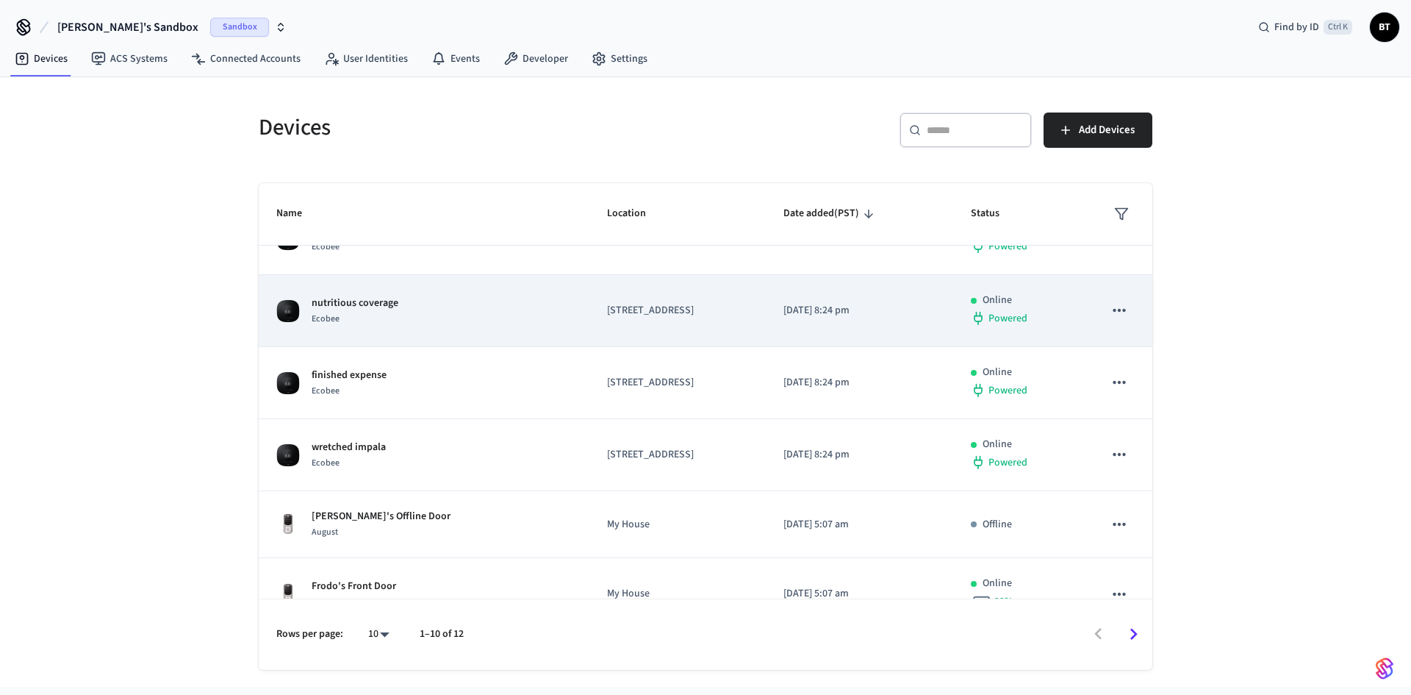
scroll to position [362, 0]
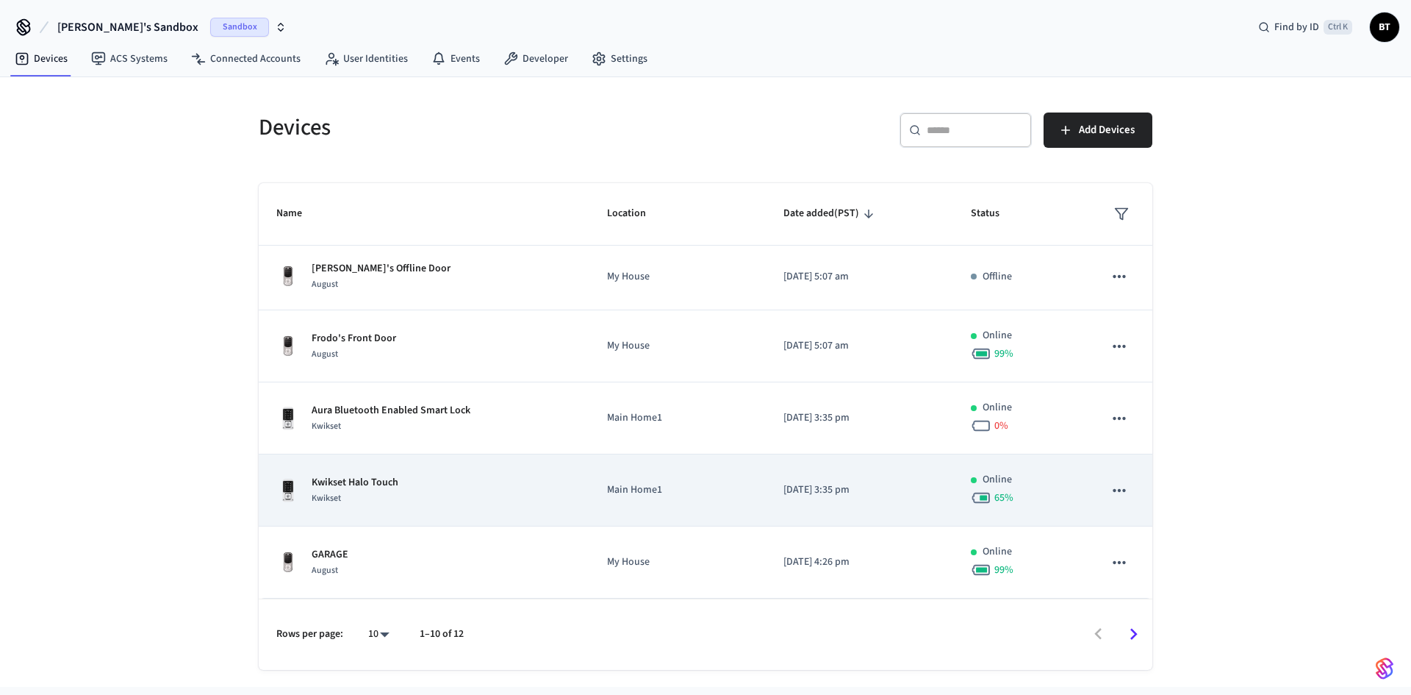
click at [379, 476] on p "Kwikset Halo Touch" at bounding box center [355, 482] width 87 height 15
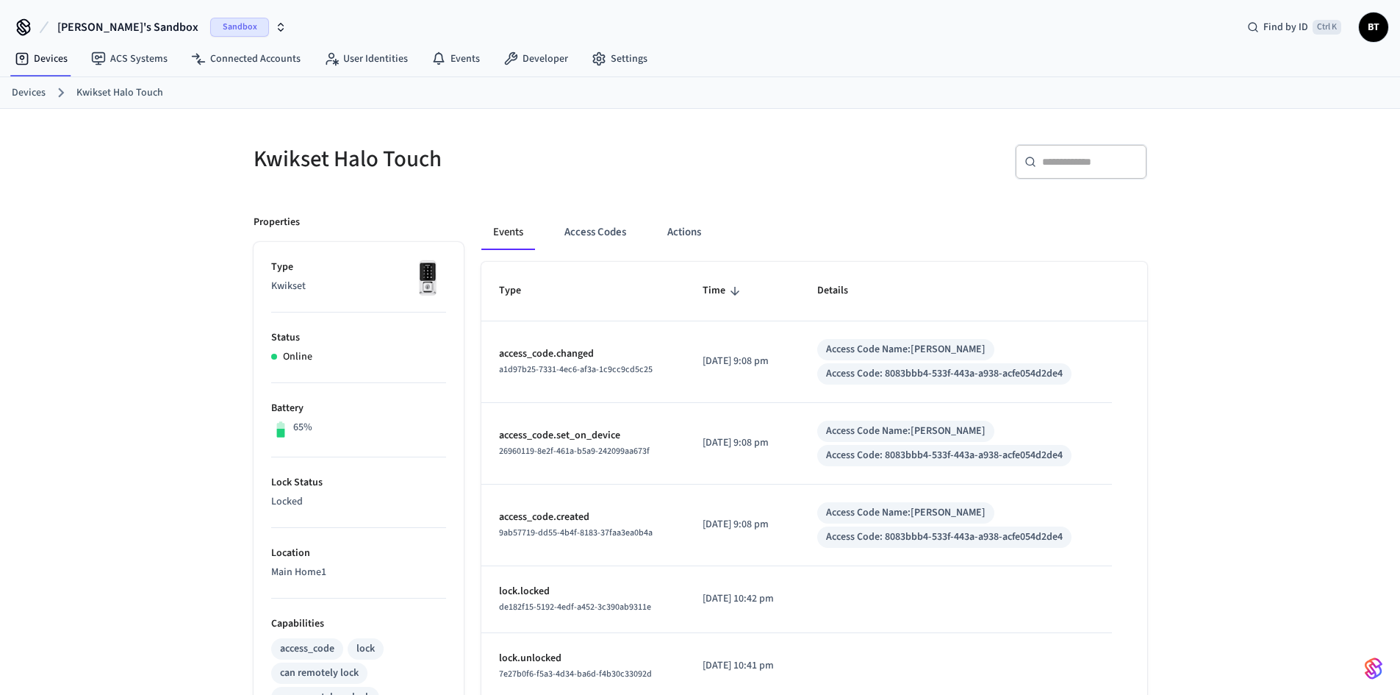
click at [18, 94] on link "Devices" at bounding box center [29, 92] width 34 height 15
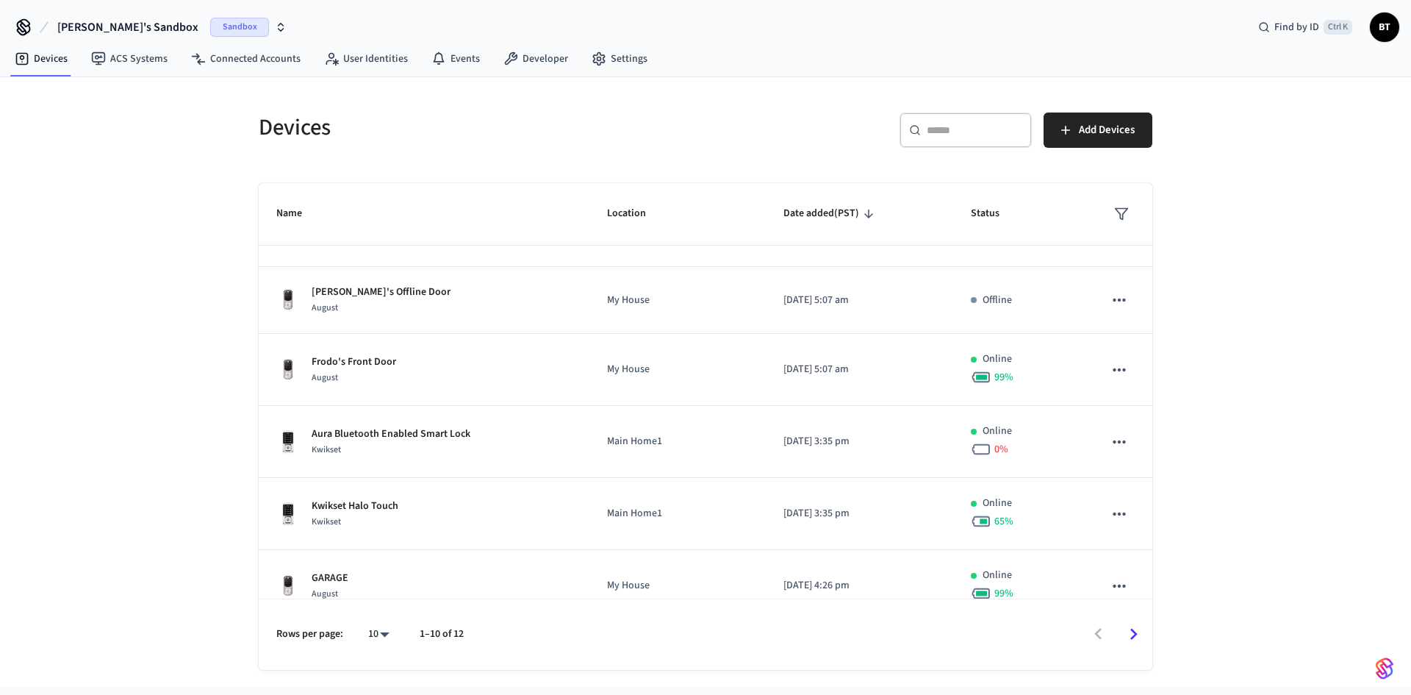
scroll to position [362, 0]
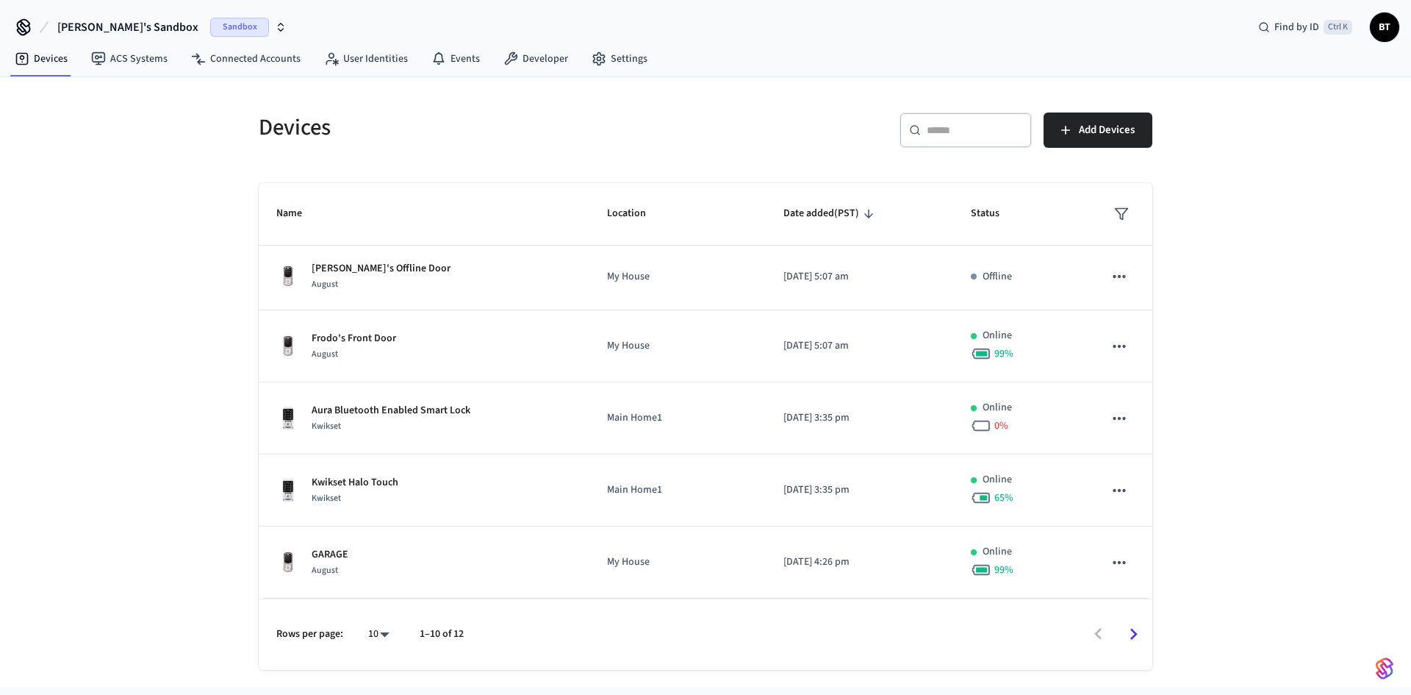
click at [1135, 637] on icon "Go to next page" at bounding box center [1133, 634] width 23 height 23
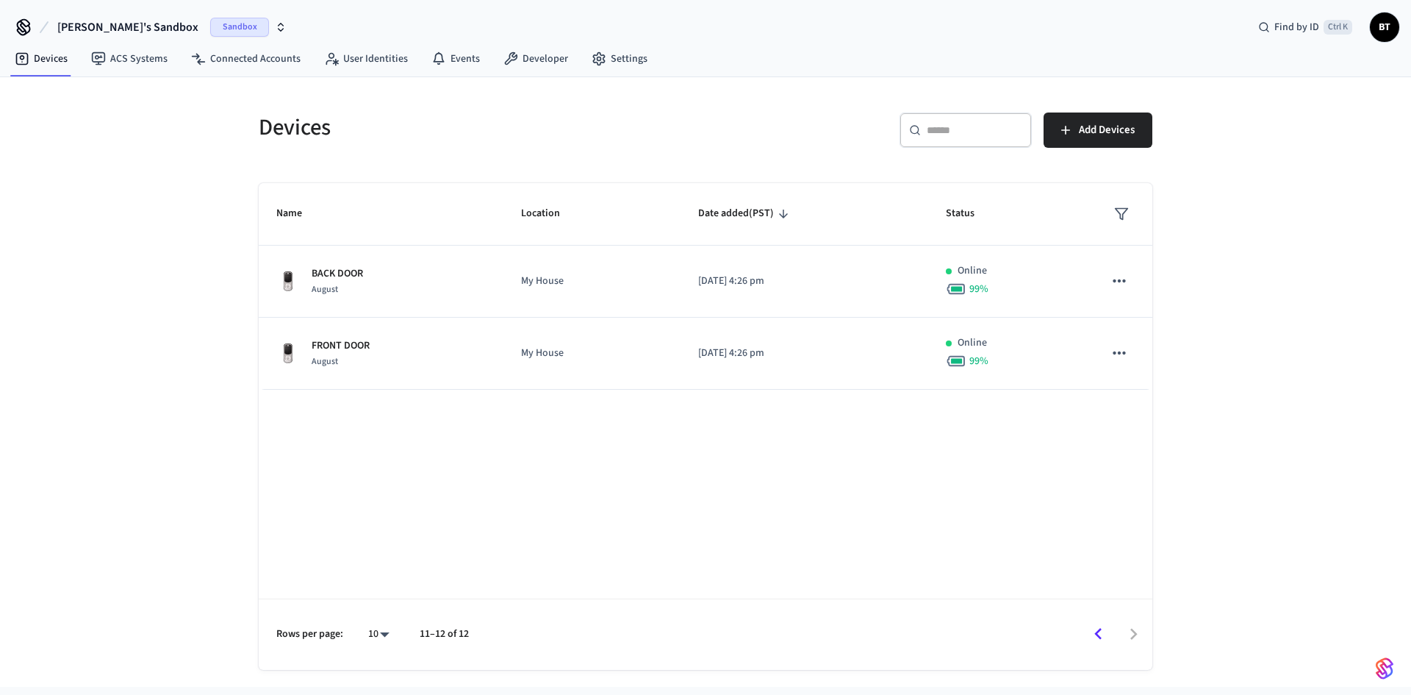
scroll to position [0, 0]
click at [1092, 639] on icon "Go to previous page" at bounding box center [1098, 634] width 23 height 23
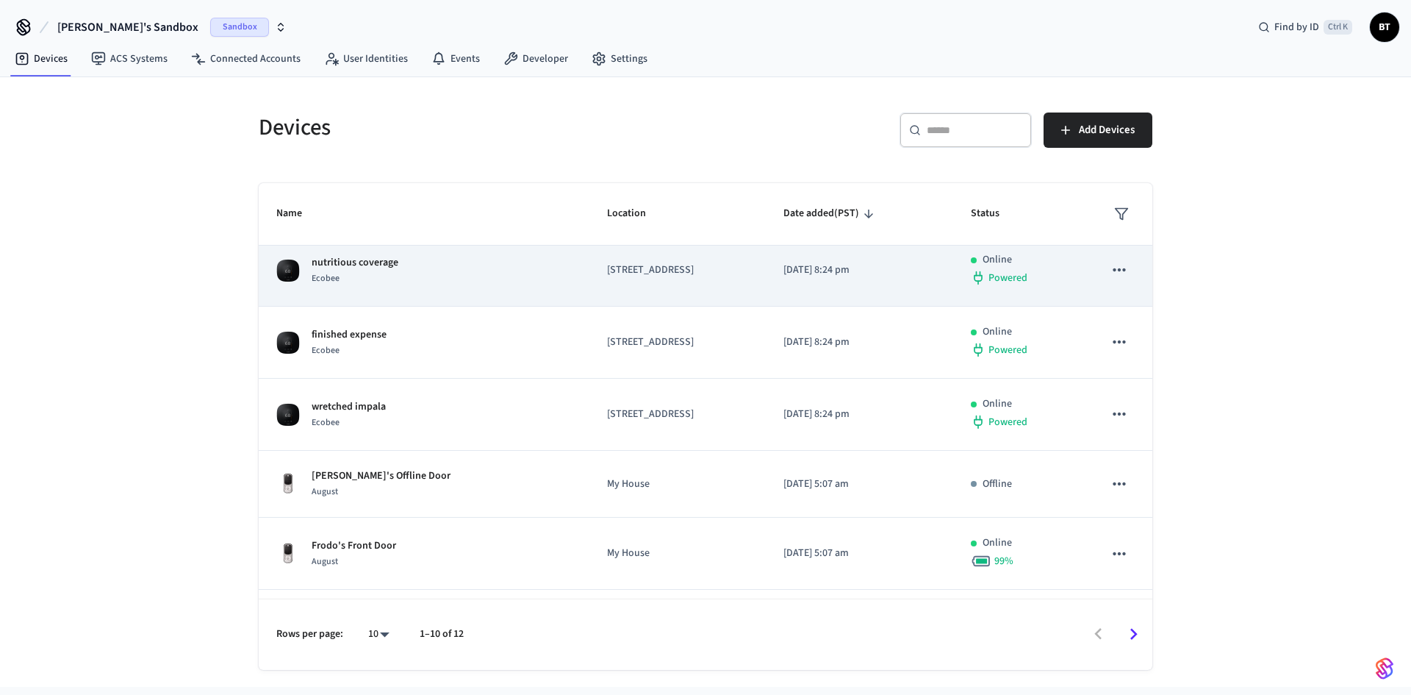
scroll to position [362, 0]
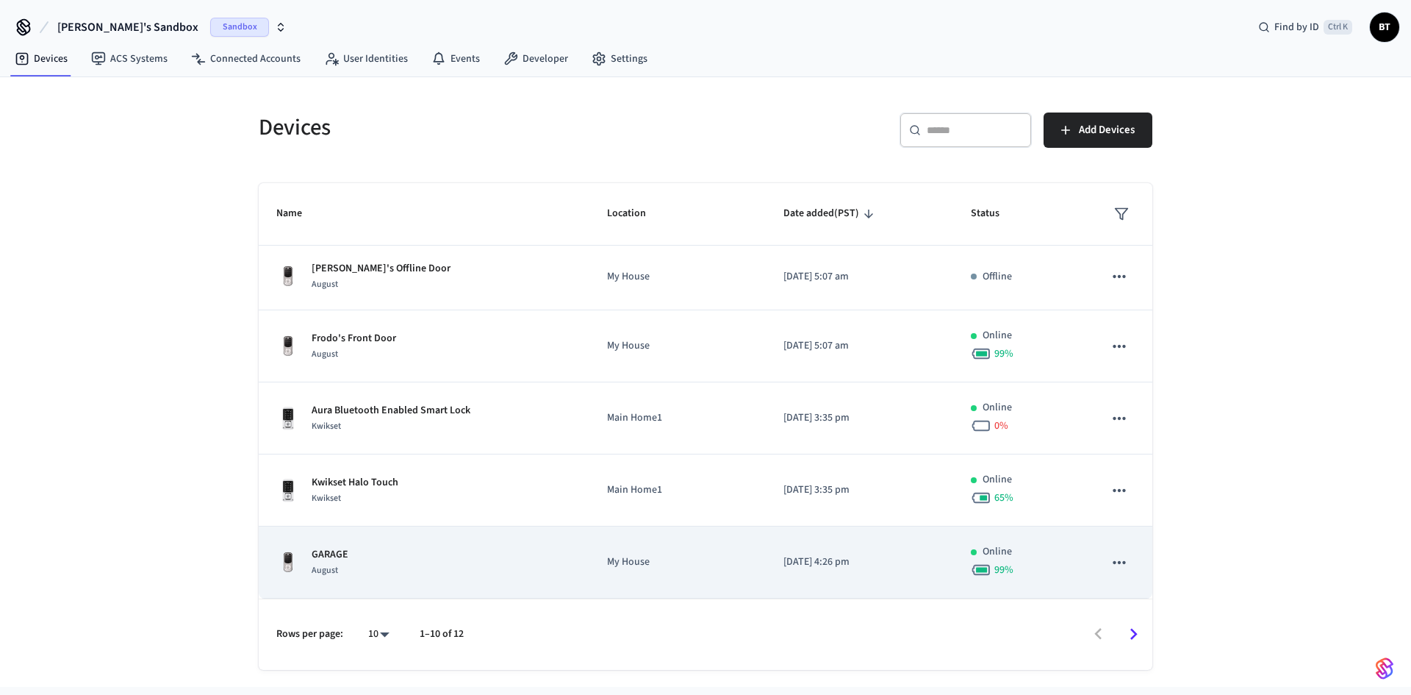
click at [1055, 553] on div "Online" at bounding box center [1019, 551] width 97 height 15
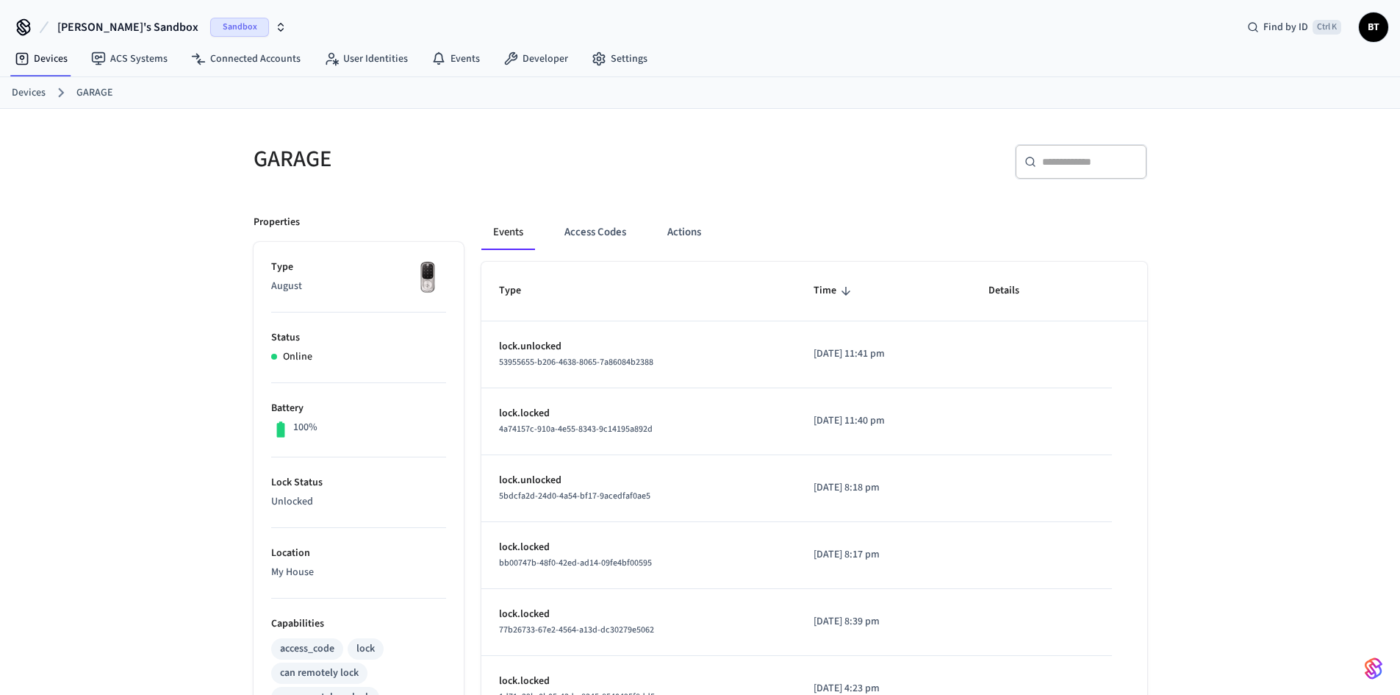
click at [43, 82] on div "Devices GARAGE" at bounding box center [700, 93] width 1400 height 32
click at [40, 95] on link "Devices" at bounding box center [29, 92] width 34 height 15
